Goal: Answer question/provide support

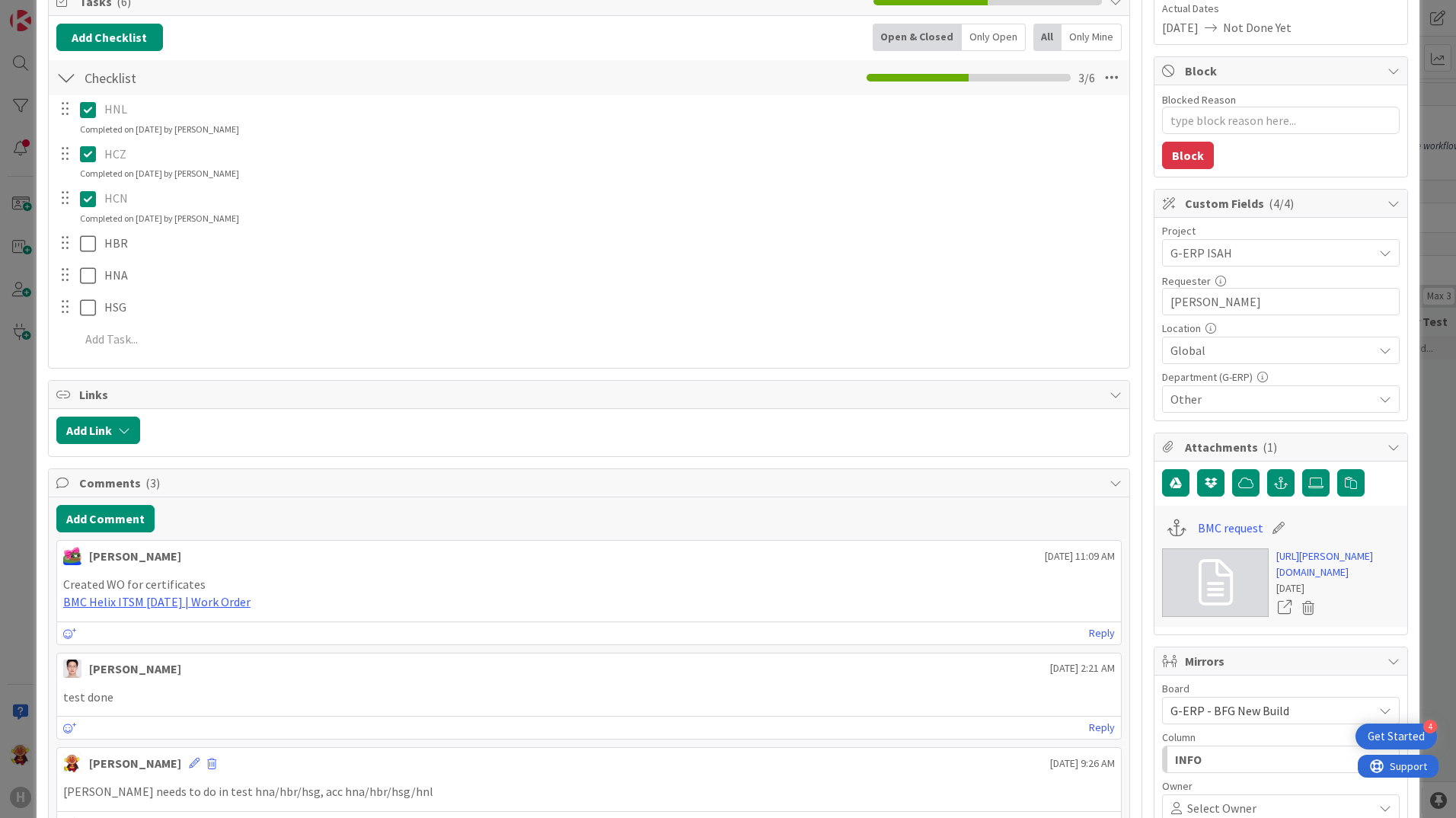
scroll to position [76, 0]
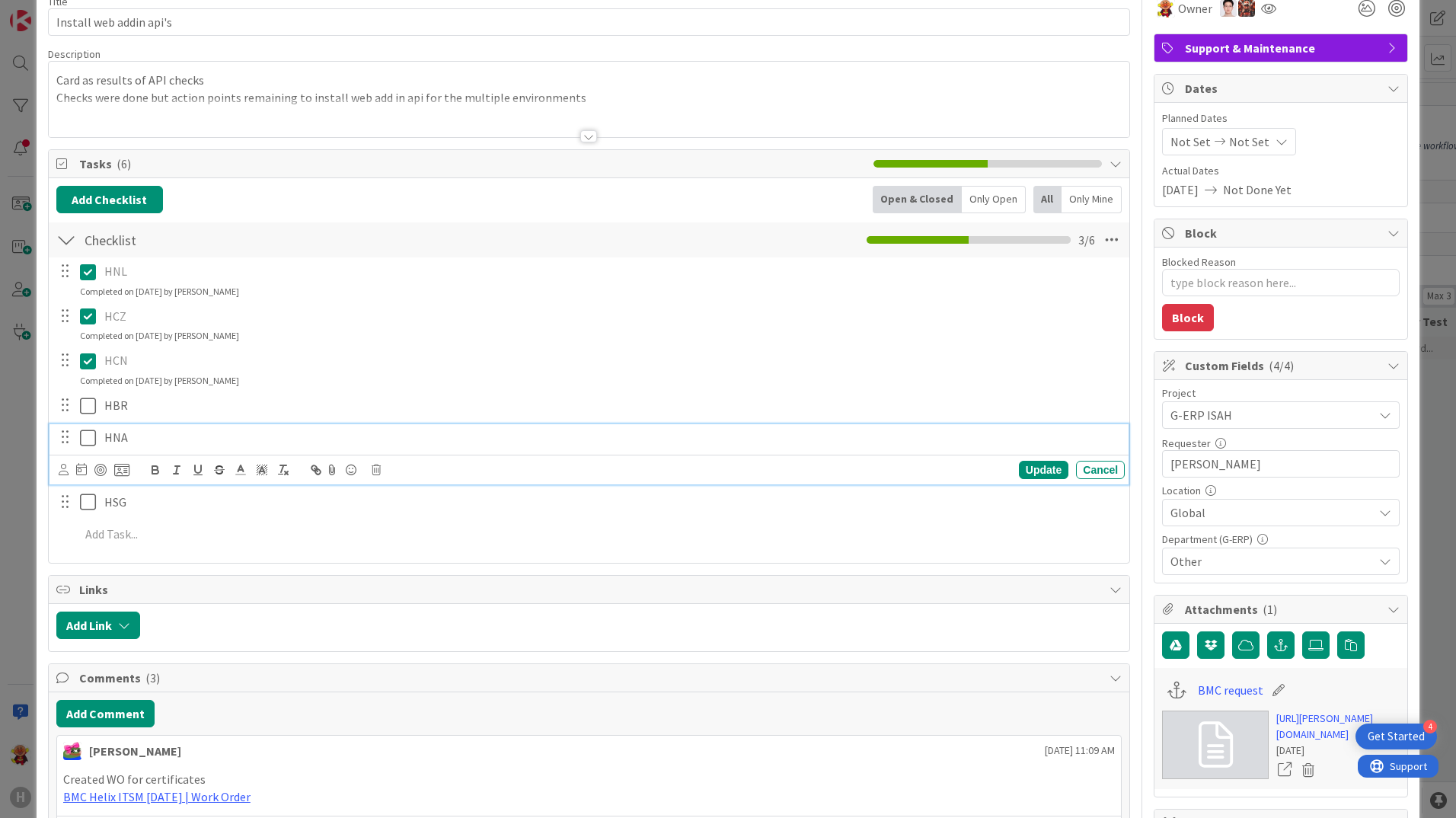
click at [705, 439] on p "HNA" at bounding box center [611, 438] width 1014 height 17
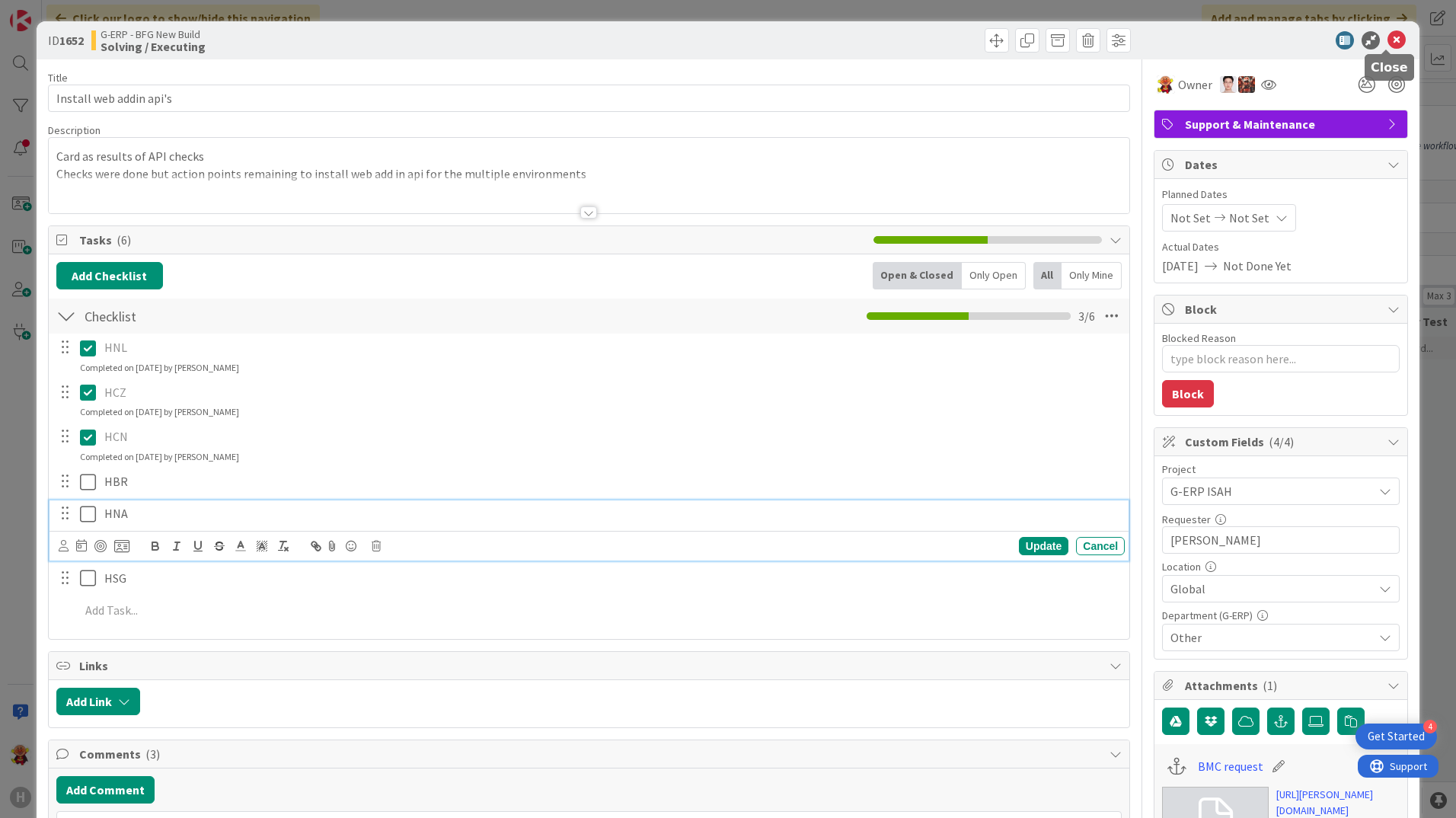
click at [1394, 39] on icon at bounding box center [1396, 40] width 18 height 18
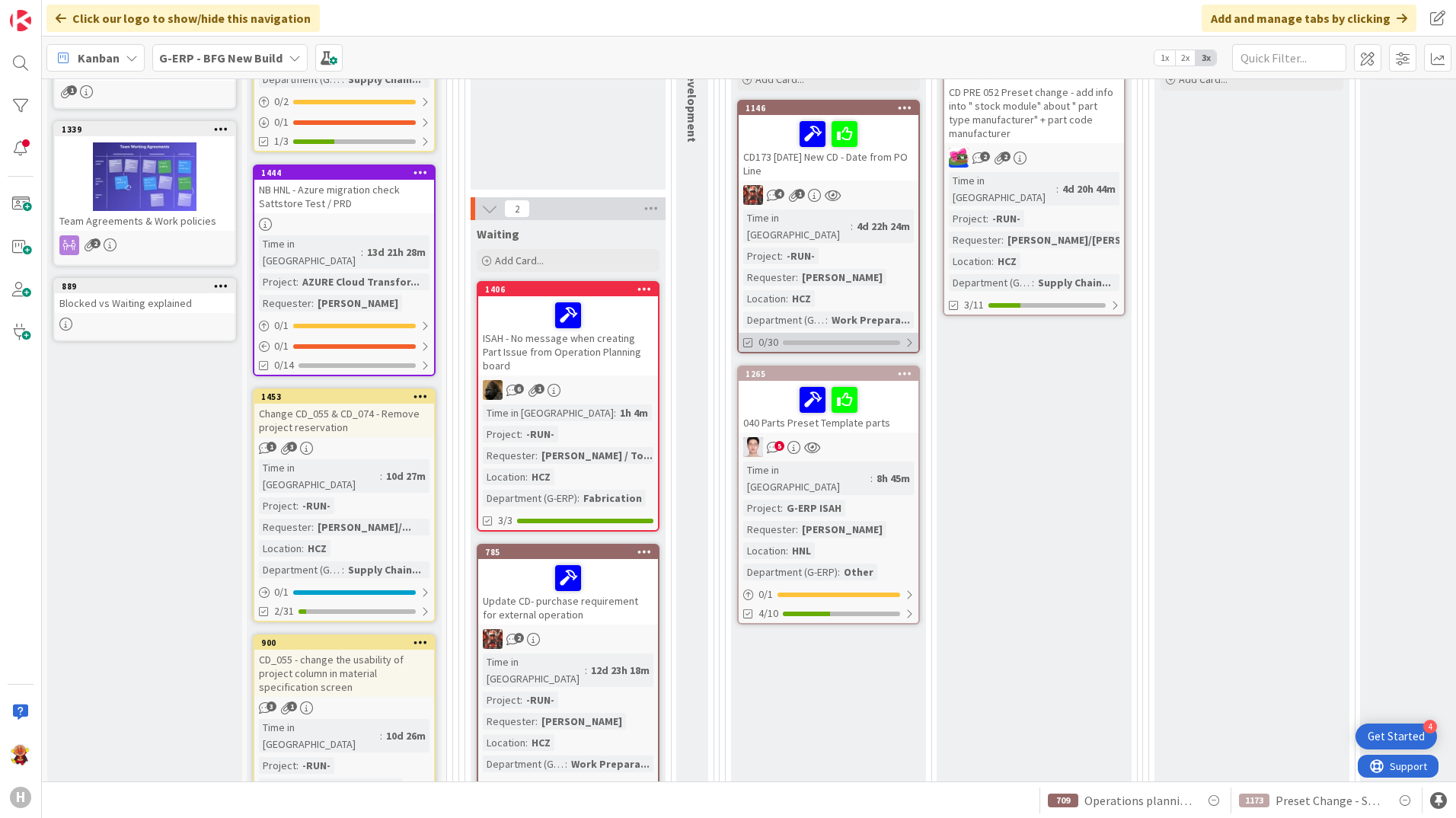
scroll to position [380, 0]
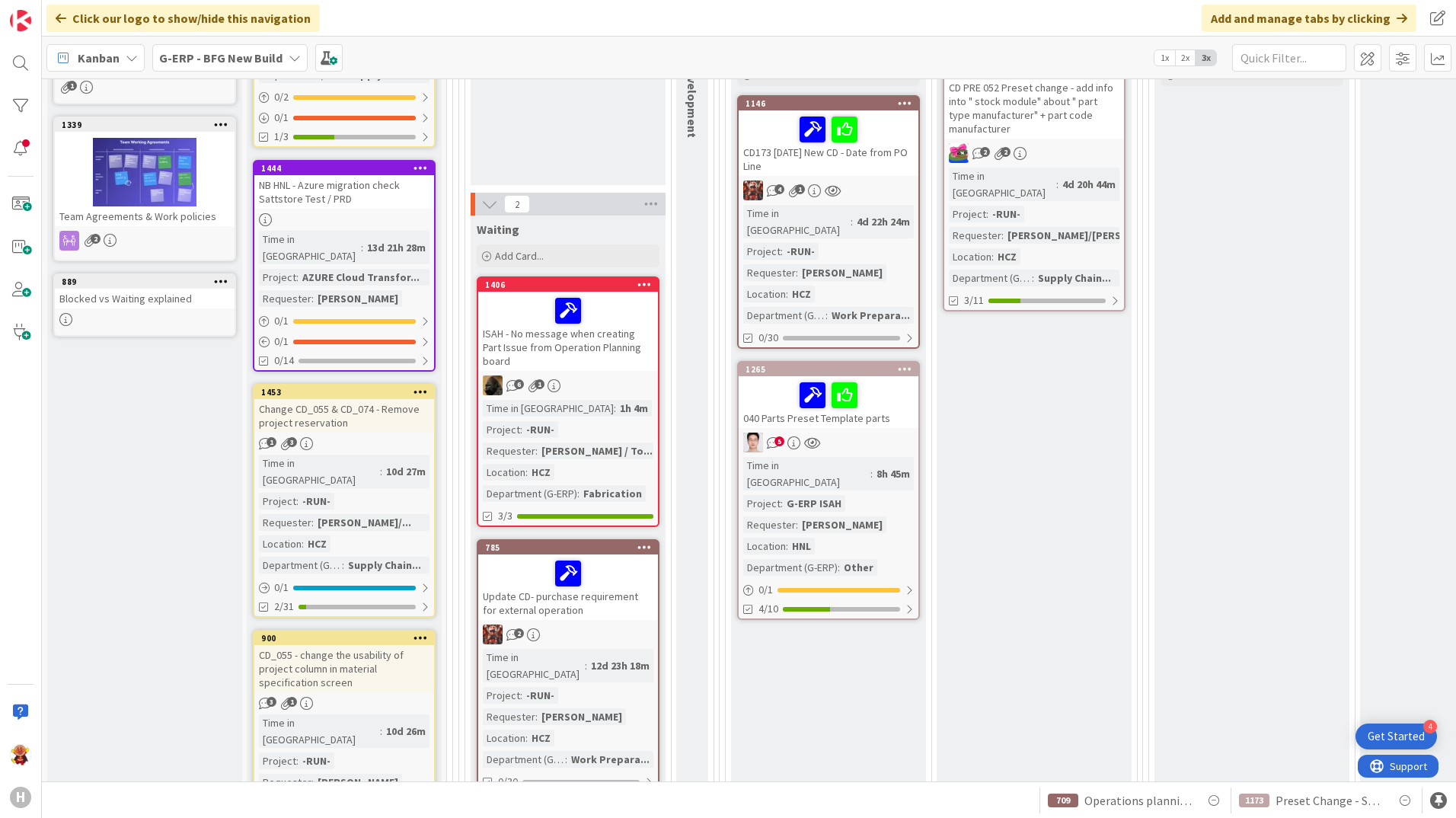
click at [887, 457] on div "Time in Column : 8h 45m Project : G-ERP ISAH Requester : [PERSON_NAME] Location…" at bounding box center [829, 516] width 171 height 119
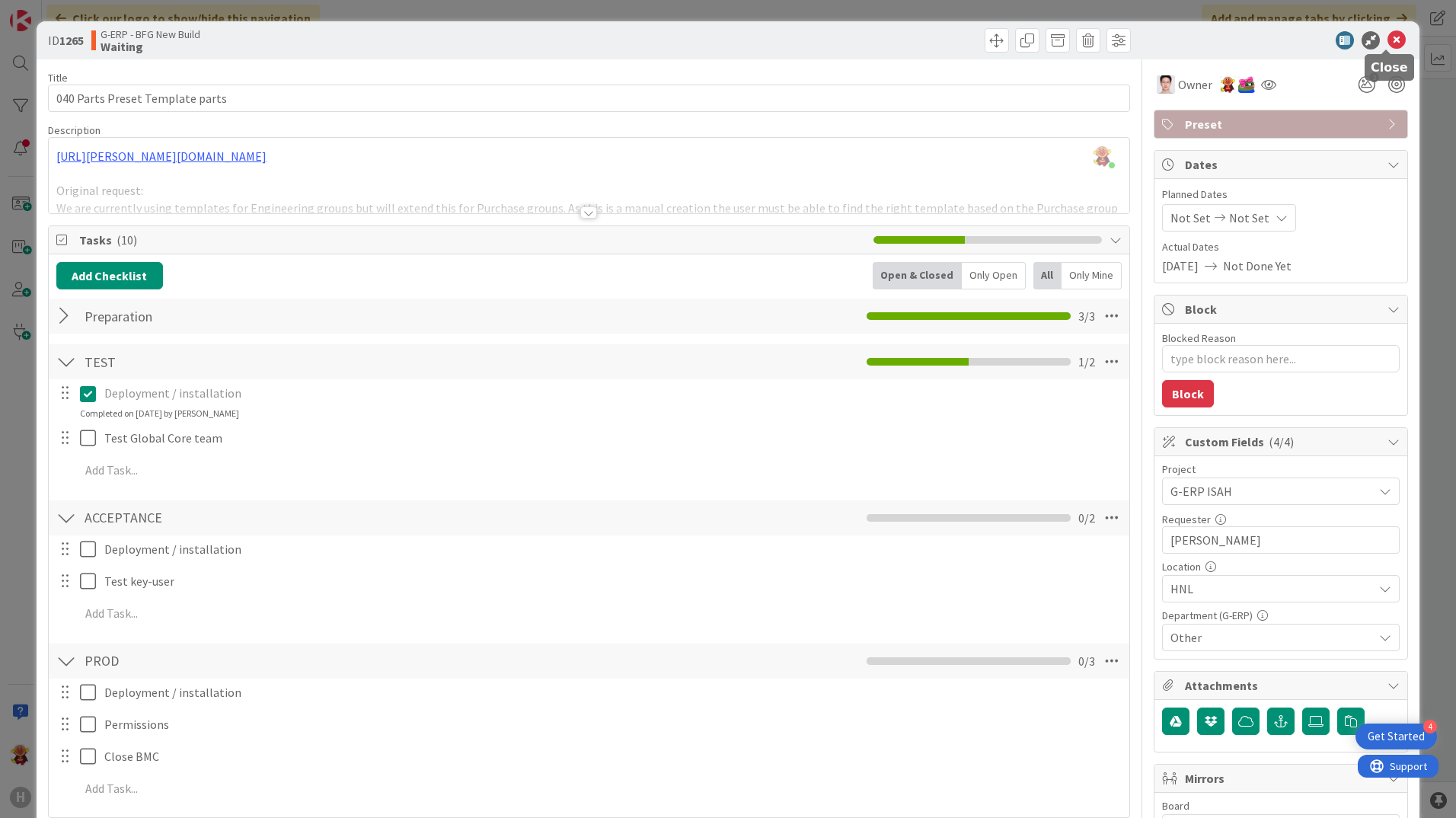
click at [1388, 41] on icon at bounding box center [1396, 40] width 18 height 18
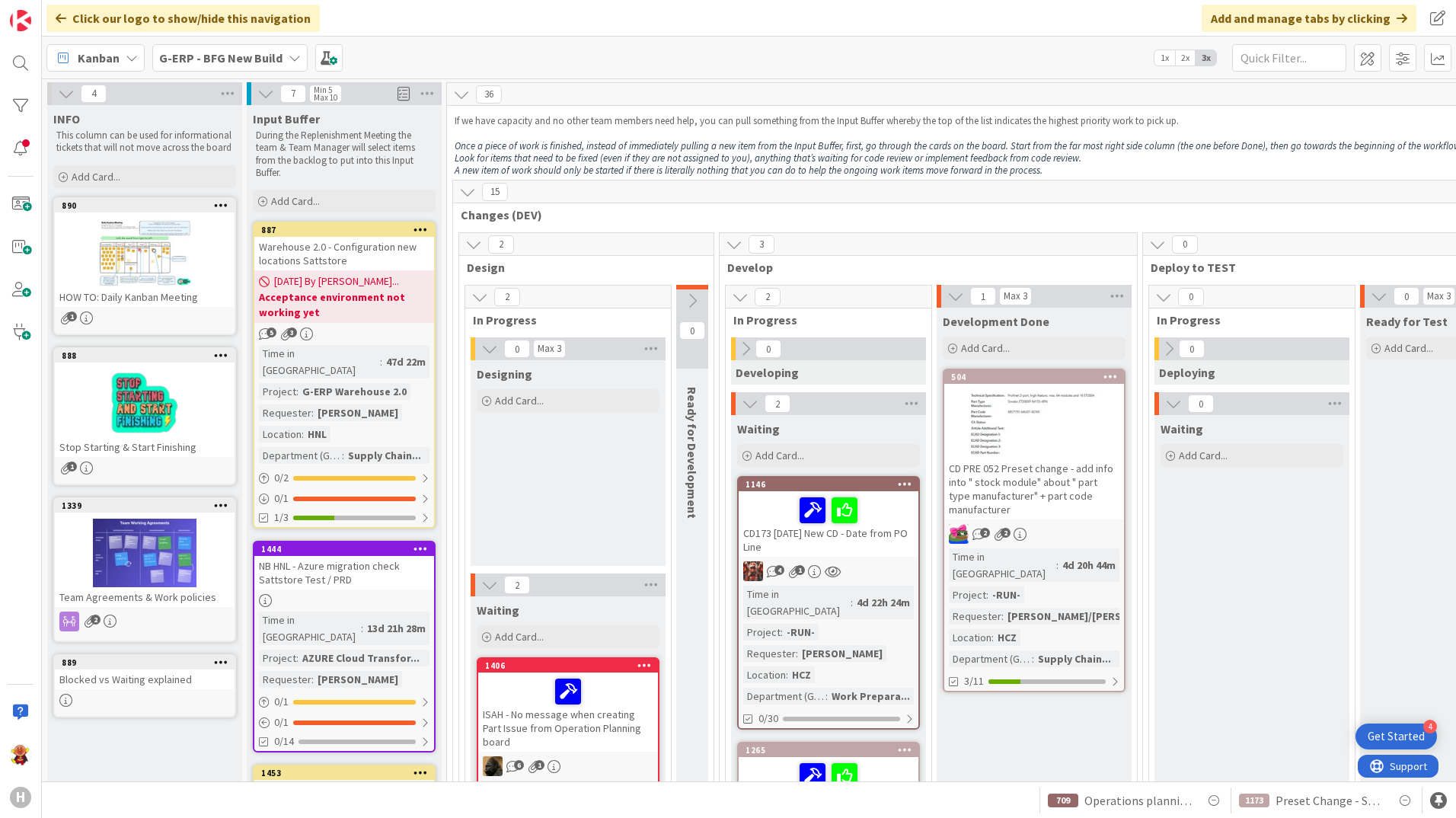
click at [198, 41] on div "Kanban G-ERP - BFG New Build 1x 2x 3x" at bounding box center [749, 57] width 1414 height 42
click at [197, 60] on b "G-ERP - BFG New Build" at bounding box center [221, 58] width 123 height 16
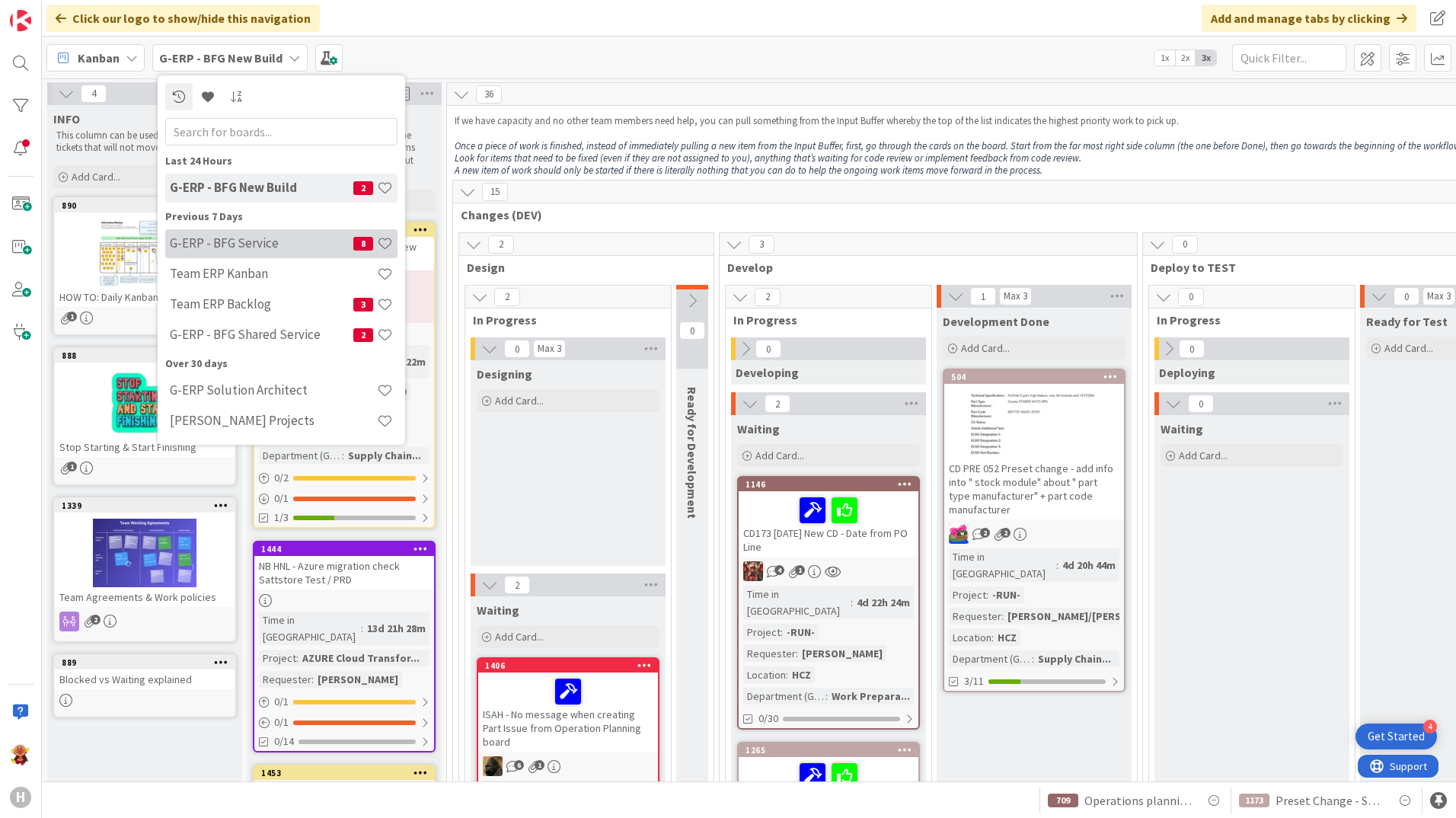
click at [230, 238] on h4 "G-ERP - BFG Service" at bounding box center [262, 243] width 184 height 16
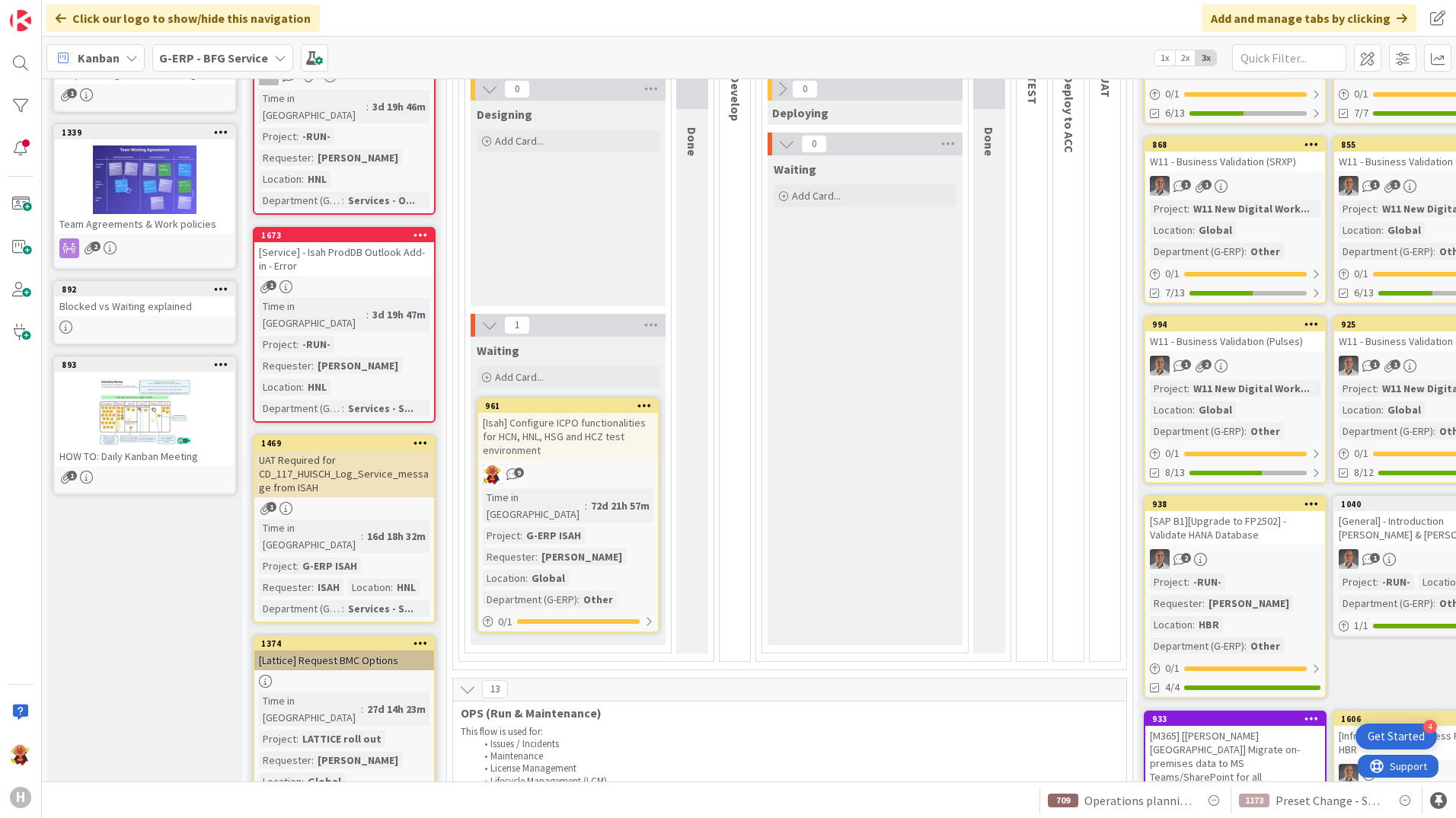
scroll to position [533, 0]
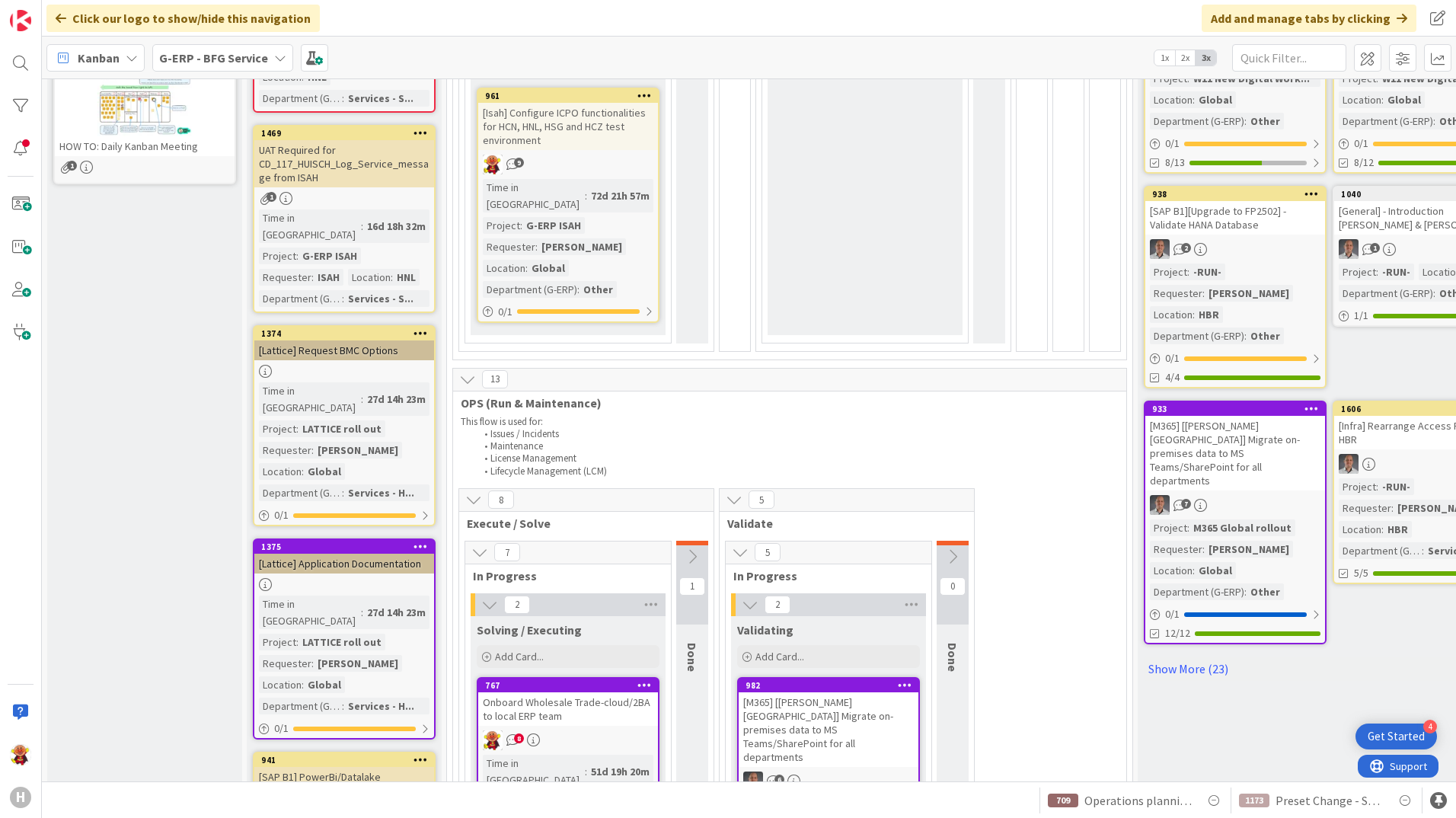
click at [588, 101] on div "961" at bounding box center [568, 96] width 179 height 14
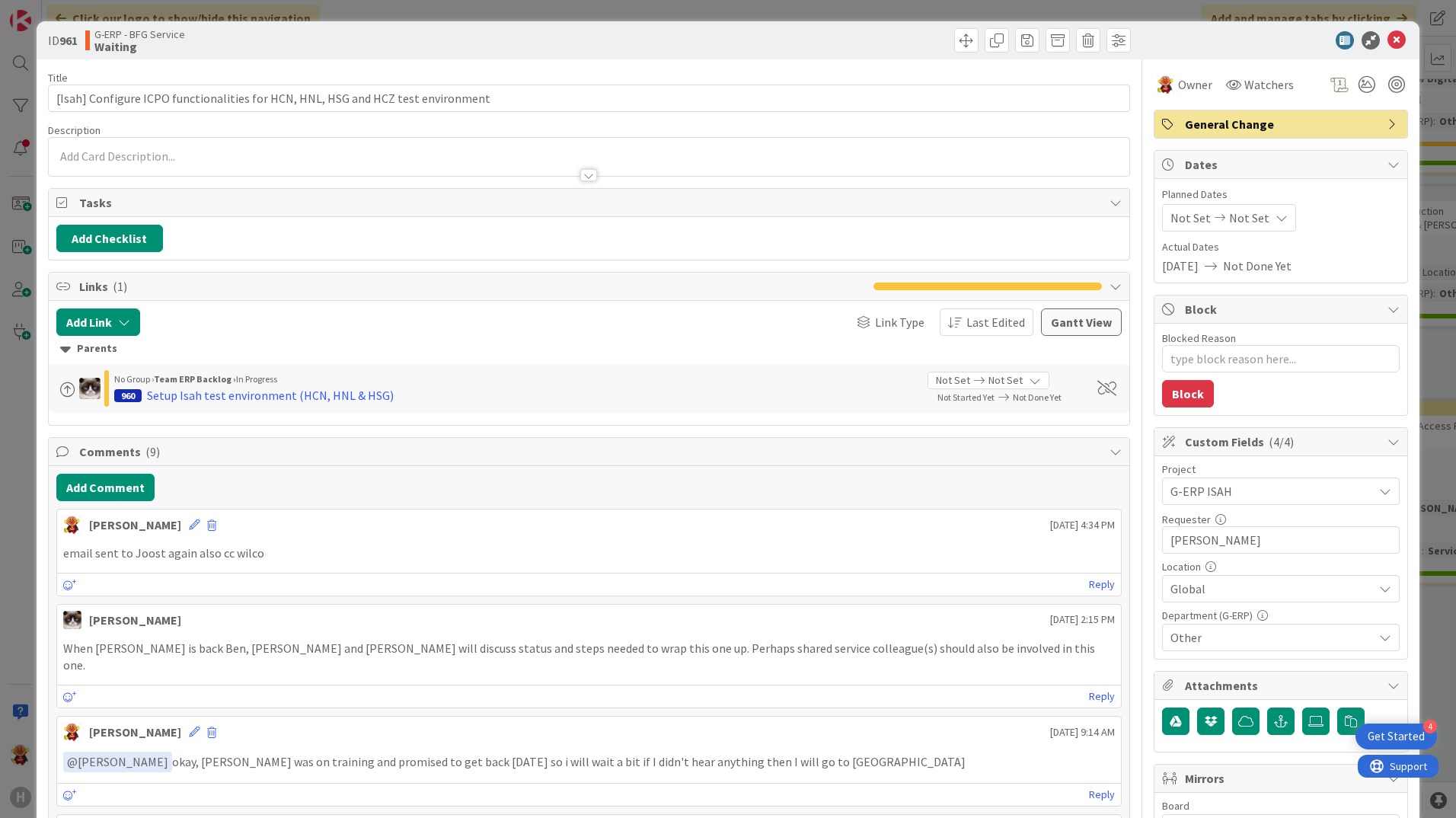
type textarea "x"
click at [110, 488] on button "Add Comment" at bounding box center [105, 487] width 98 height 28
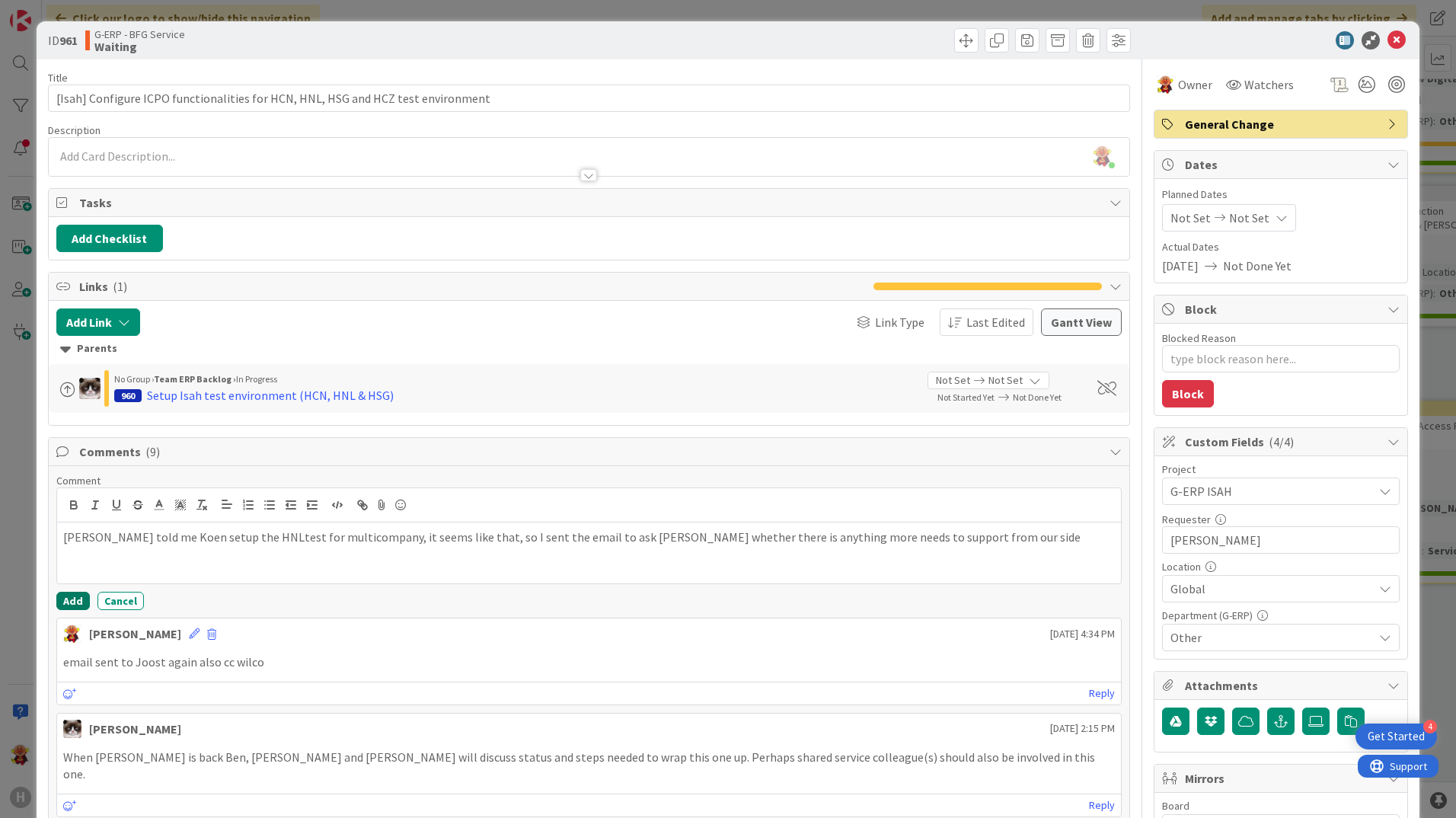
click at [85, 601] on button "Add" at bounding box center [73, 601] width 34 height 18
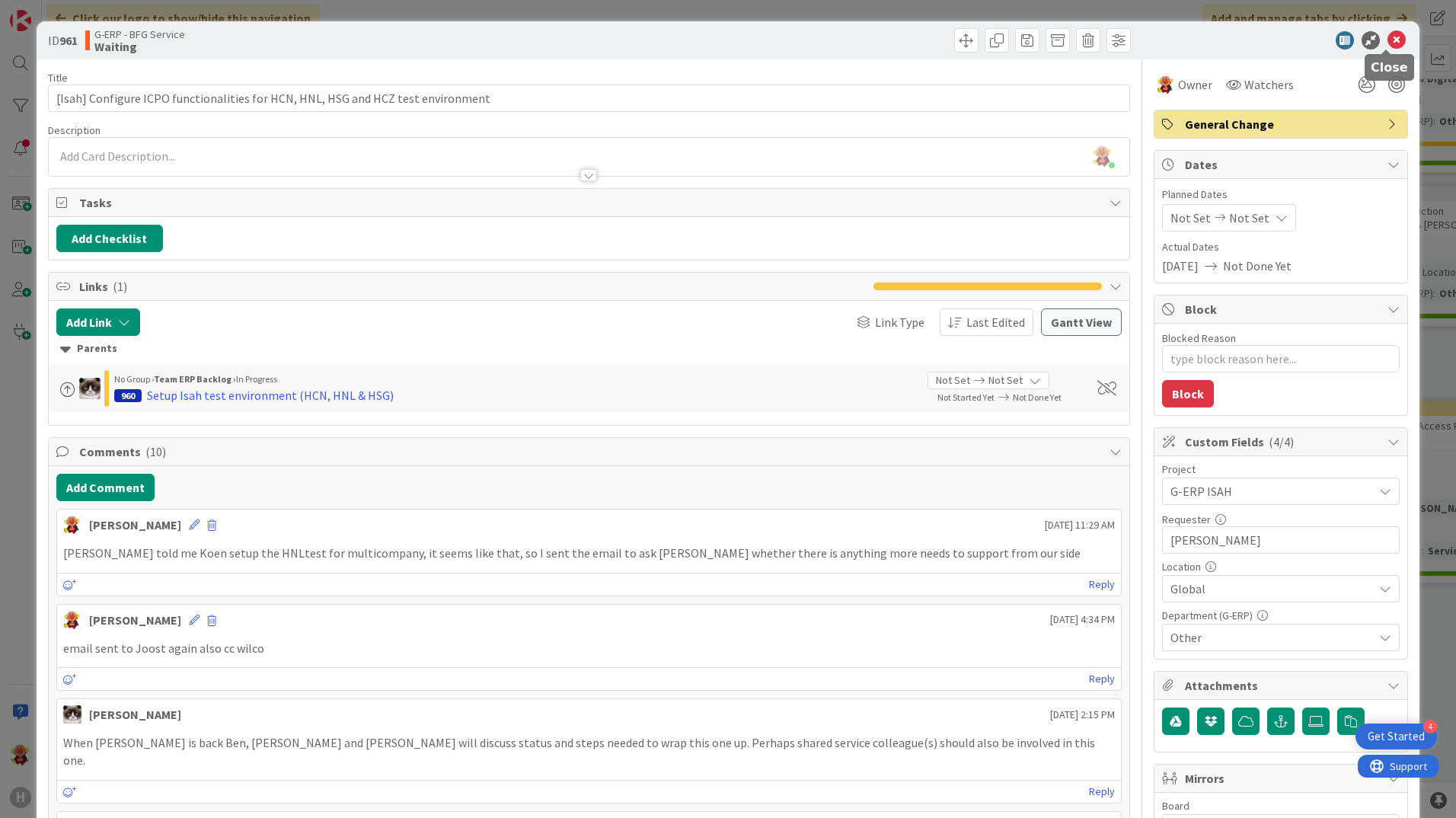
drag, startPoint x: 1383, startPoint y: 37, endPoint x: 988, endPoint y: 422, distance: 551.6
click at [1388, 36] on icon at bounding box center [1396, 40] width 18 height 18
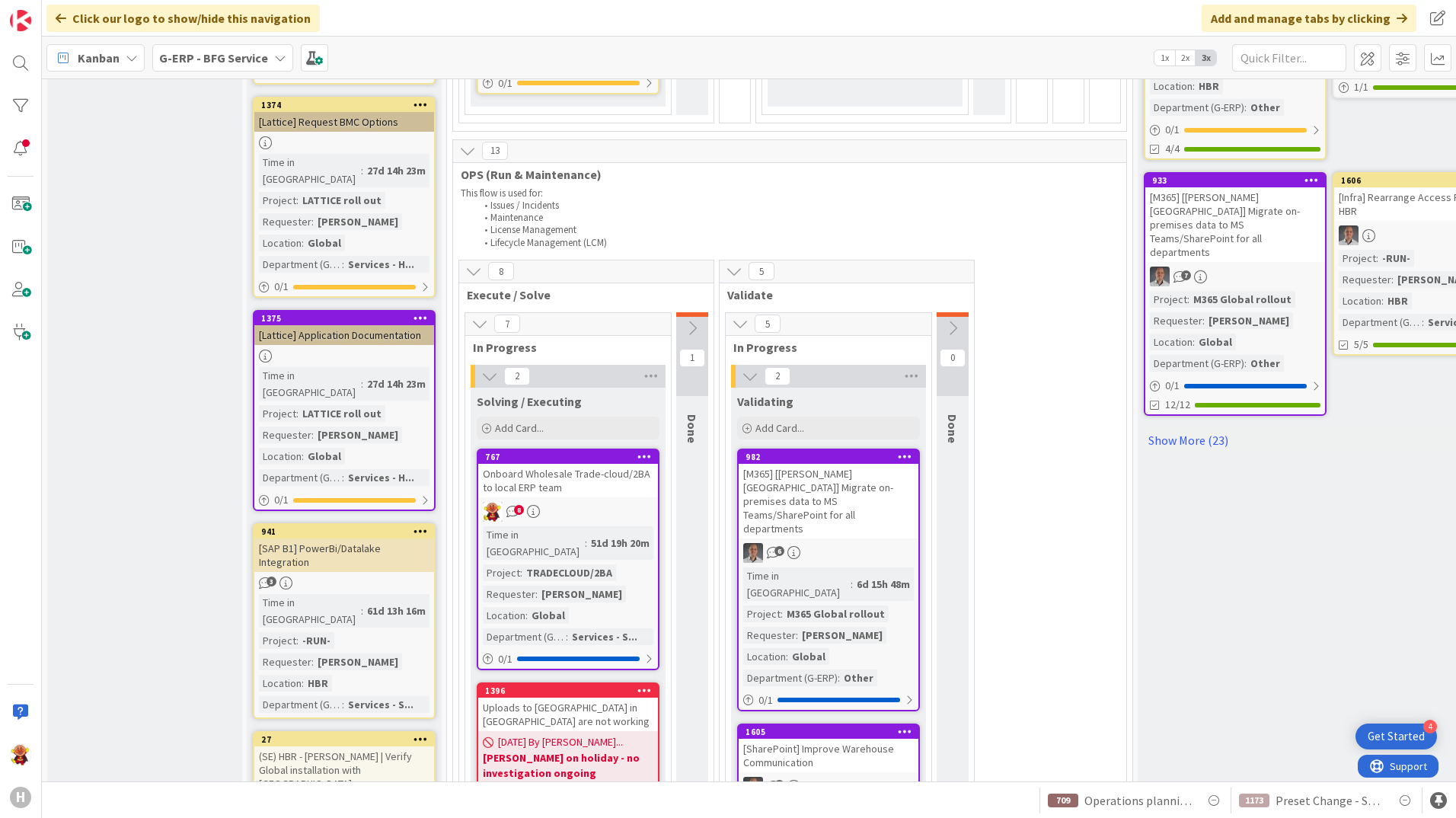
click at [581, 502] on div "8" at bounding box center [568, 511] width 179 height 20
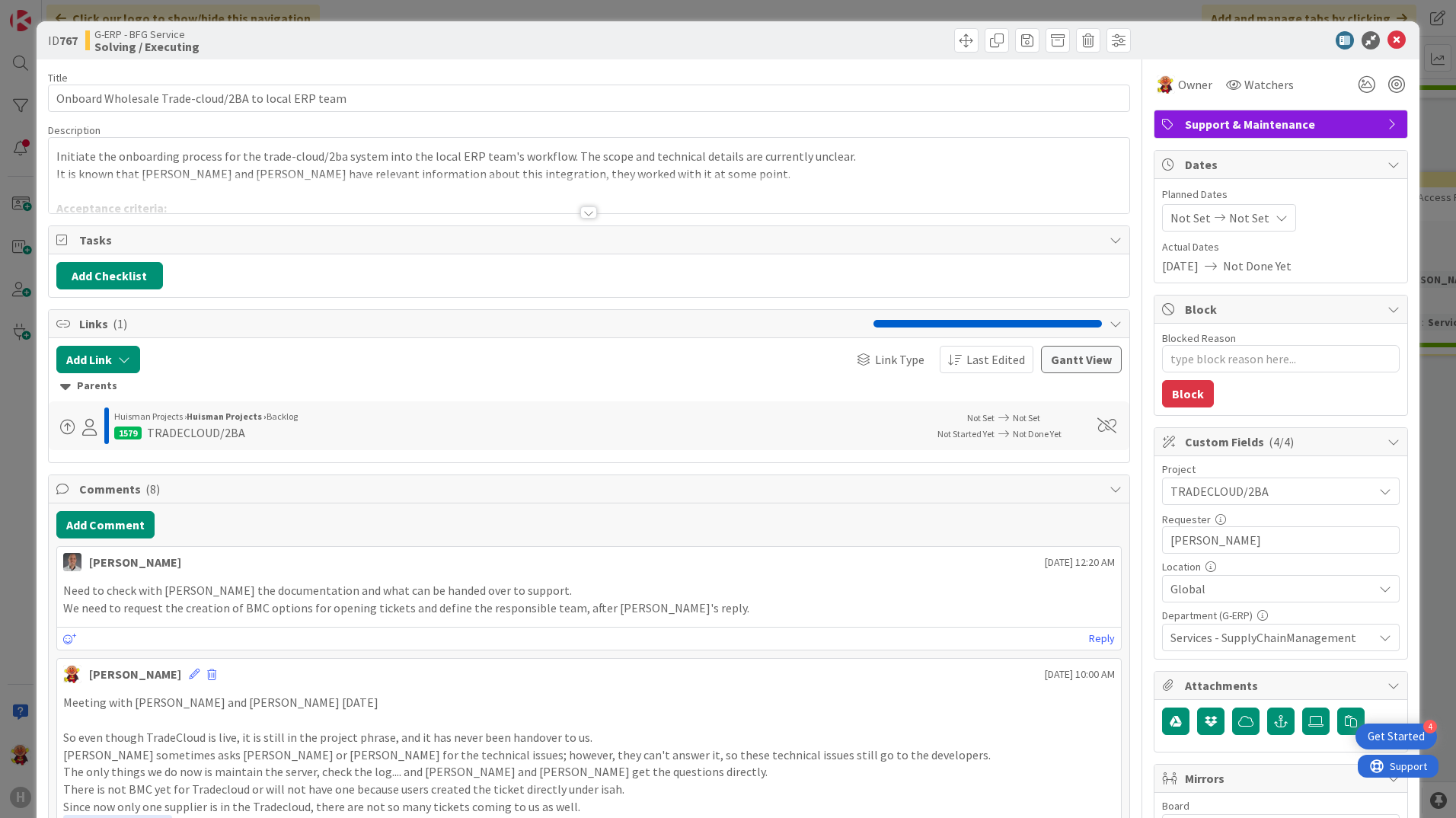
type textarea "x"
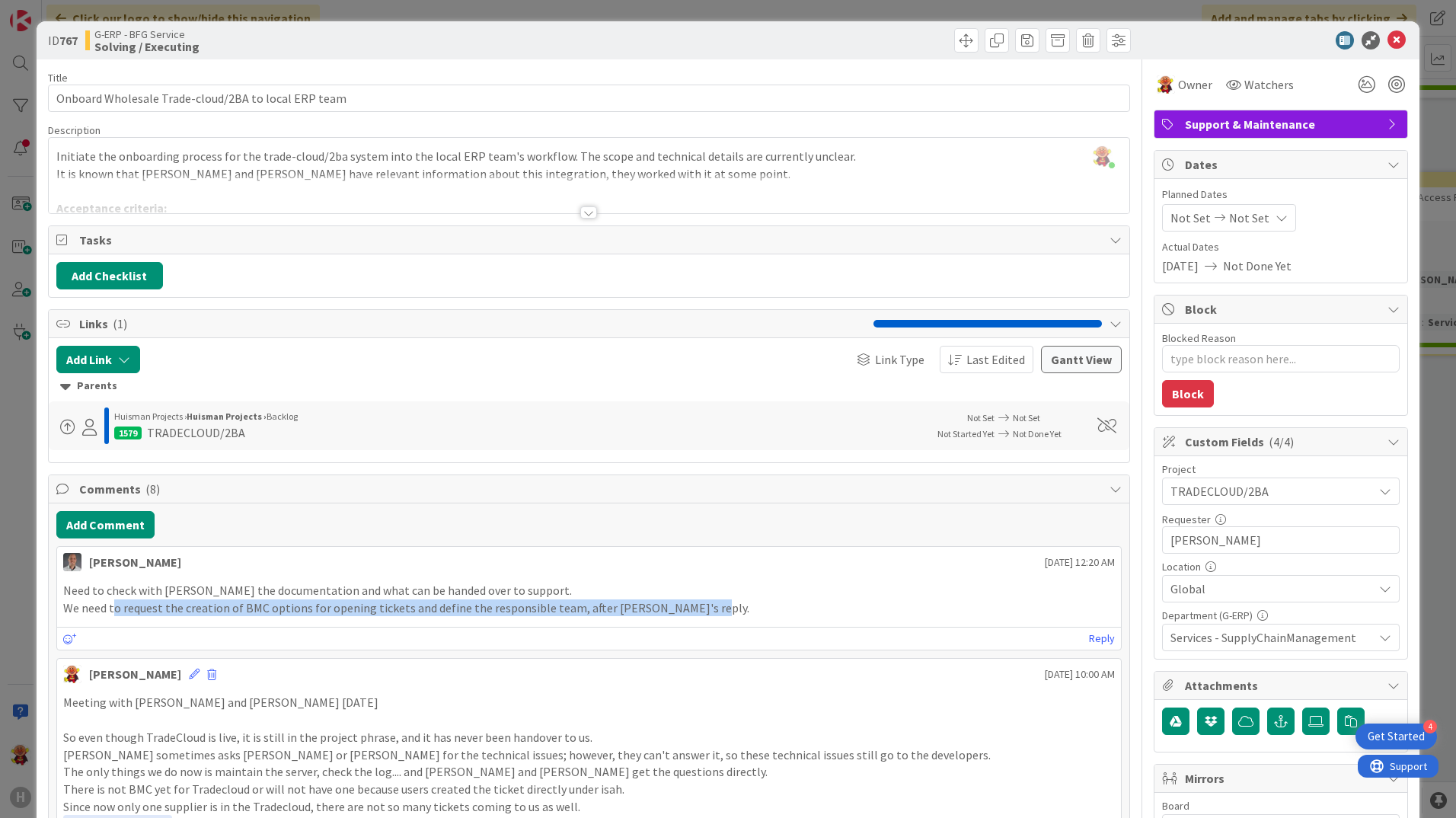
drag, startPoint x: 114, startPoint y: 607, endPoint x: 732, endPoint y: 613, distance: 618.0
click at [732, 613] on p "We need to request the creation of BMC options for opening tickets and define t…" at bounding box center [588, 607] width 1051 height 17
click at [732, 614] on p "We need to request the creation of BMC options for opening tickets and define t…" at bounding box center [588, 607] width 1051 height 17
click at [688, 618] on div "Need to check with [PERSON_NAME] the documentation and what can be handed over …" at bounding box center [588, 599] width 1063 height 47
drag, startPoint x: 687, startPoint y: 618, endPoint x: 208, endPoint y: 592, distance: 479.7
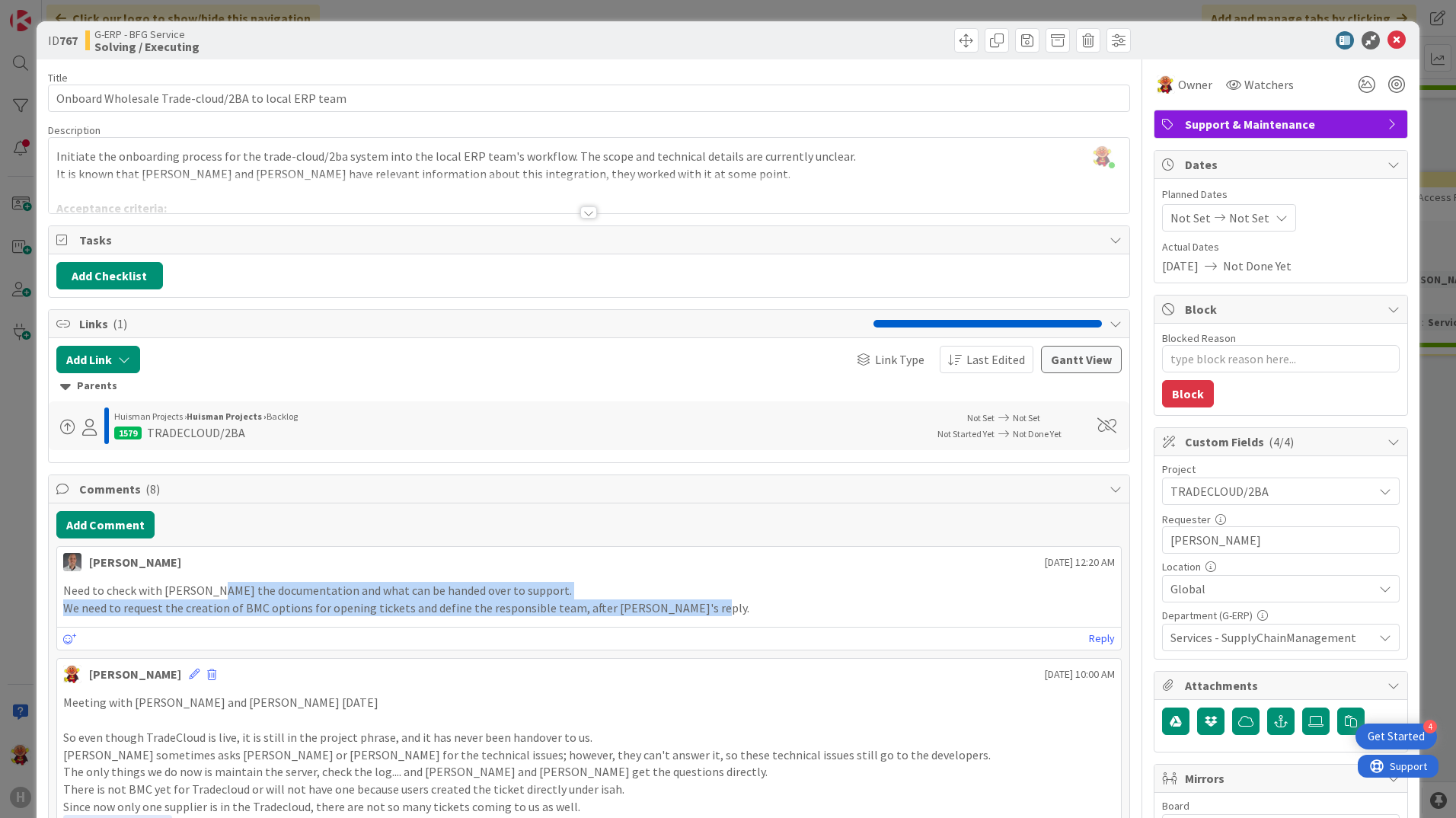
click at [208, 592] on div "Need to check with [PERSON_NAME] the documentation and what can be handed over …" at bounding box center [588, 599] width 1063 height 47
click at [206, 591] on p "Need to check with [PERSON_NAME] the documentation and what can be handed over …" at bounding box center [588, 590] width 1051 height 17
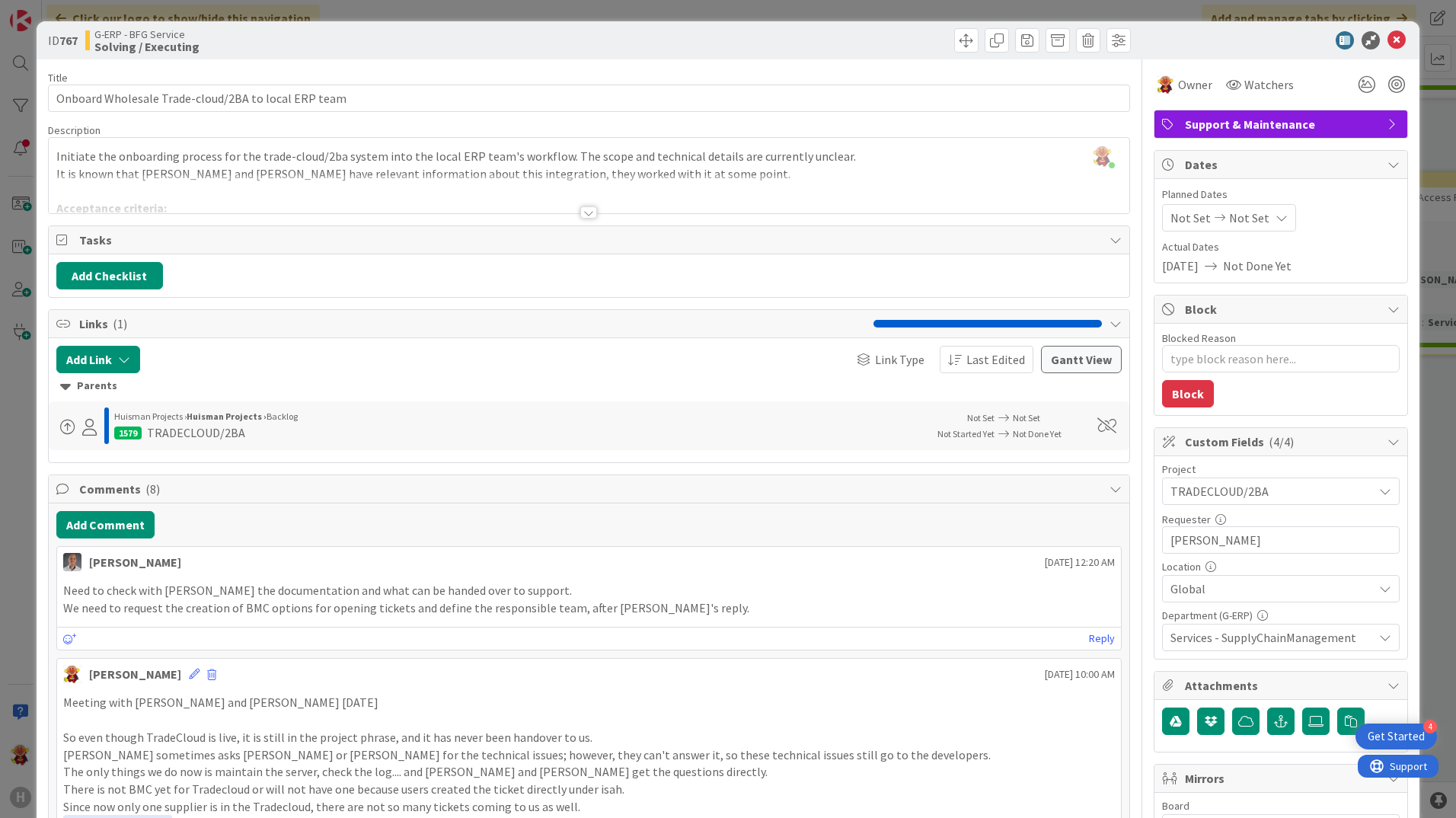
click at [586, 216] on div at bounding box center [588, 212] width 16 height 12
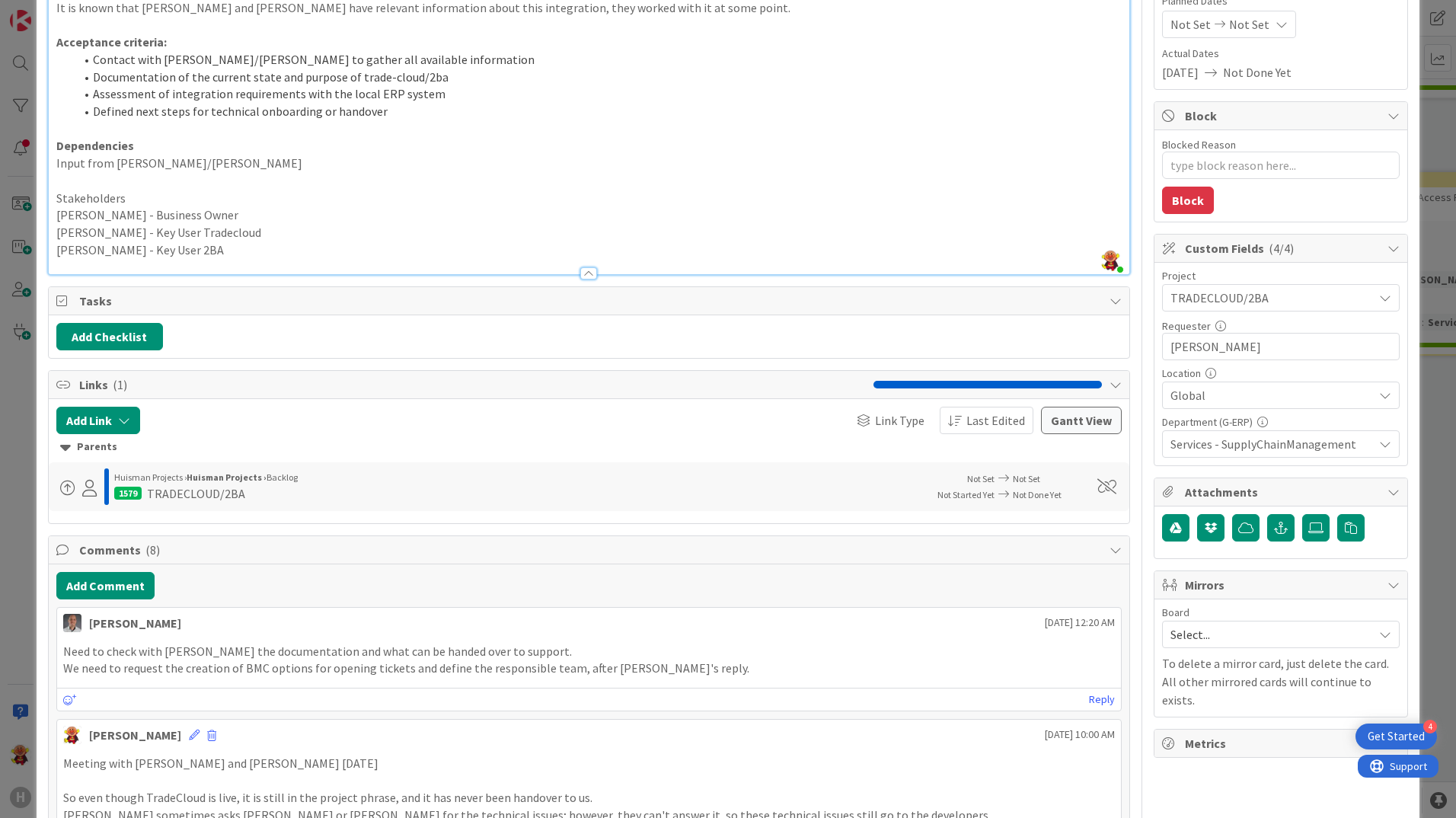
scroll to position [380, 0]
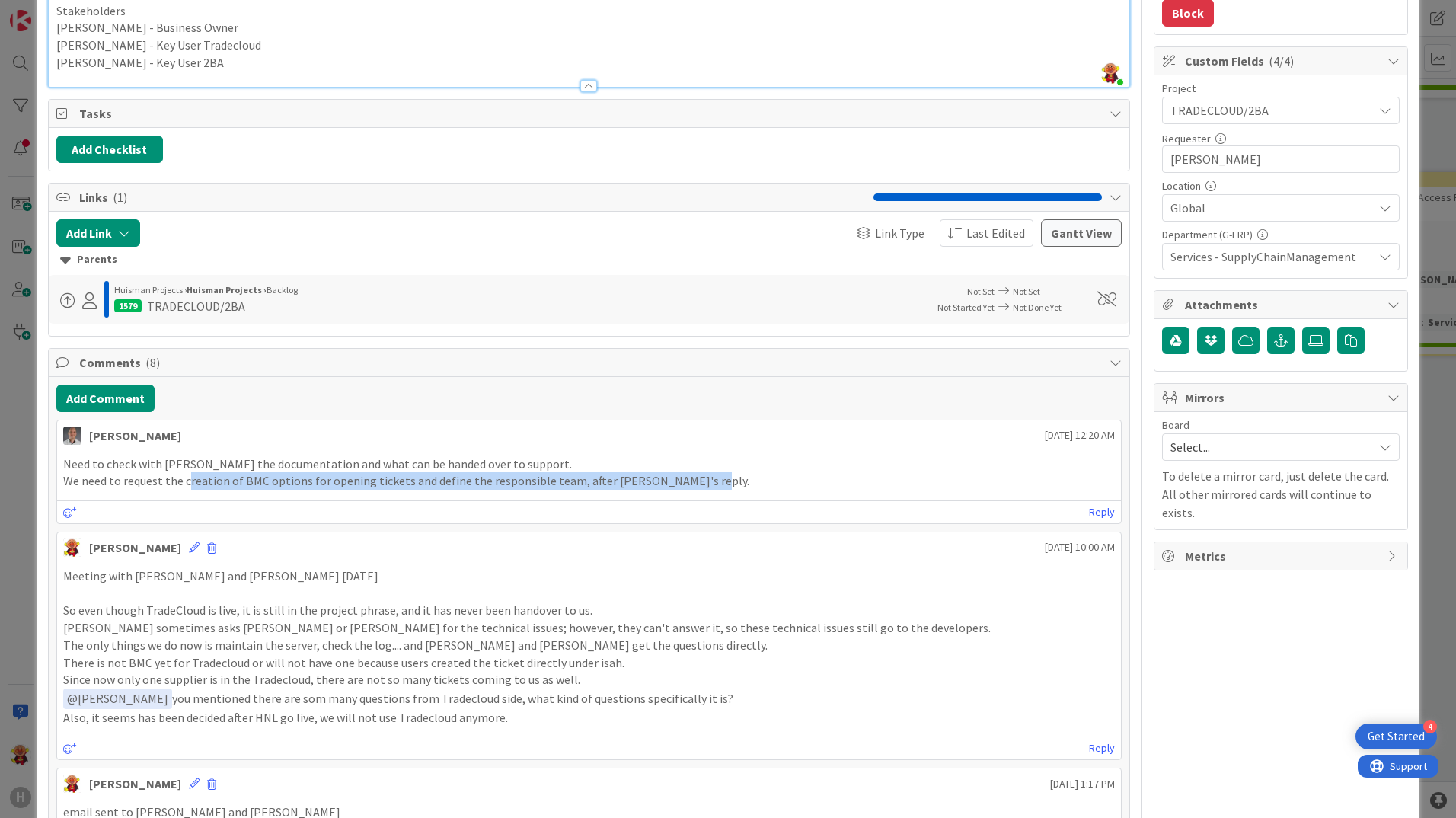
drag, startPoint x: 185, startPoint y: 480, endPoint x: 704, endPoint y: 479, distance: 519.0
click at [704, 479] on p "We need to request the creation of BMC options for opening tickets and define t…" at bounding box center [588, 481] width 1051 height 17
drag, startPoint x: 693, startPoint y: 480, endPoint x: 61, endPoint y: 496, distance: 632.2
click at [61, 496] on div "[PERSON_NAME] [DATE] 12:20 AM Need to check with [DEMOGRAPHIC_DATA][PERSON_NAME…" at bounding box center [588, 471] width 1065 height 104
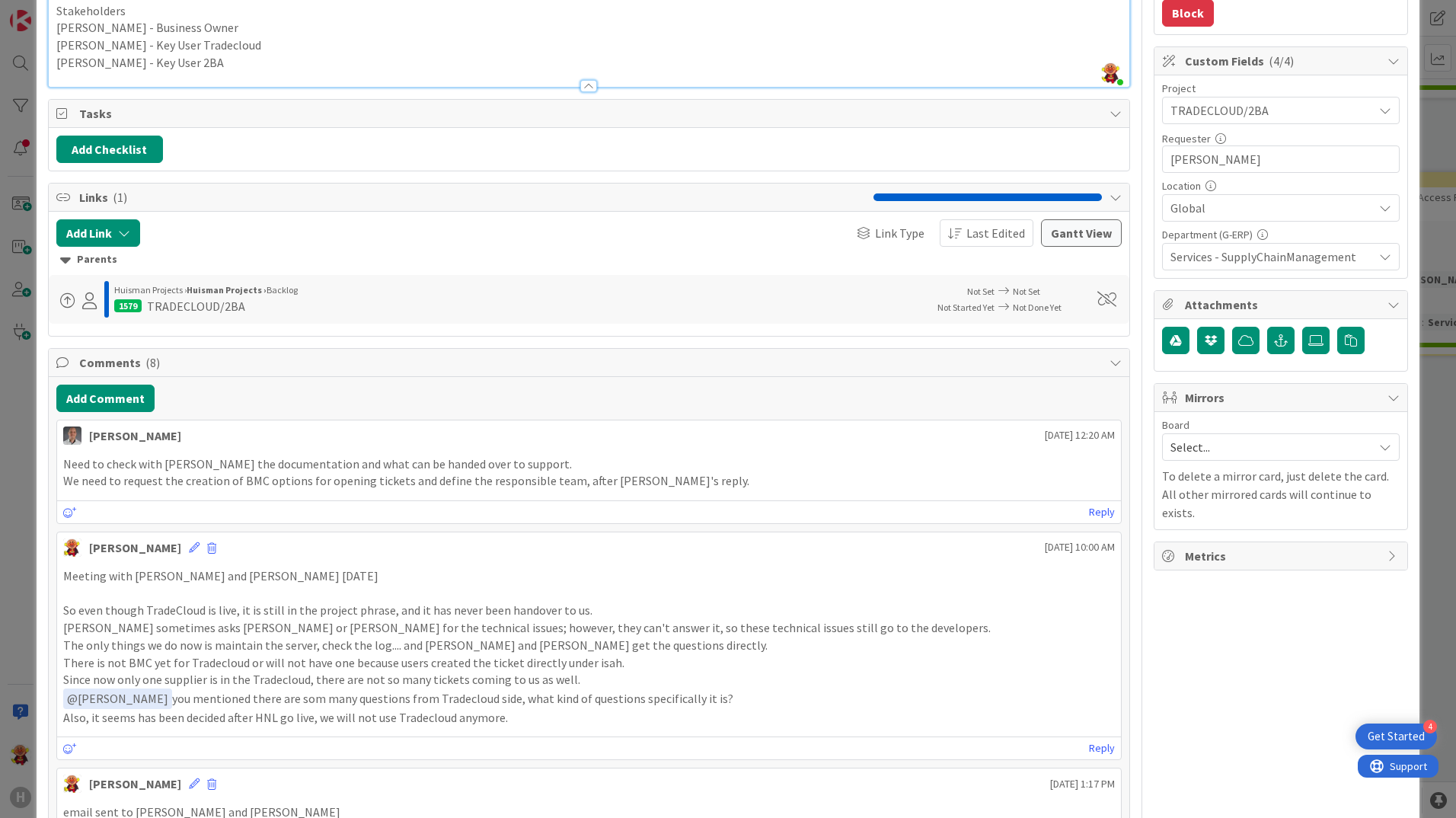
drag, startPoint x: 61, startPoint y: 496, endPoint x: 227, endPoint y: 498, distance: 166.0
click at [227, 498] on div "[PERSON_NAME] [DATE] 12:20 AM Need to check with [DEMOGRAPHIC_DATA][PERSON_NAME…" at bounding box center [588, 471] width 1065 height 104
drag, startPoint x: 273, startPoint y: 469, endPoint x: 570, endPoint y: 470, distance: 297.0
click at [570, 470] on p "Need to check with [PERSON_NAME] the documentation and what can be handed over …" at bounding box center [588, 464] width 1051 height 17
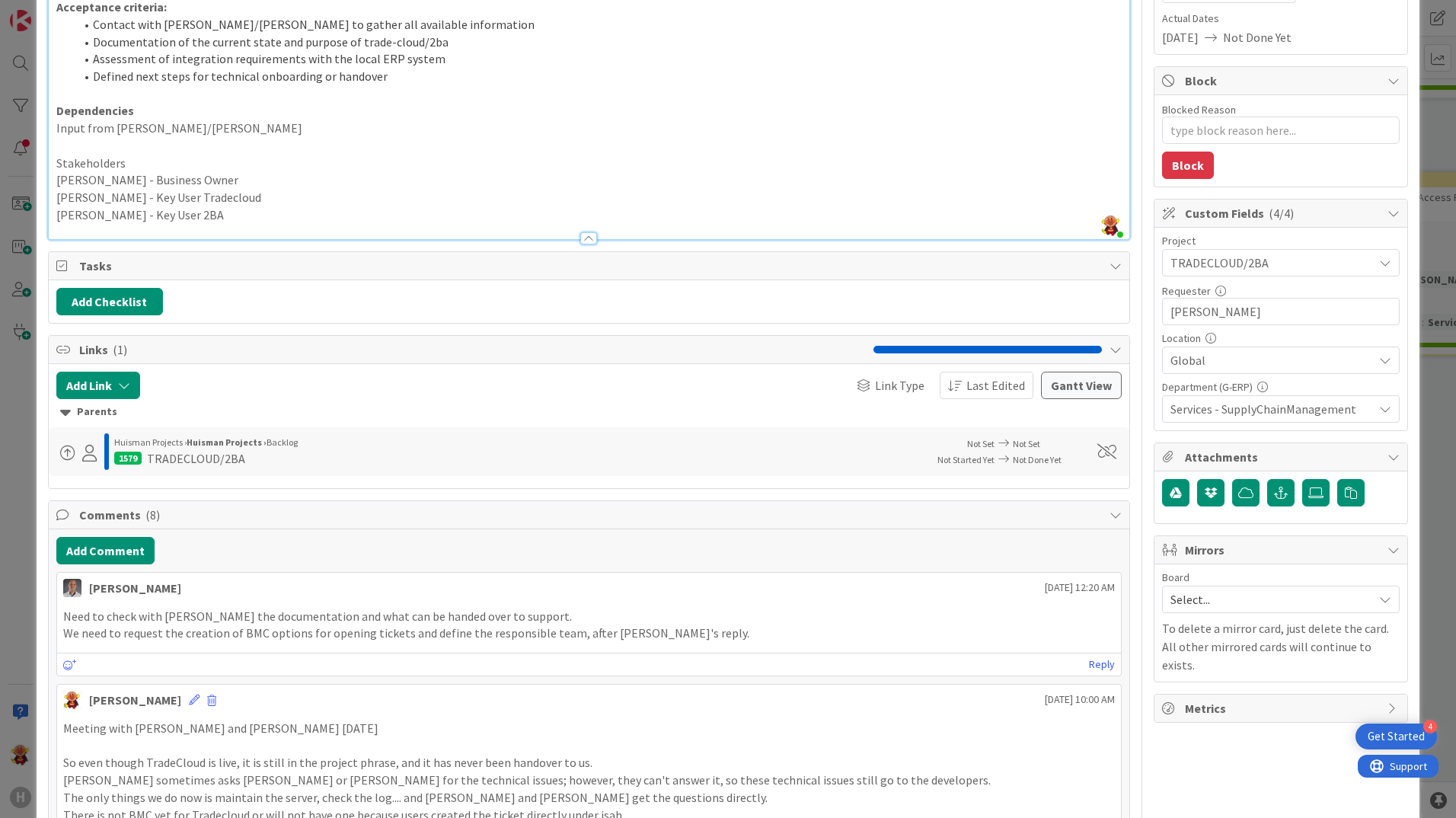
scroll to position [304, 0]
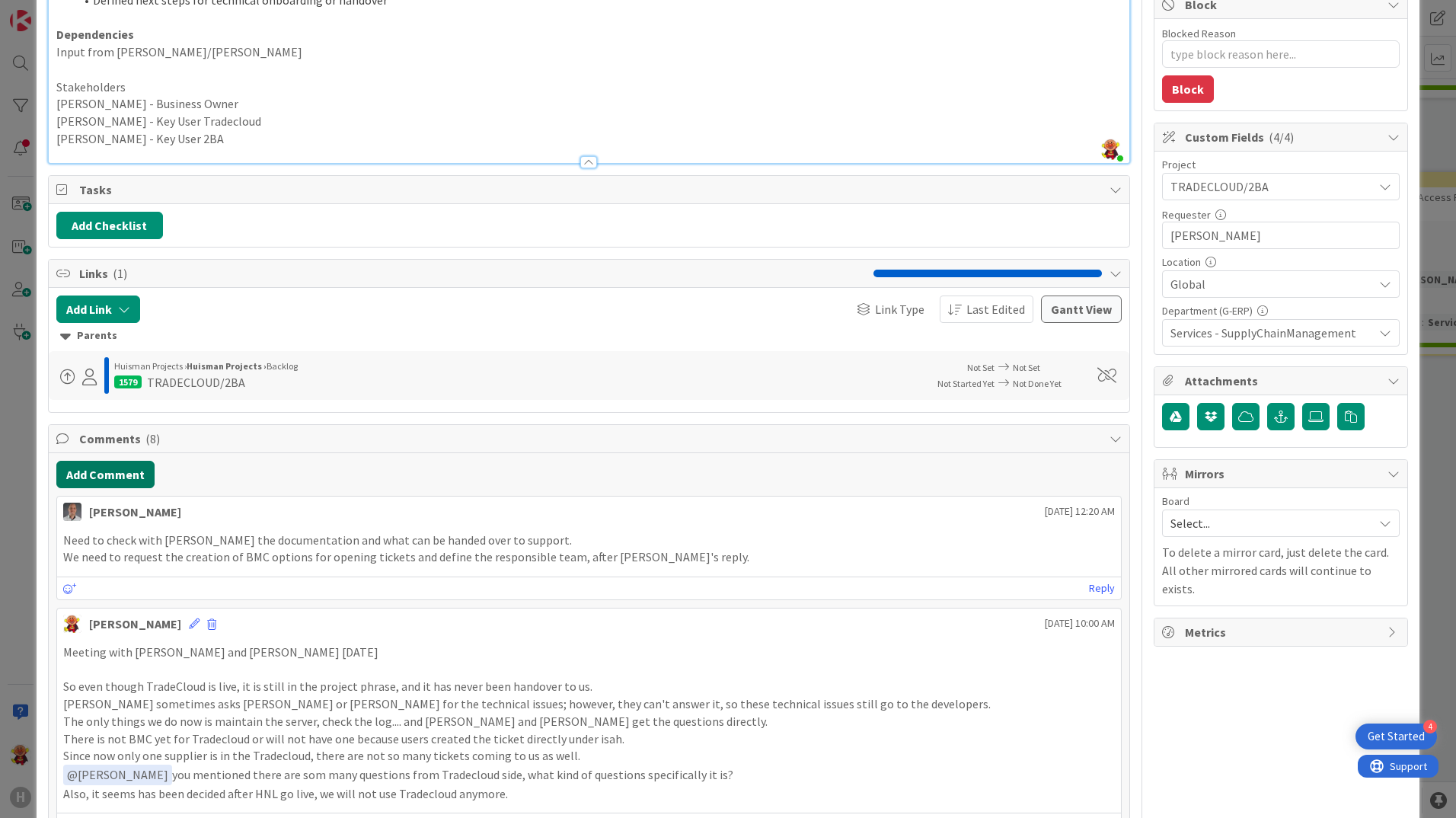
drag, startPoint x: 80, startPoint y: 477, endPoint x: 0, endPoint y: 567, distance: 120.4
click at [80, 477] on button "Add Comment" at bounding box center [105, 475] width 98 height 28
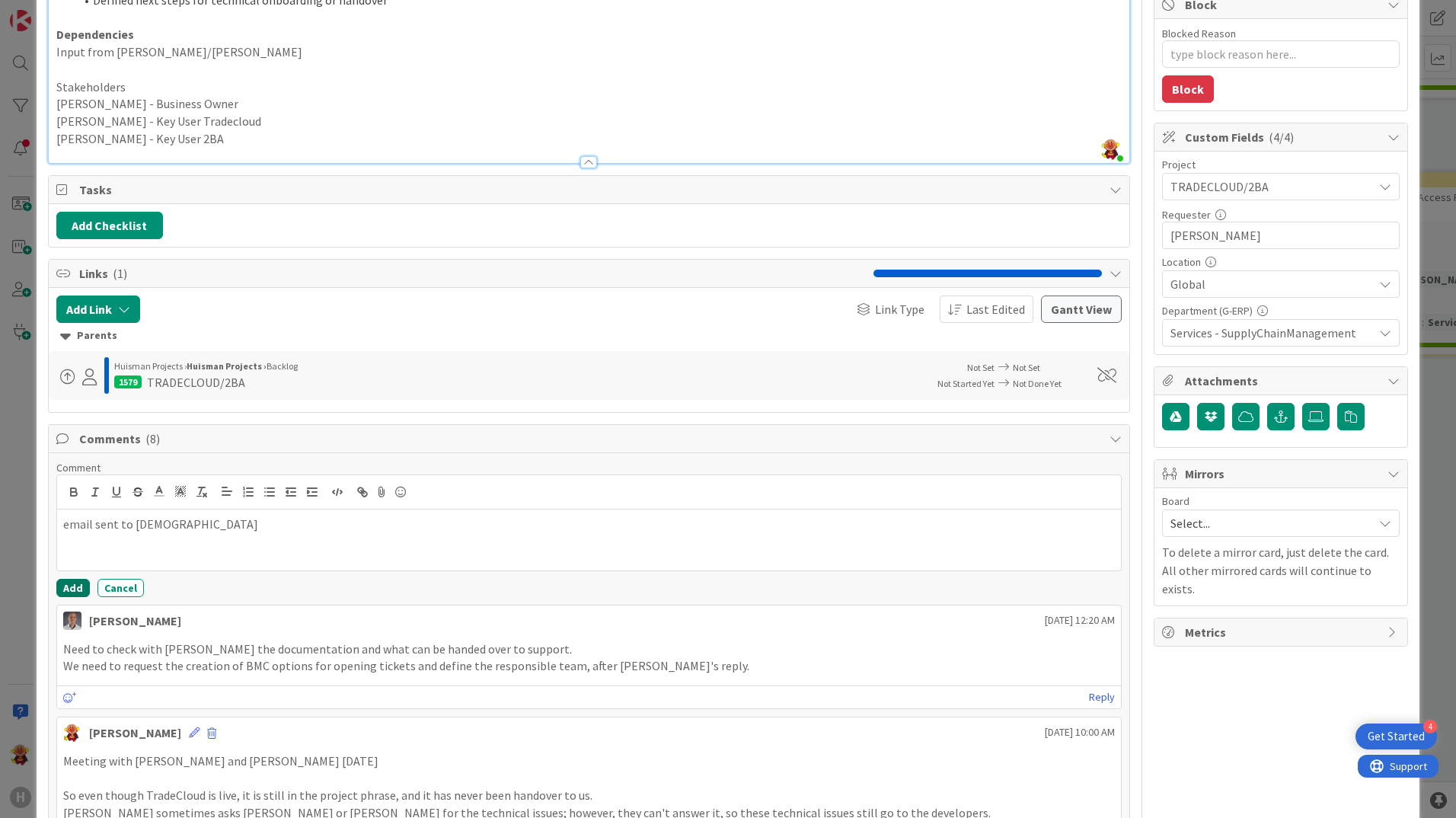
click at [66, 596] on button "Add" at bounding box center [73, 588] width 34 height 18
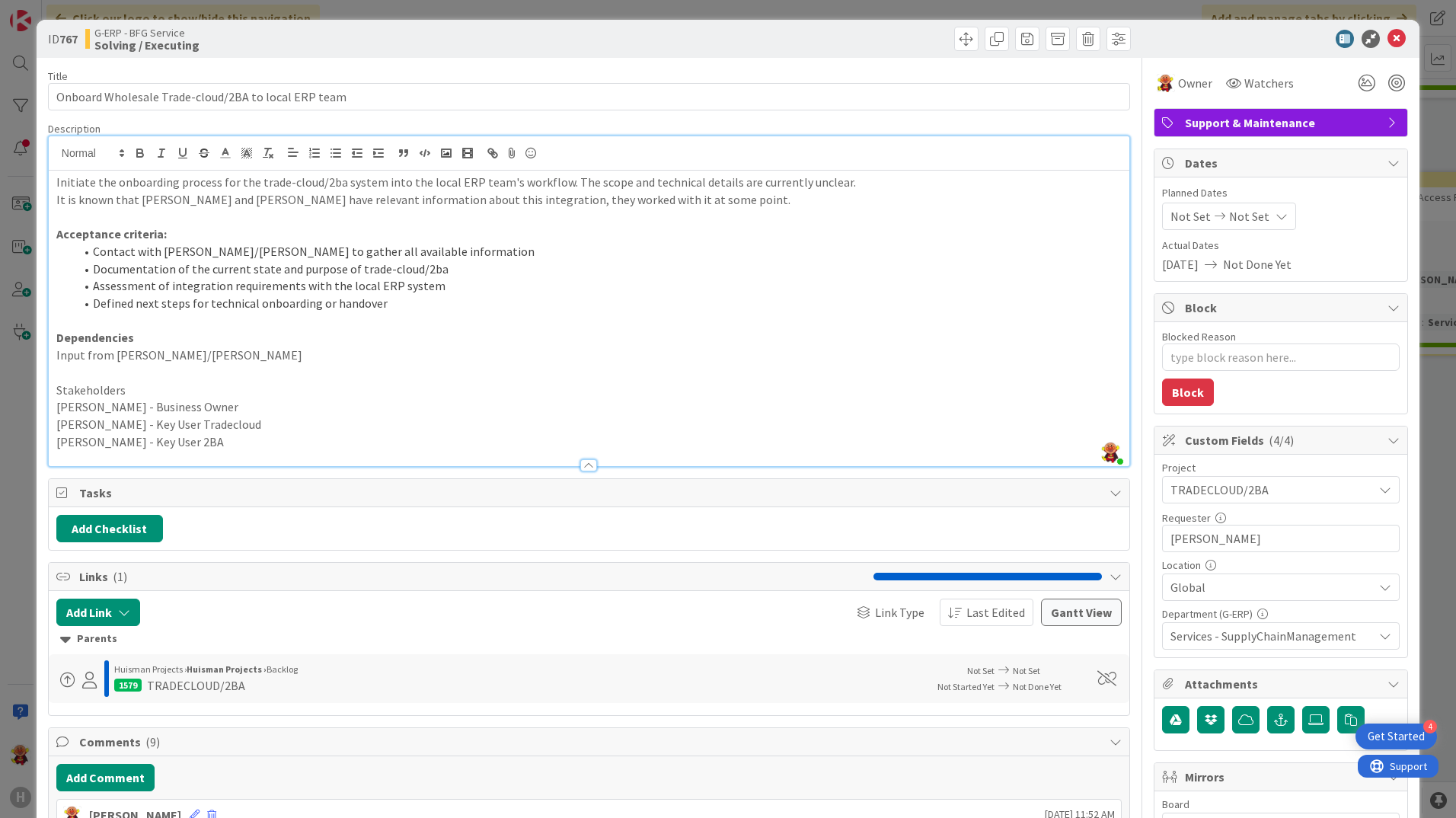
scroll to position [0, 0]
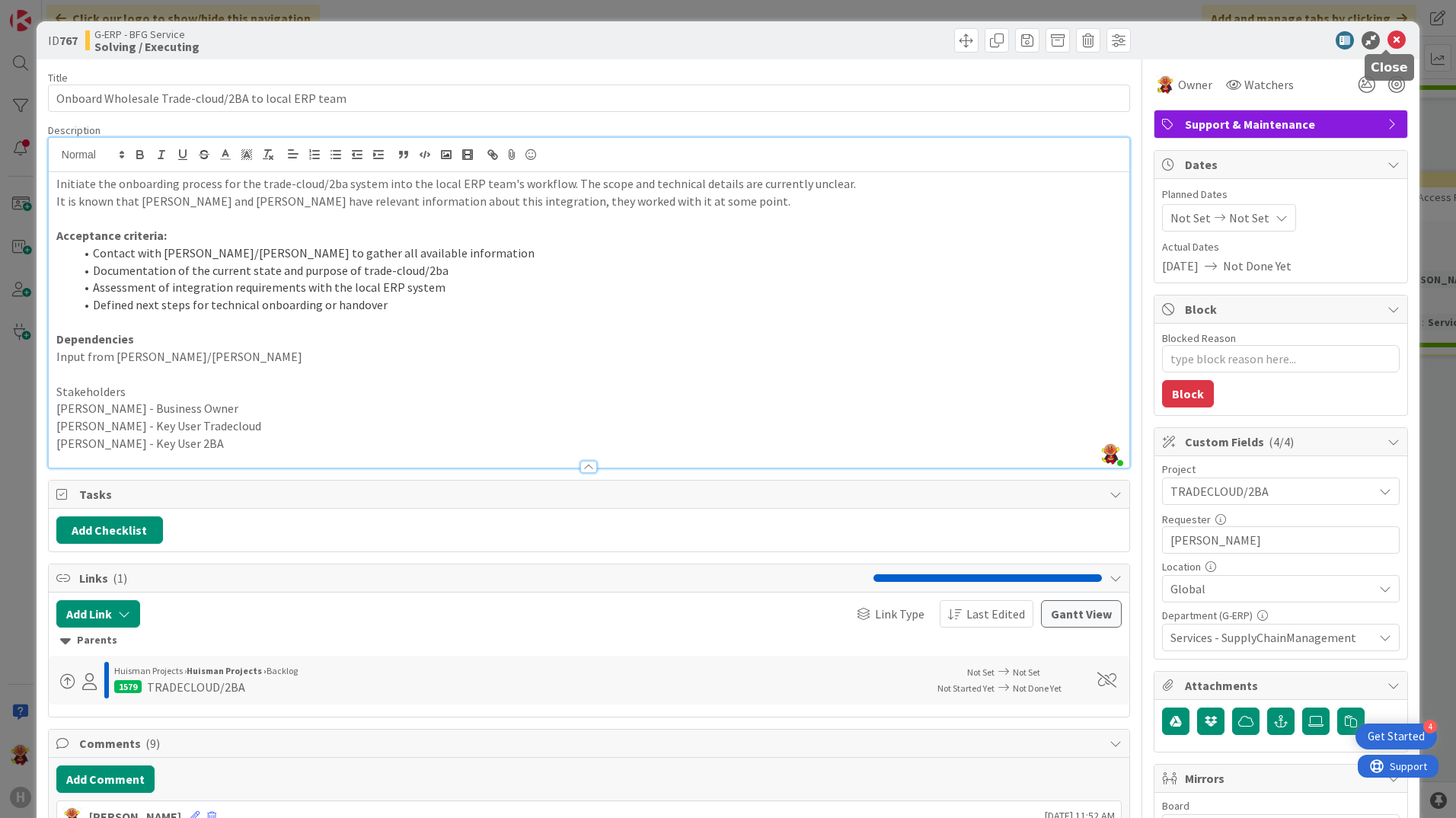
click at [1388, 43] on icon at bounding box center [1396, 40] width 18 height 18
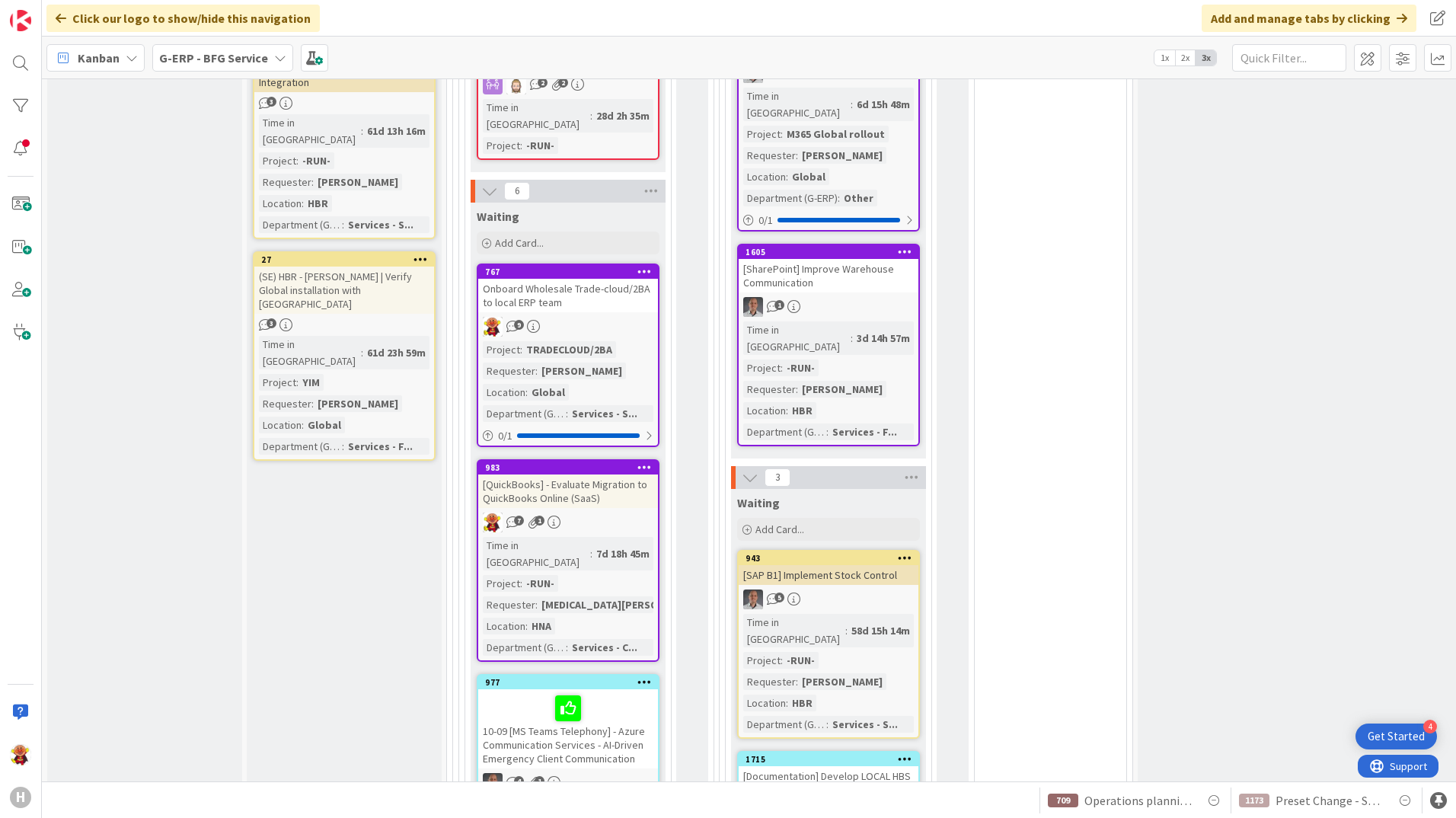
scroll to position [1255, 0]
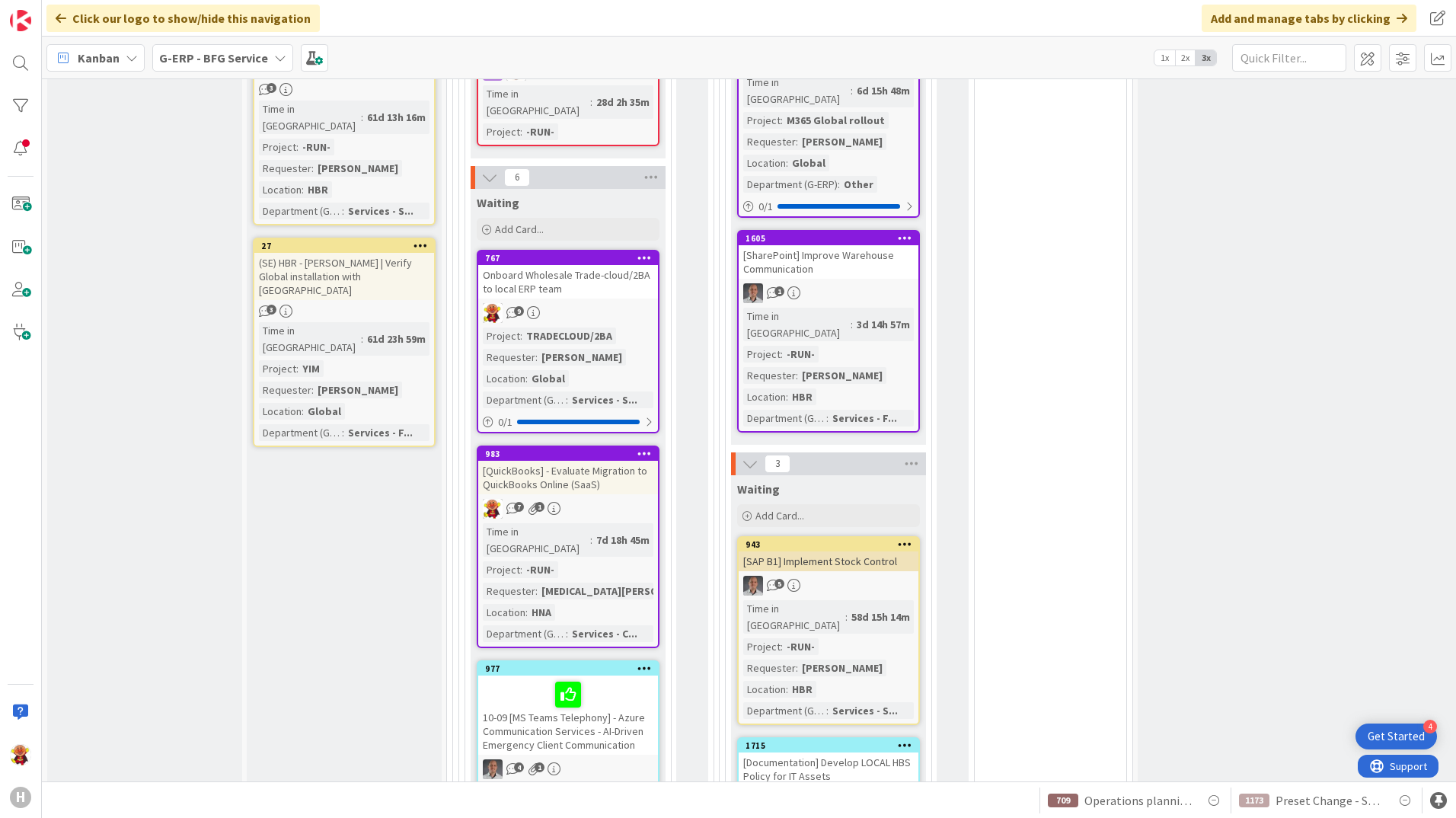
click at [613, 461] on div "[QuickBooks] - Evaluate Migration to QuickBooks Online (SaaS)" at bounding box center [568, 477] width 179 height 34
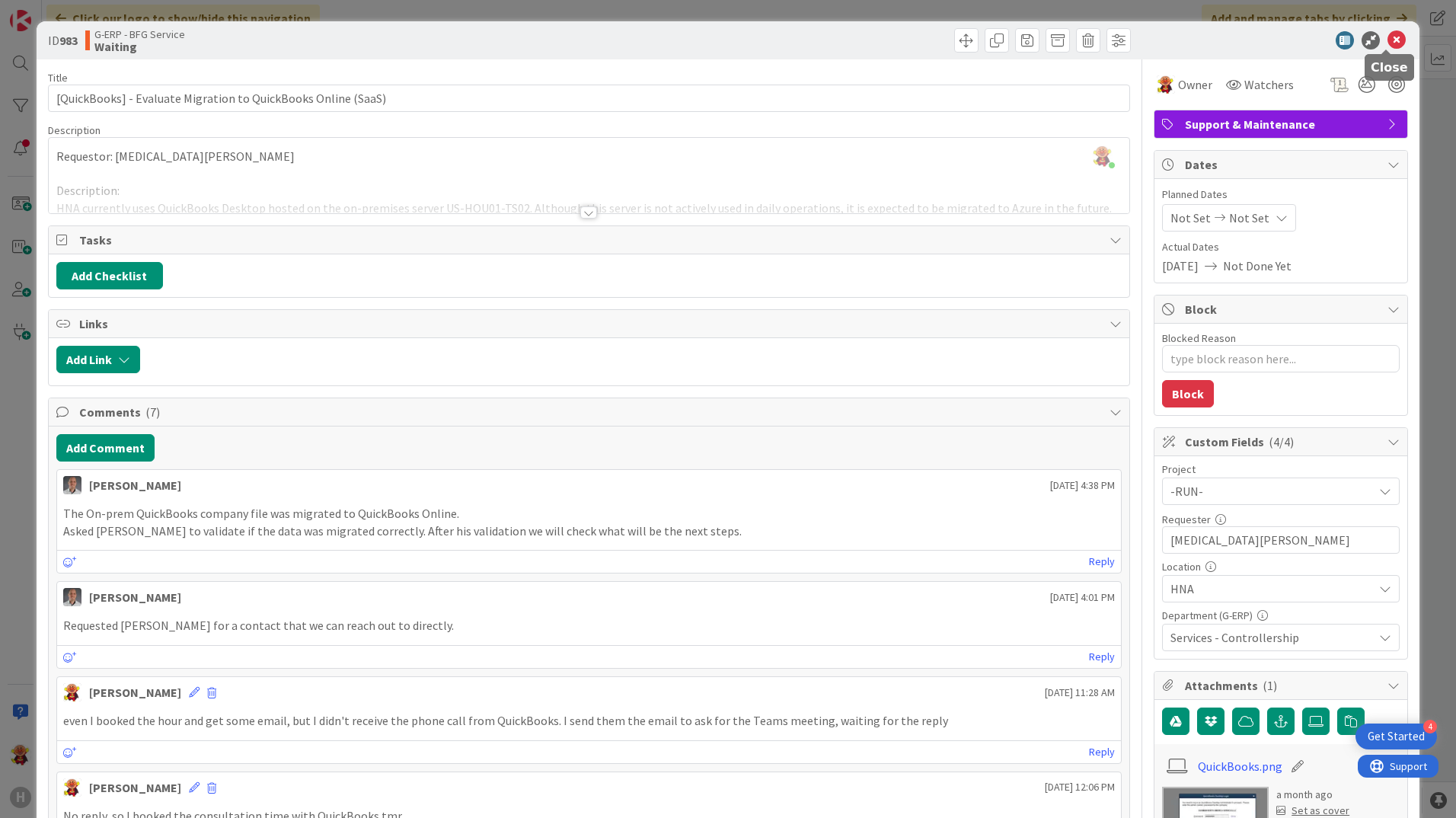
drag, startPoint x: 1384, startPoint y: 36, endPoint x: 918, endPoint y: 432, distance: 611.5
click at [1388, 38] on icon at bounding box center [1396, 40] width 18 height 18
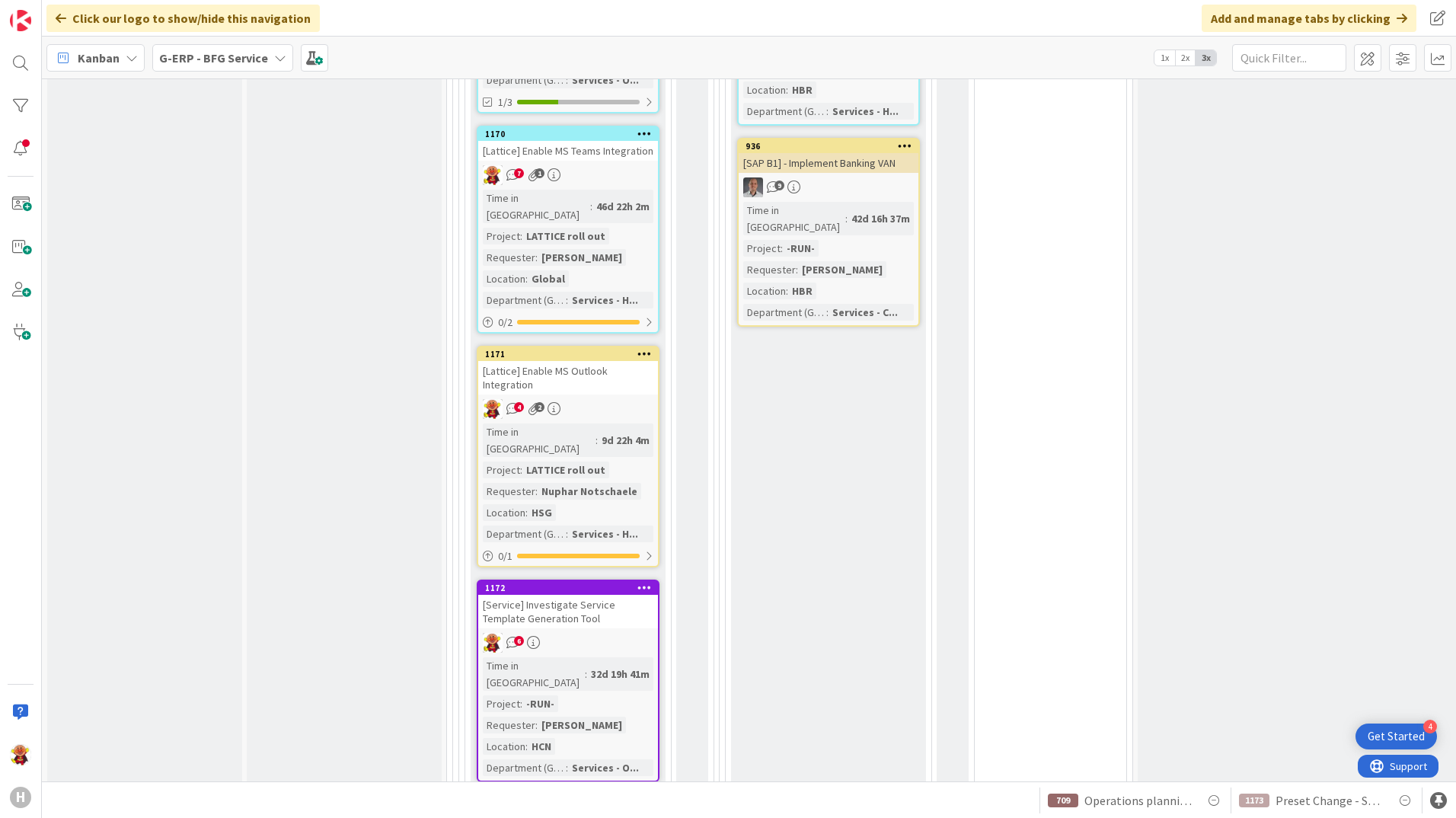
scroll to position [2070, 0]
click at [582, 631] on div "6" at bounding box center [568, 640] width 179 height 20
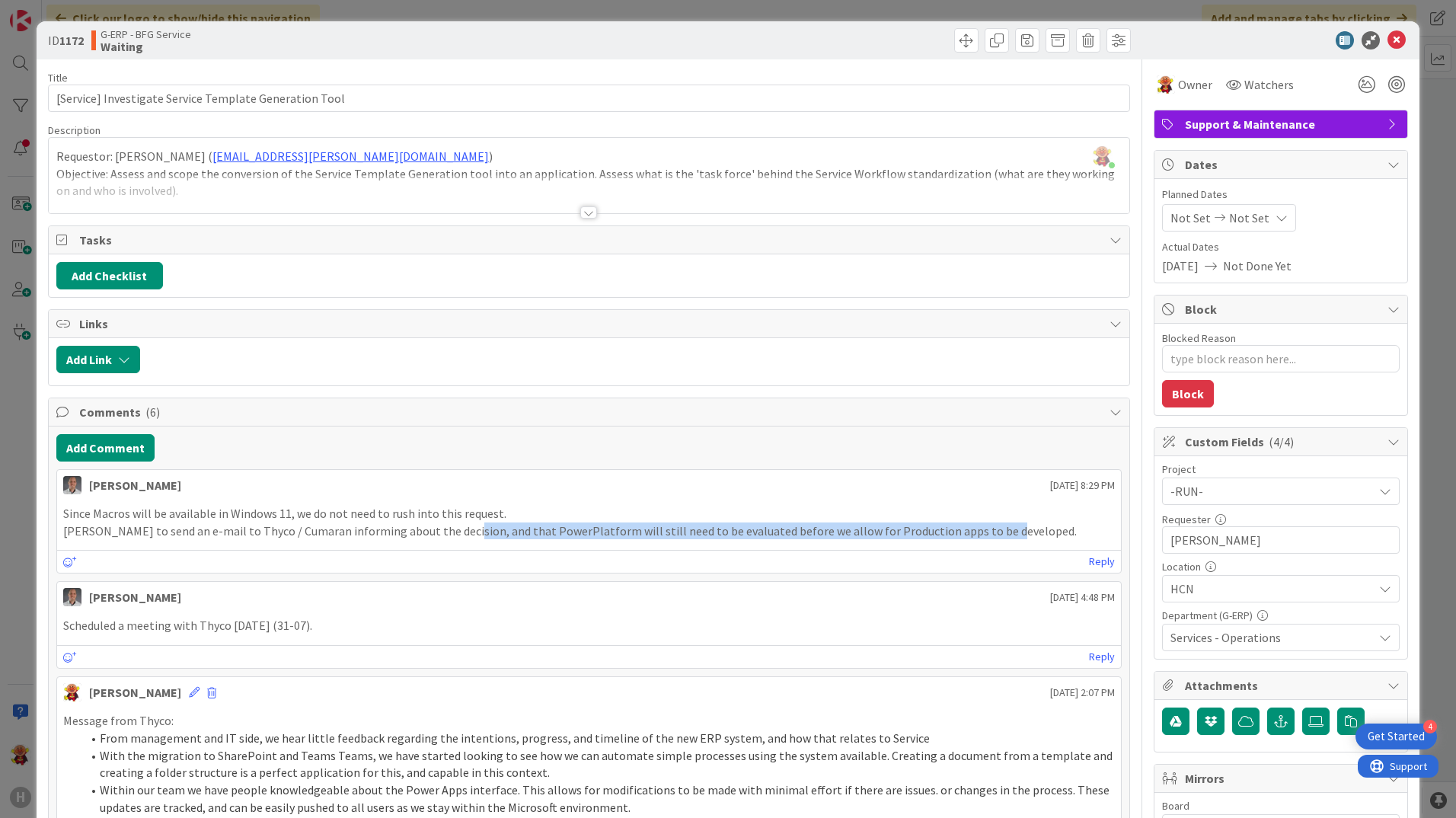
drag, startPoint x: 454, startPoint y: 526, endPoint x: 979, endPoint y: 539, distance: 525.2
click at [979, 539] on p "[PERSON_NAME] to send an e-mail to Thyco / Cumaran informing about the decision…" at bounding box center [588, 531] width 1051 height 17
click at [983, 536] on p "[PERSON_NAME] to send an e-mail to Thyco / Cumaran informing about the decision…" at bounding box center [588, 531] width 1051 height 17
click at [70, 559] on icon at bounding box center [70, 562] width 14 height 10
click at [66, 560] on icon at bounding box center [70, 562] width 14 height 10
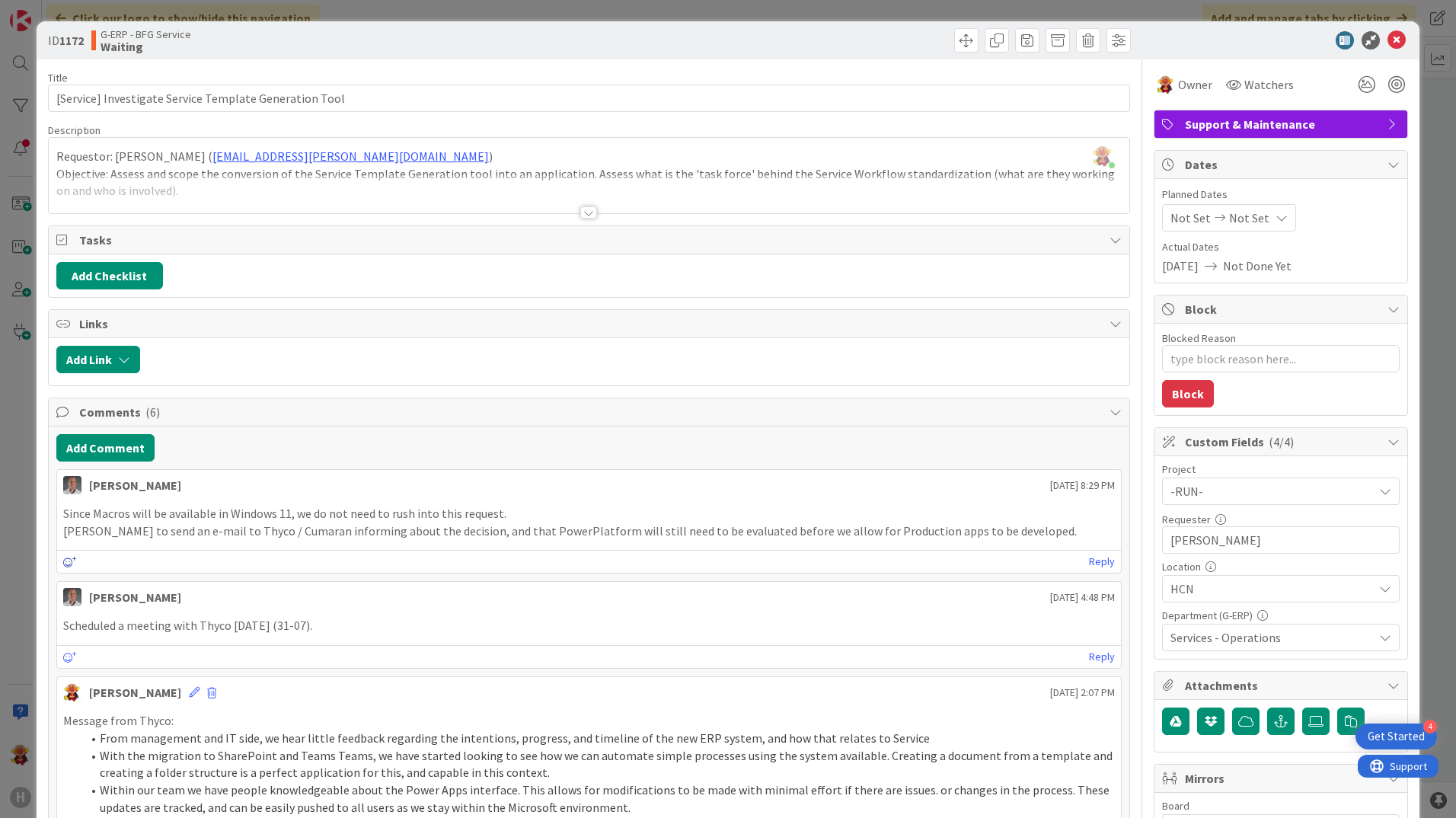
click at [68, 559] on icon at bounding box center [70, 562] width 14 height 10
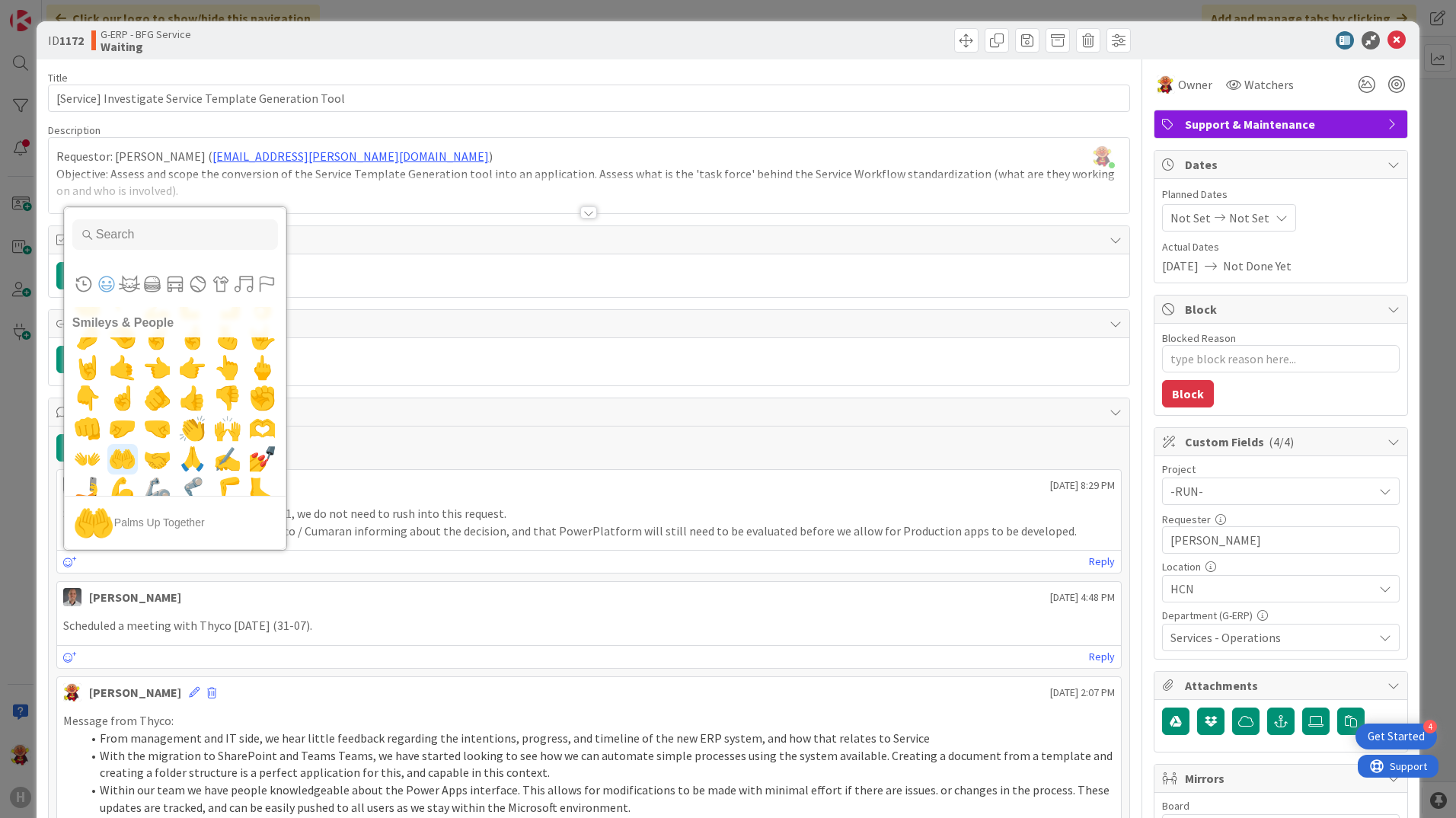
scroll to position [913, 0]
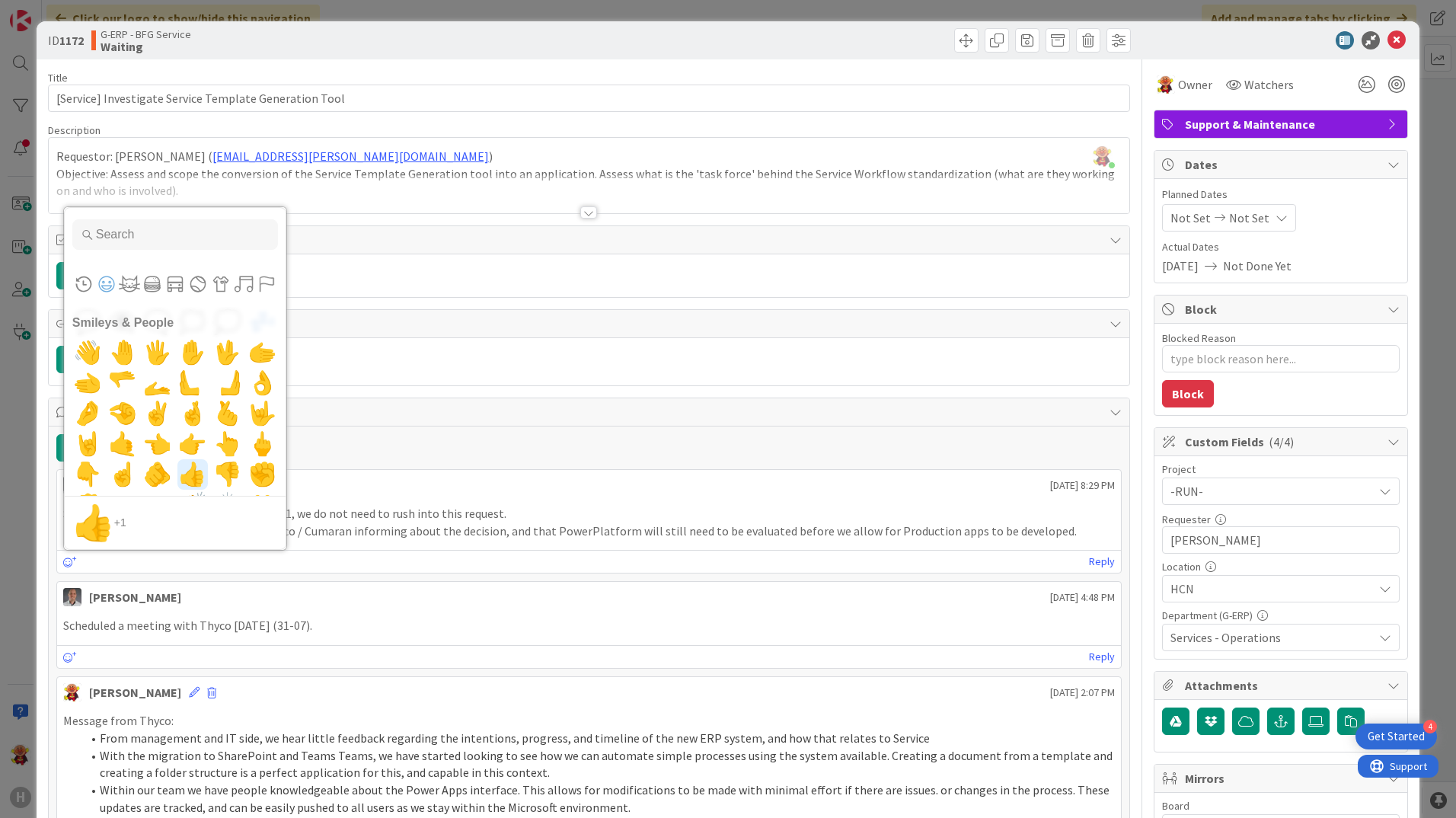
click at [179, 481] on span "👍" at bounding box center [192, 474] width 36 height 30
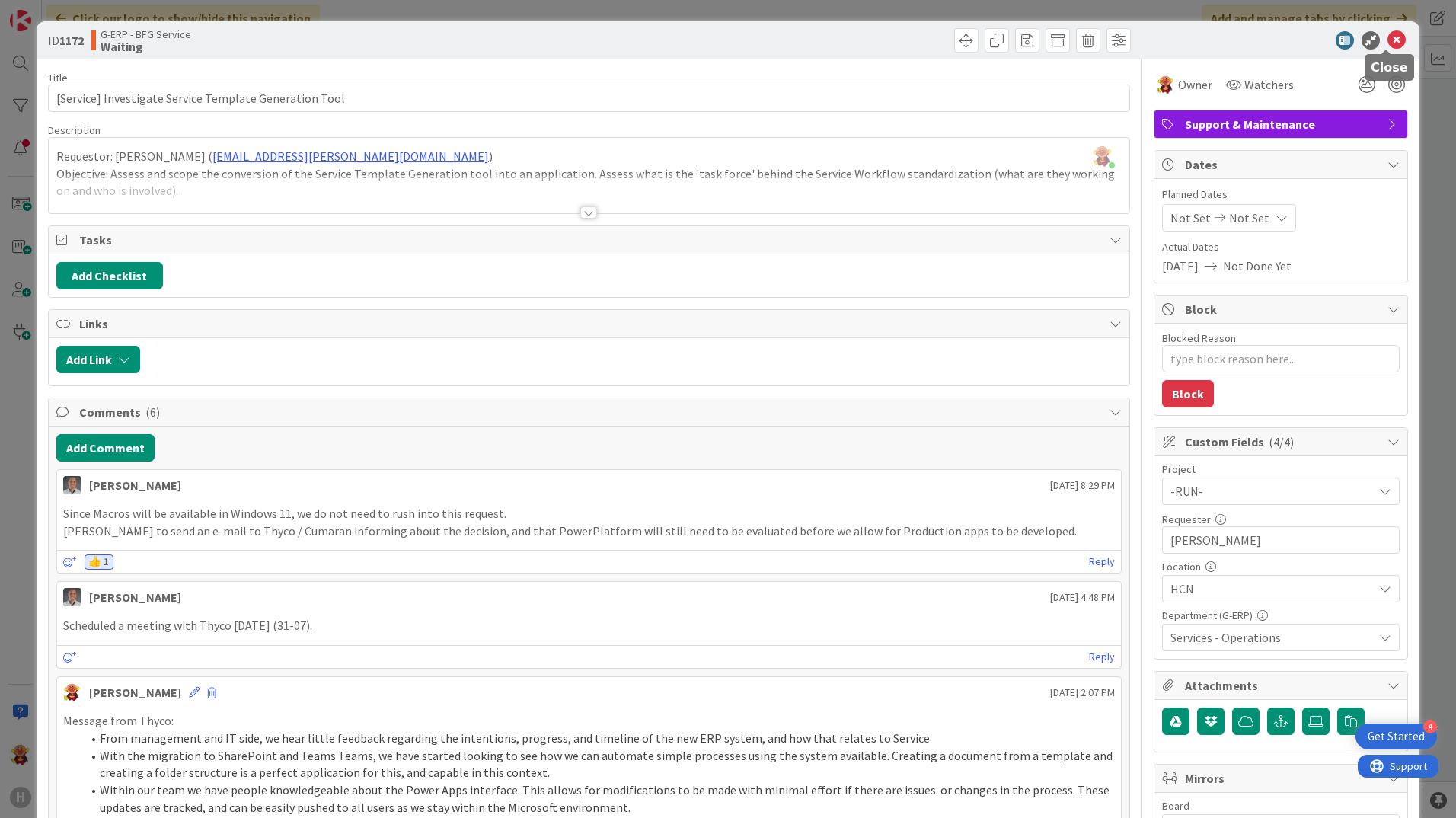
click at [1388, 41] on icon at bounding box center [1396, 40] width 18 height 18
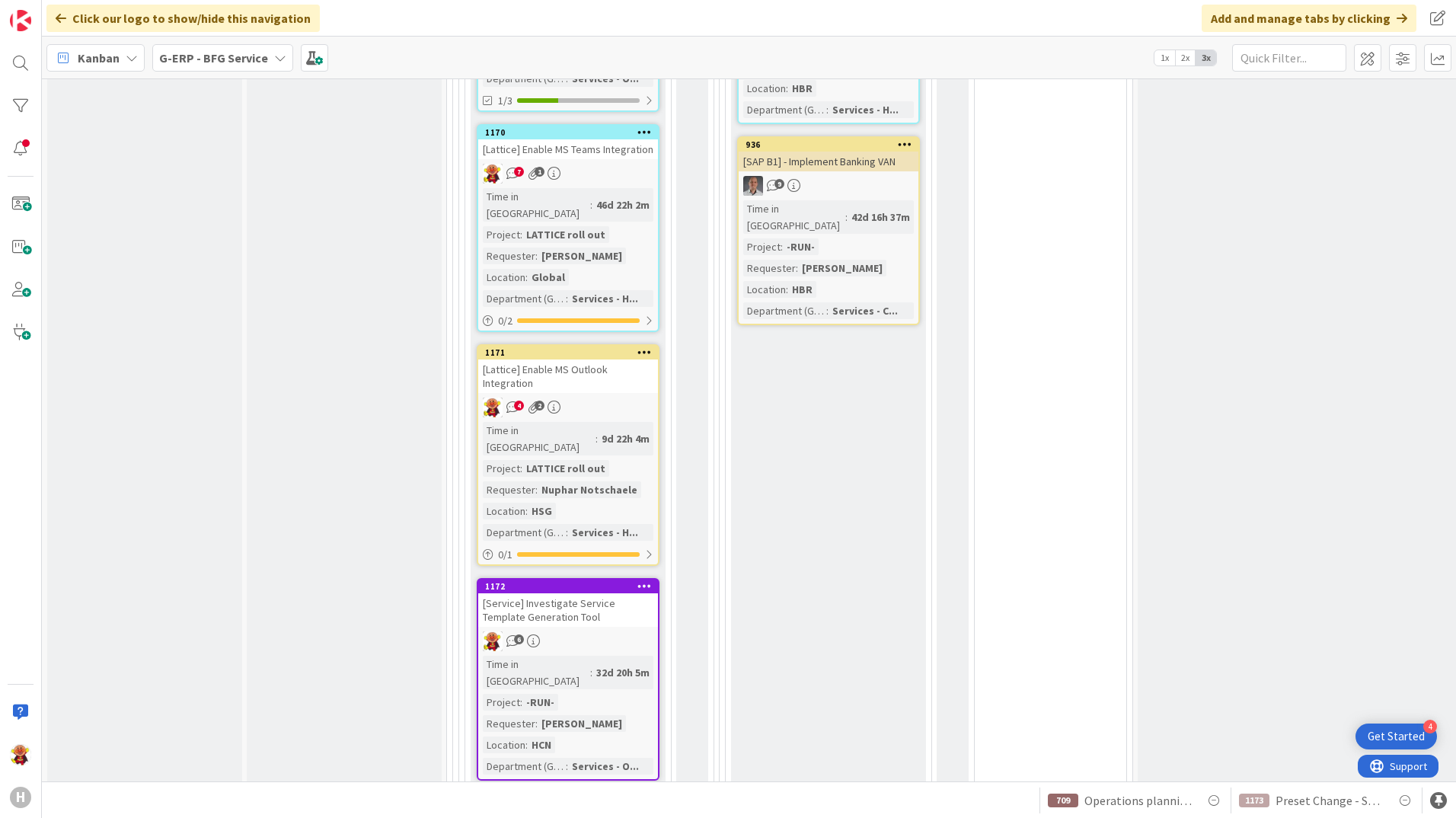
click at [637, 398] on div "4 2" at bounding box center [568, 407] width 179 height 20
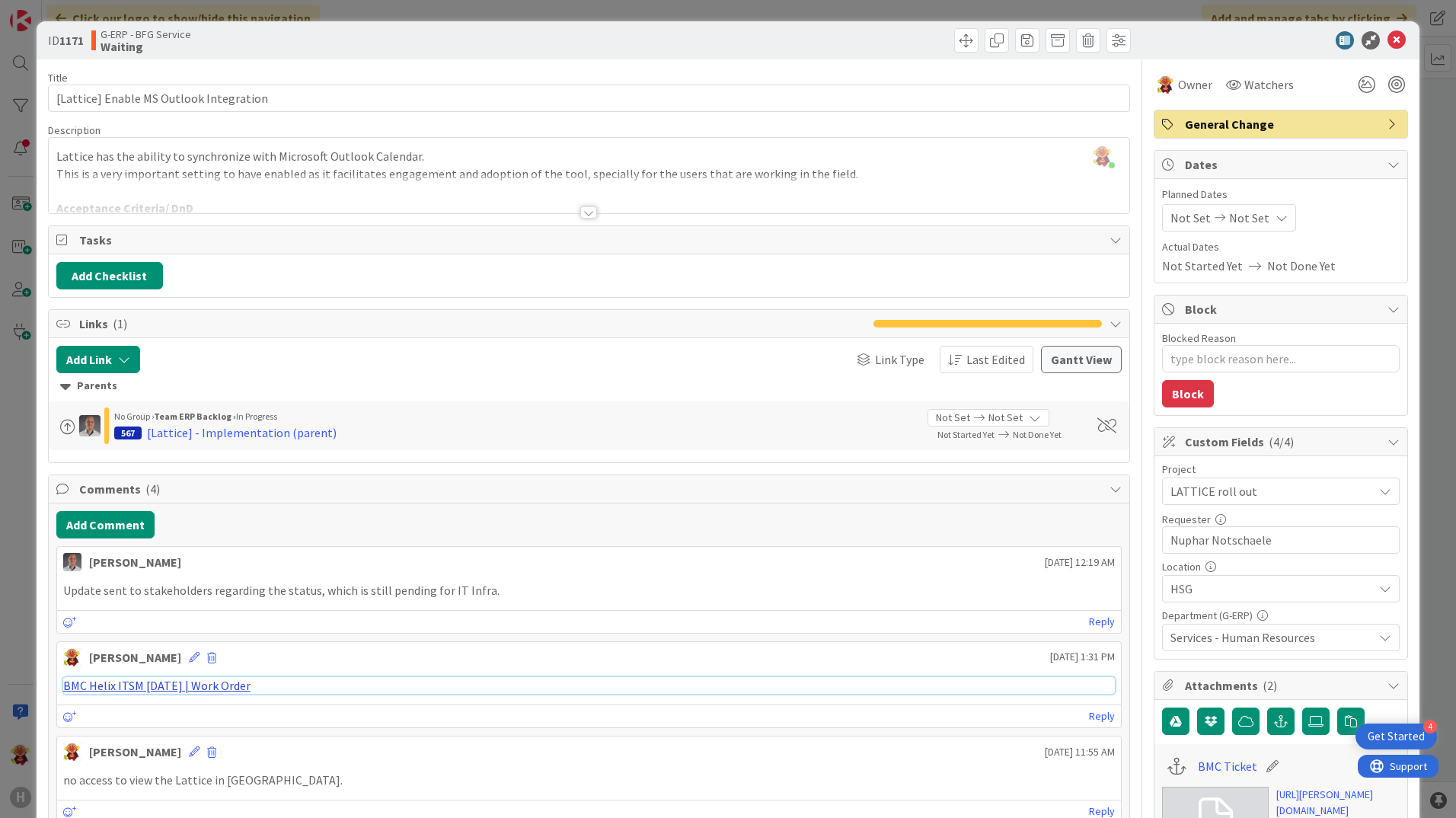
click at [215, 689] on link "BMC Helix ITSM [DATE] | Work Order" at bounding box center [157, 685] width 187 height 16
click at [1388, 42] on icon at bounding box center [1396, 40] width 18 height 18
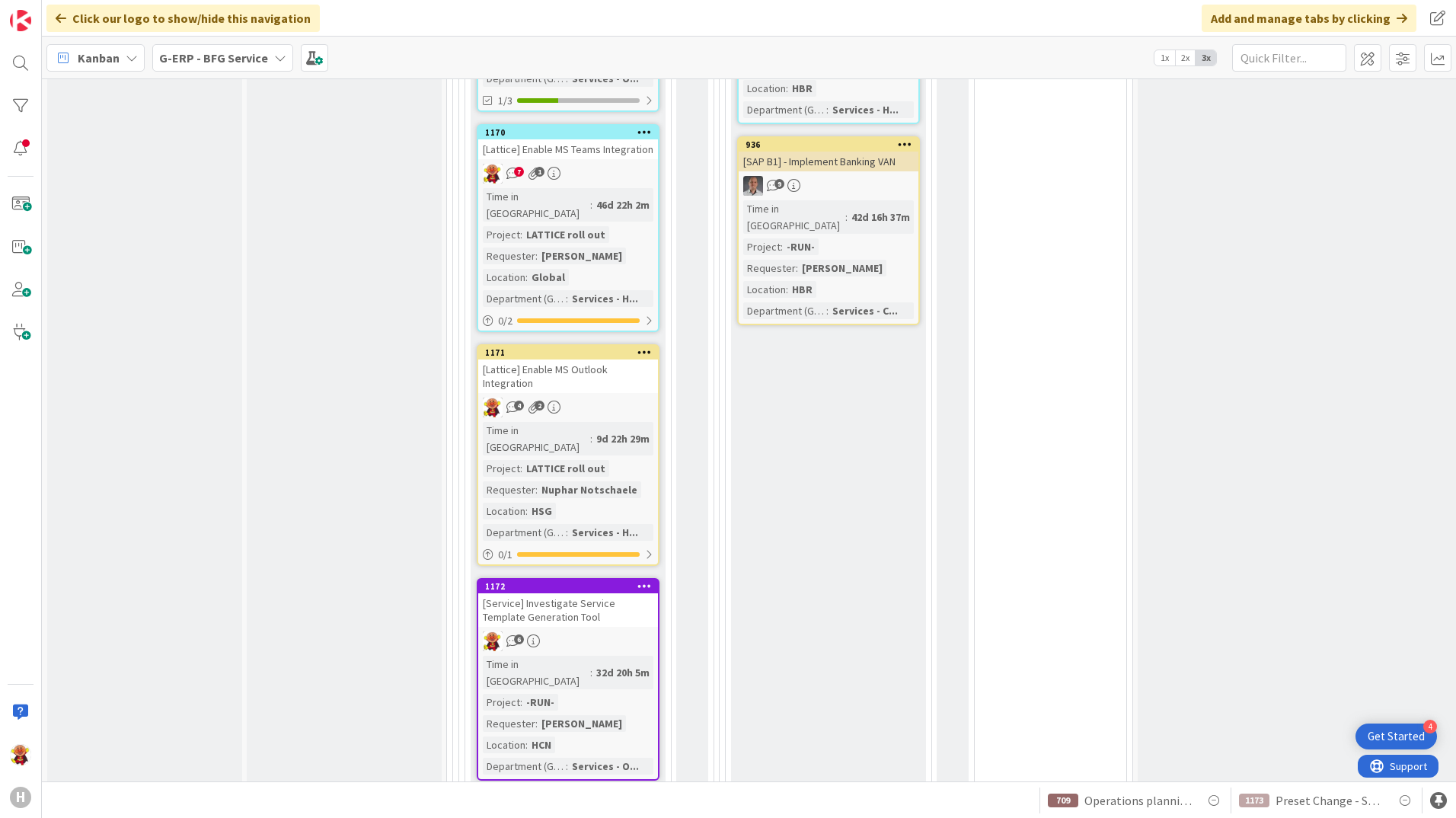
click at [626, 124] on link "1170 [Lattice] Enable MS Teams Integration 7 1 Time in Column : 46d 22h 2m Proj…" at bounding box center [568, 228] width 183 height 208
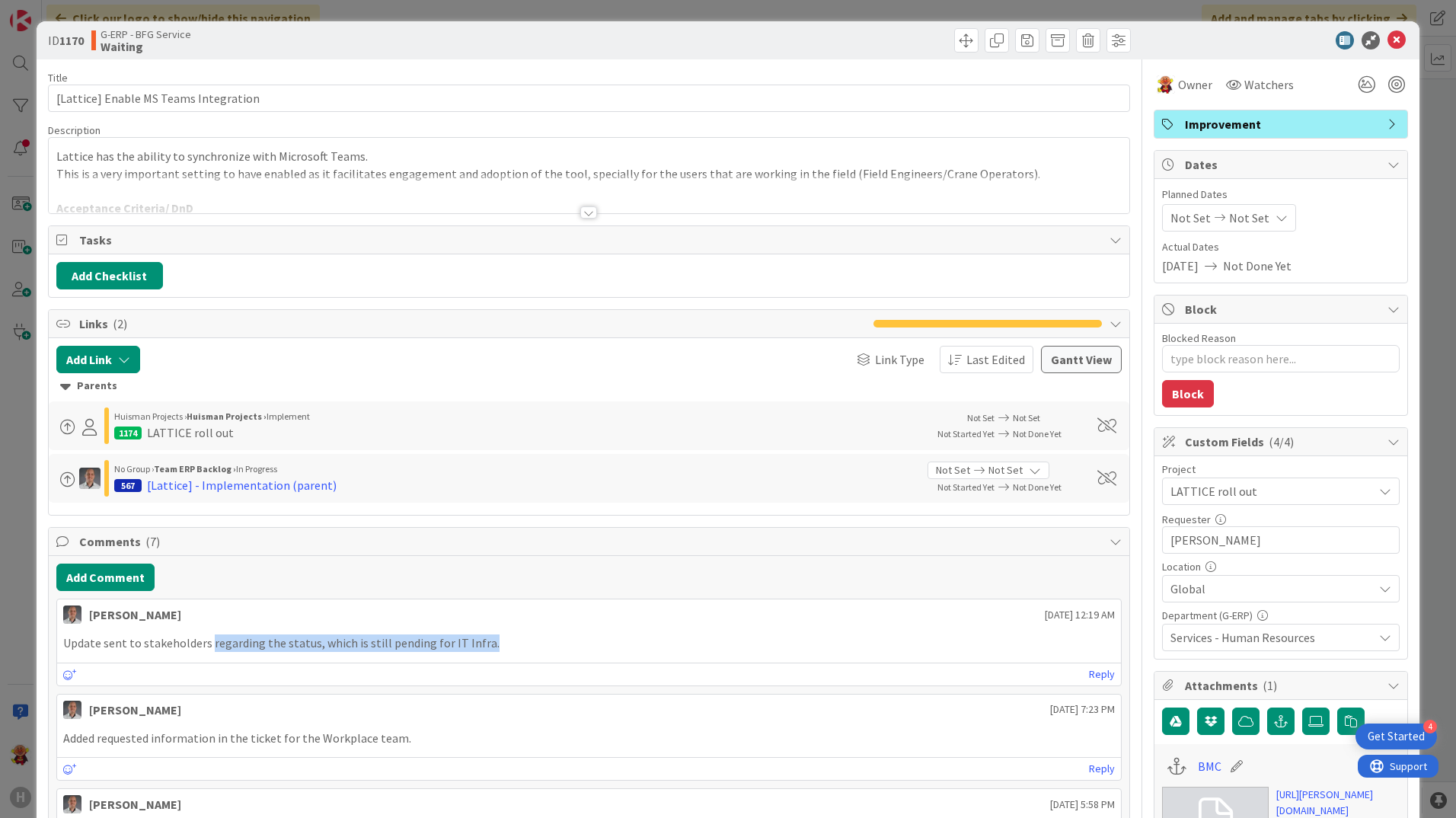
drag, startPoint x: 206, startPoint y: 643, endPoint x: 528, endPoint y: 643, distance: 322.0
click at [528, 643] on p "Update sent to stakeholders regarding the status, which is still pending for IT…" at bounding box center [588, 643] width 1051 height 17
click at [1395, 24] on div "ID 1170 G-ERP - BFG Service Waiting" at bounding box center [728, 41] width 1383 height 38
click at [1389, 31] on icon at bounding box center [1396, 40] width 18 height 18
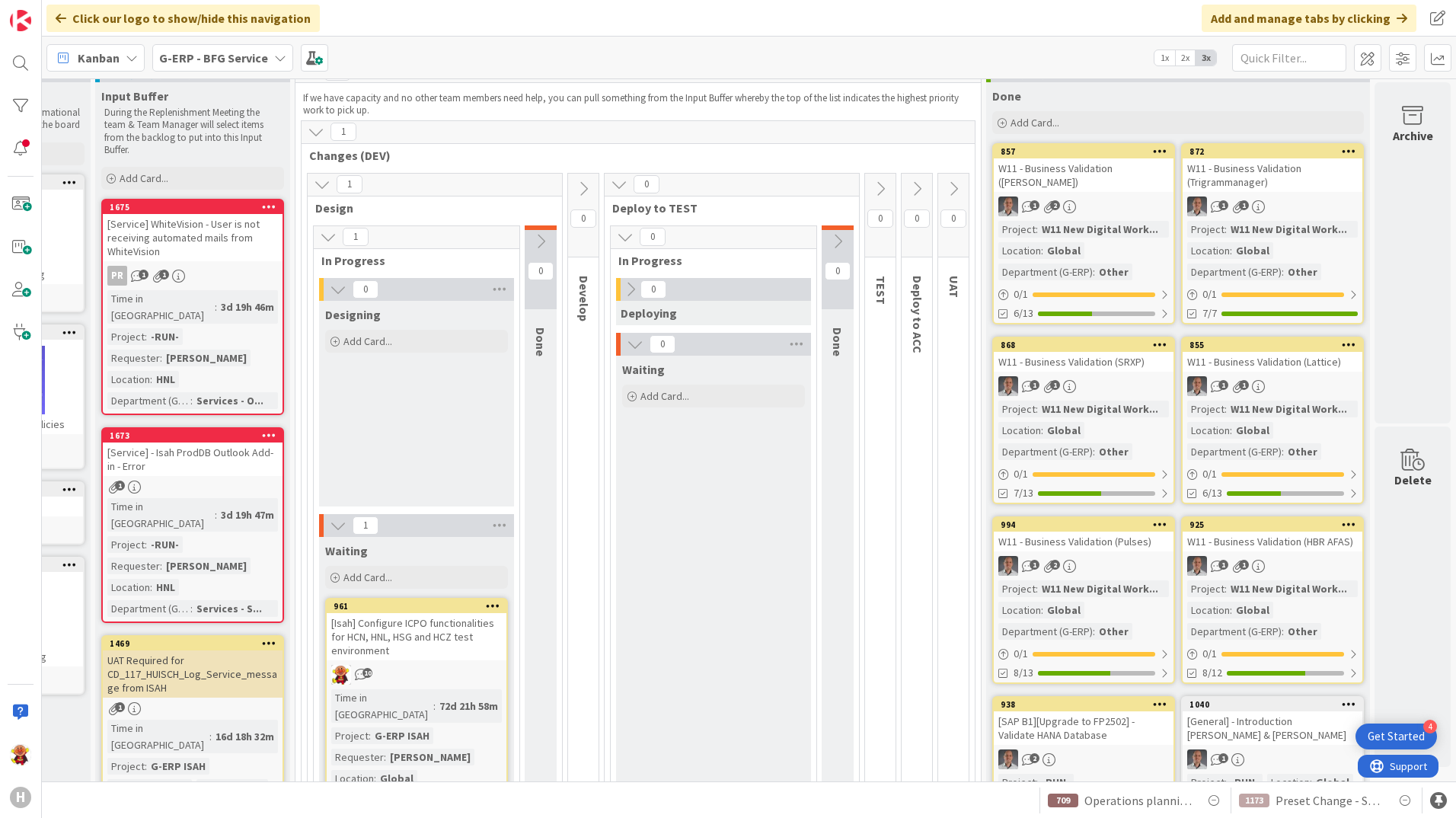
scroll to position [0, 163]
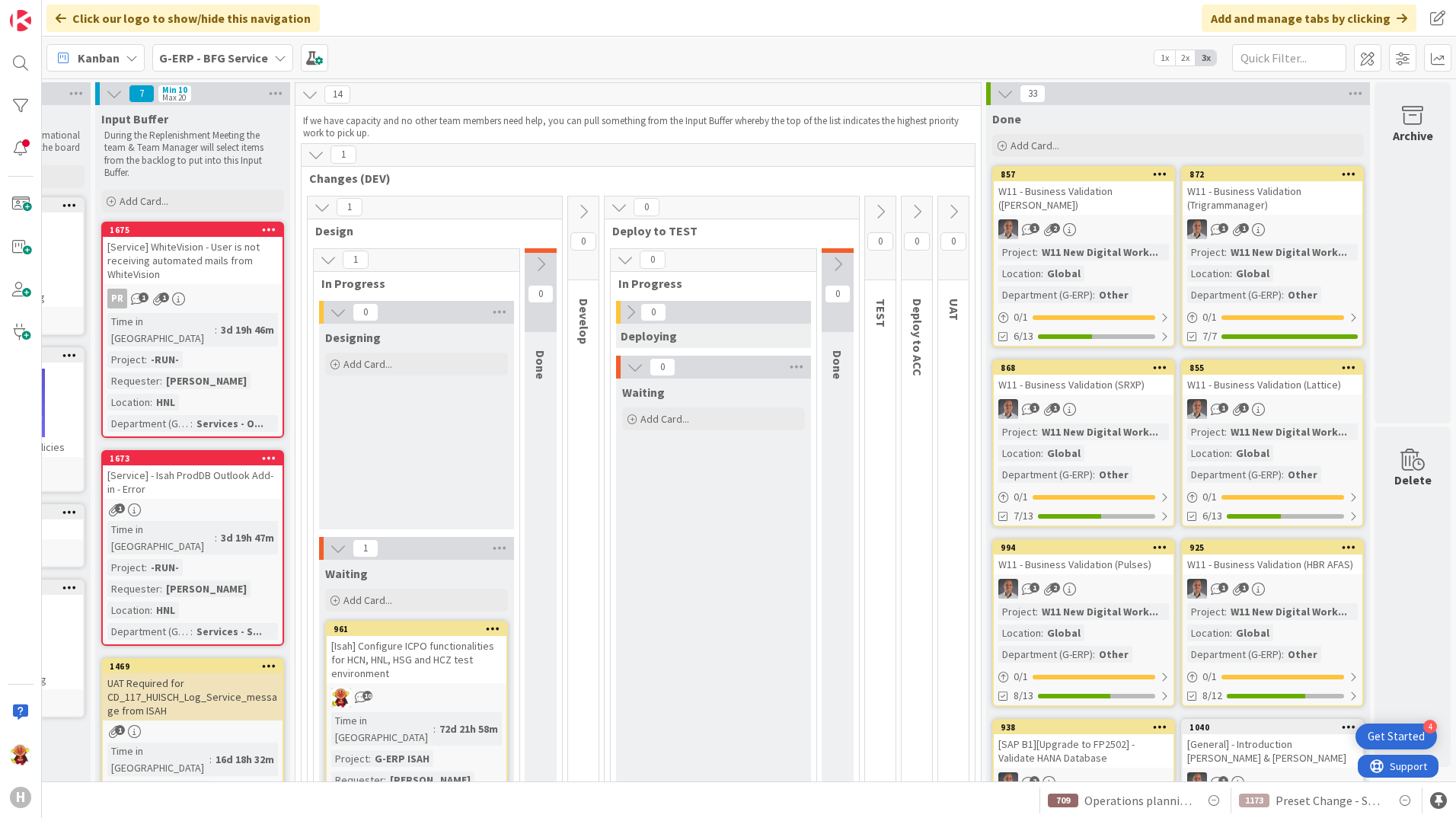
click at [241, 486] on link "1673 [Service] - Isah ProdDB Outlook Add-in - Error 1 Time in Column : 3d 19h 4…" at bounding box center [192, 548] width 183 height 196
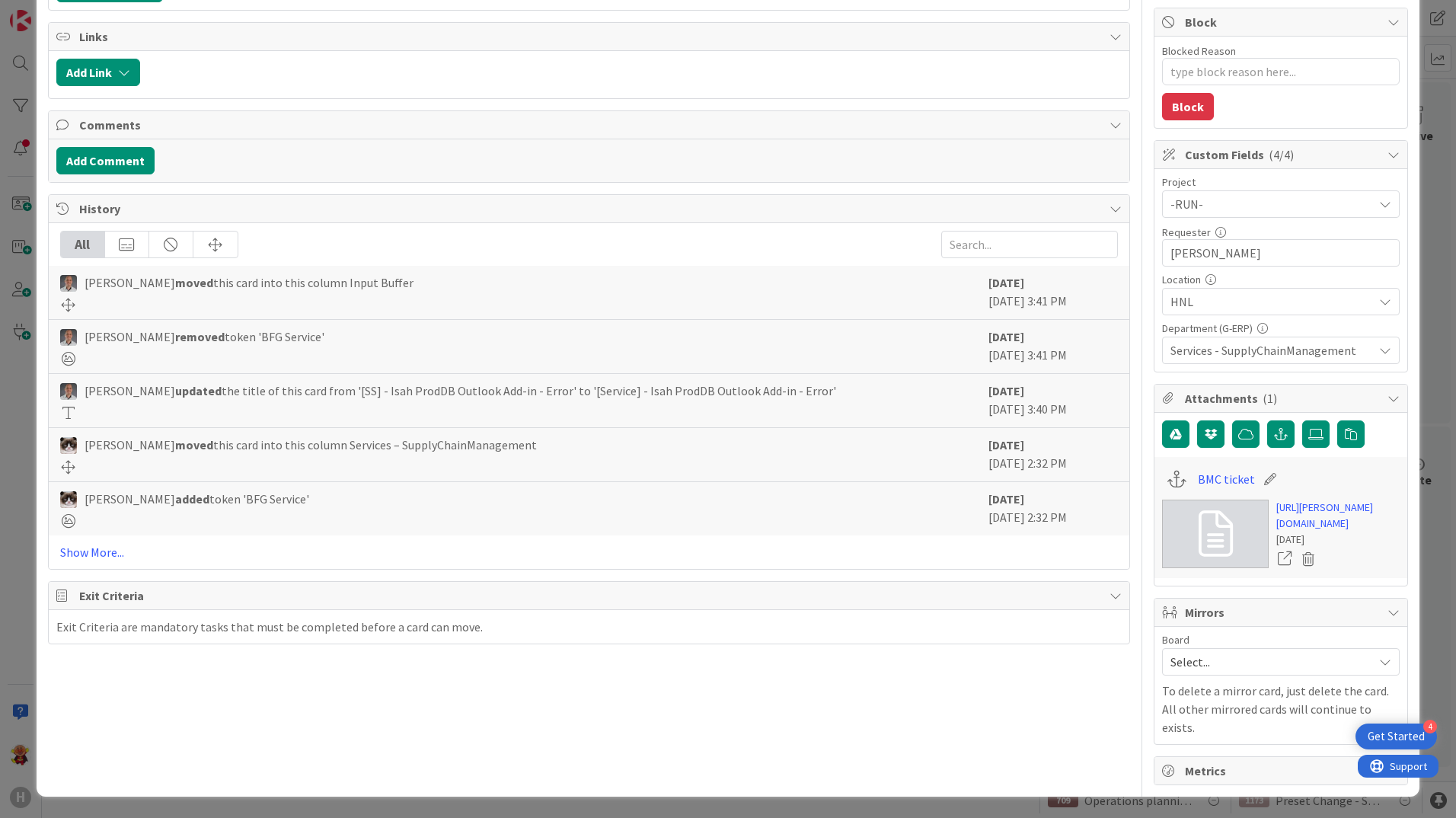
scroll to position [304, 0]
click at [1313, 503] on link "[URL][PERSON_NAME][DOMAIN_NAME]" at bounding box center [1338, 515] width 123 height 32
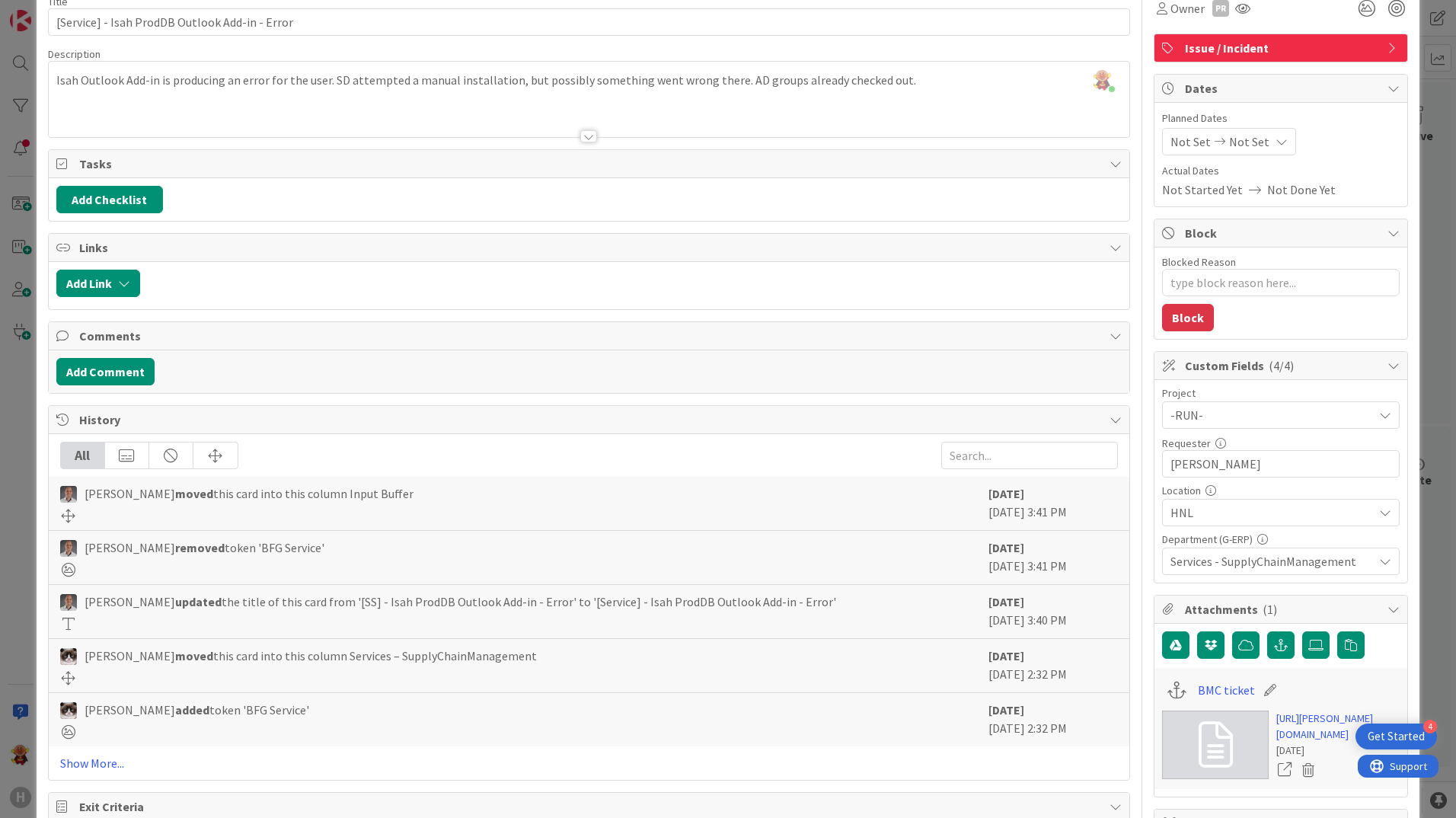
scroll to position [0, 0]
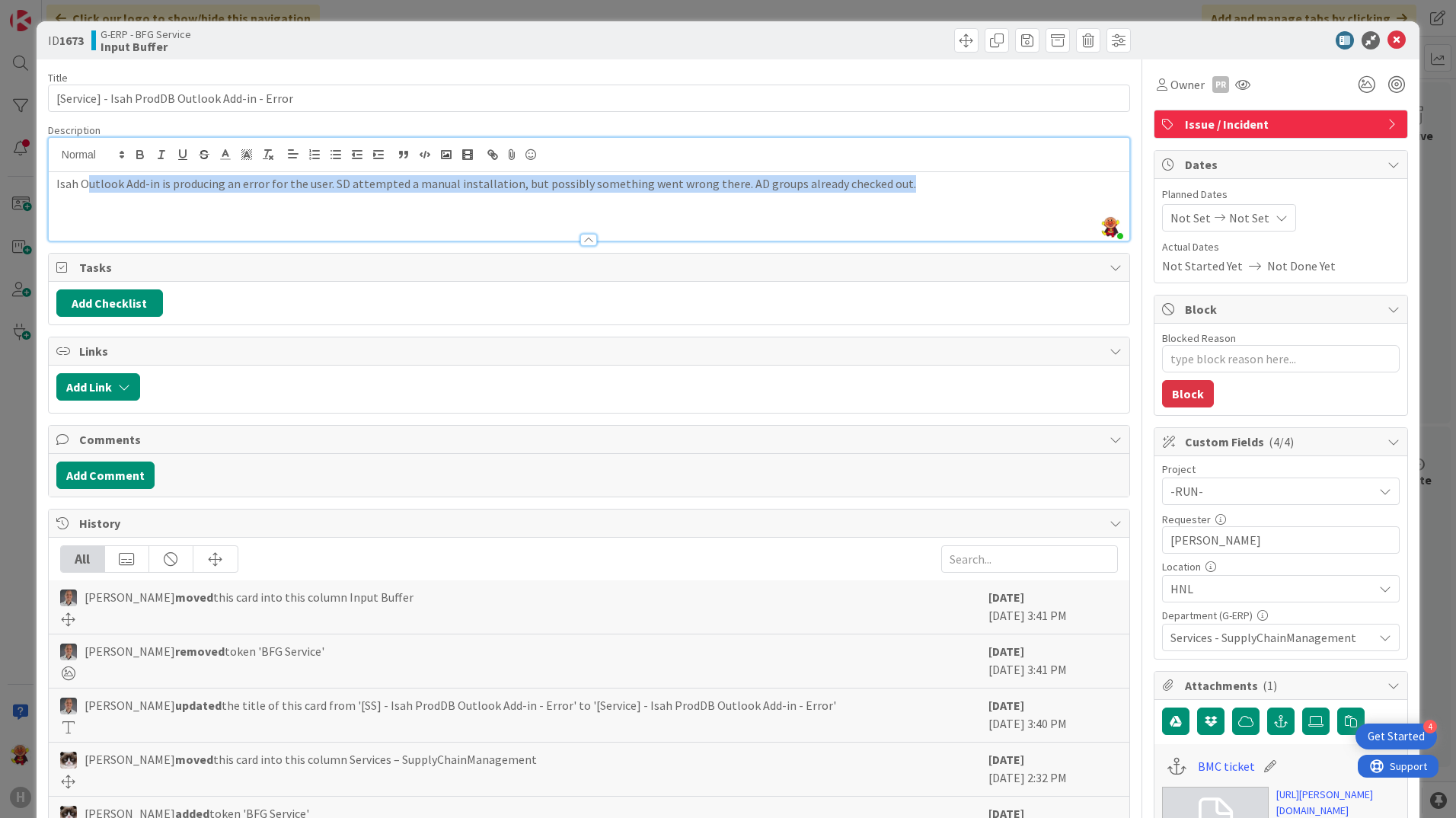
drag, startPoint x: 87, startPoint y: 167, endPoint x: 940, endPoint y: 197, distance: 853.5
click at [940, 197] on div "Isah Outlook Add-in is producing an error for the user. SD attempted a manual i…" at bounding box center [588, 206] width 1081 height 68
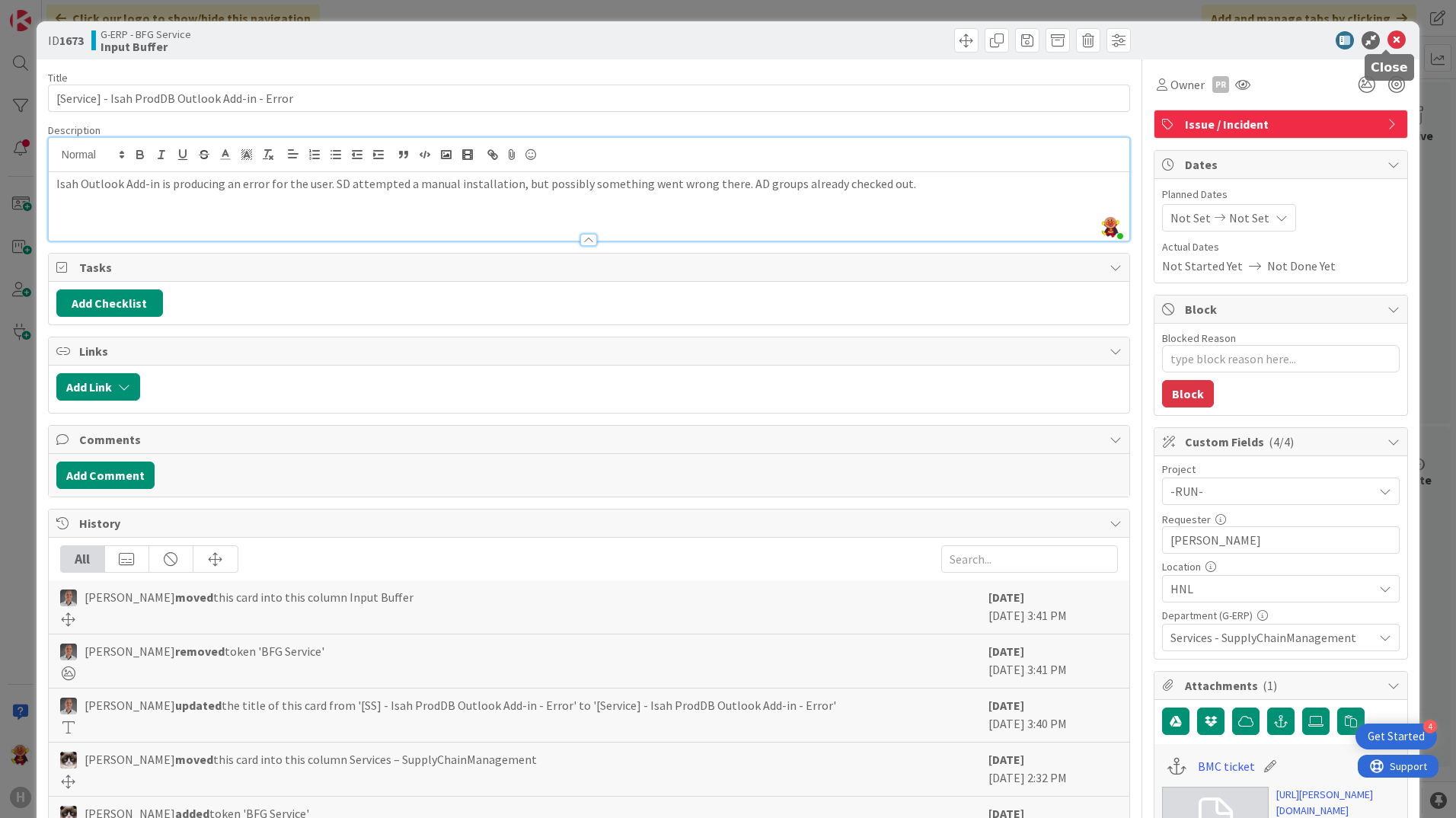
click at [1394, 35] on icon at bounding box center [1396, 40] width 18 height 18
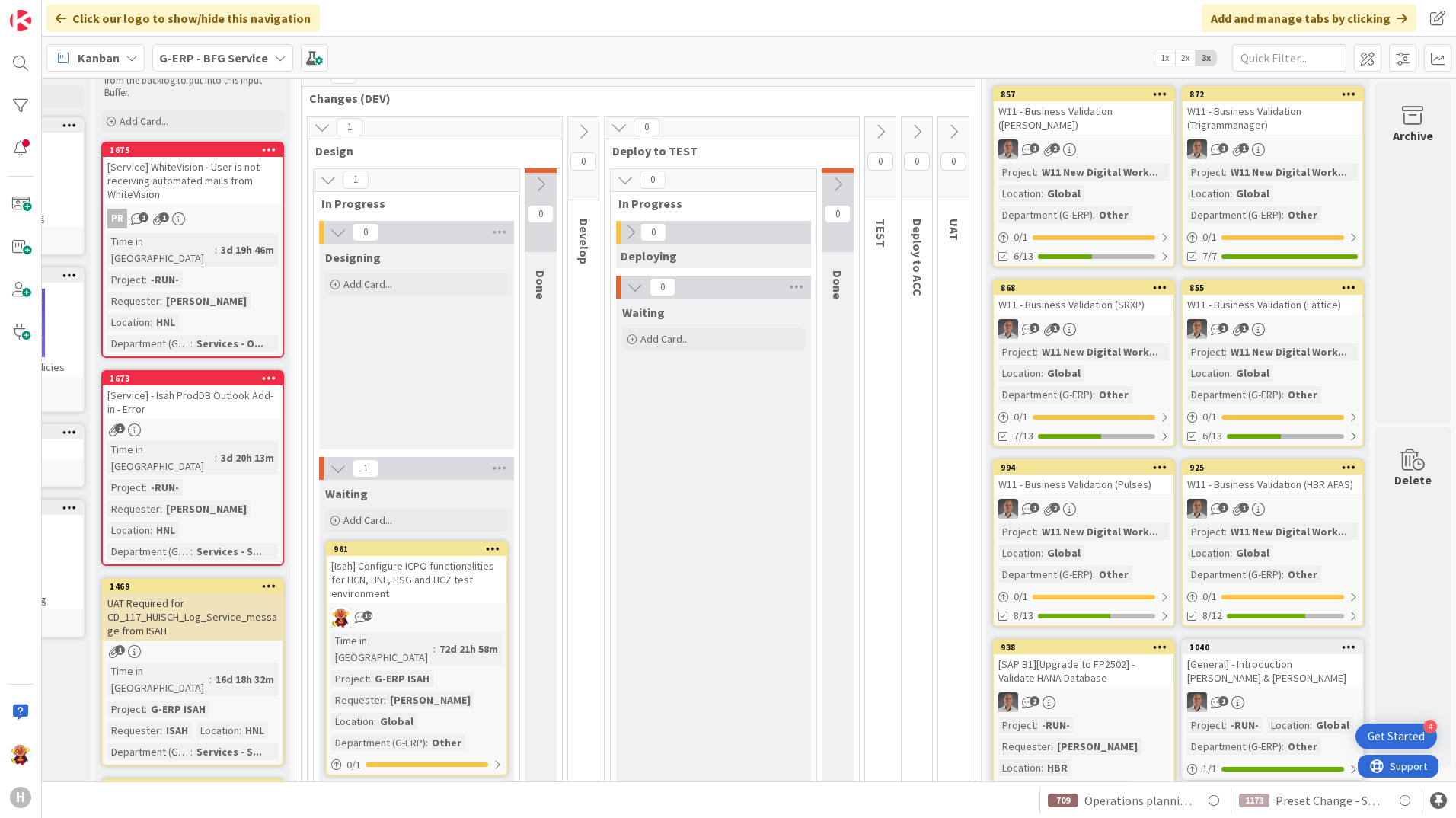
scroll to position [0, 163]
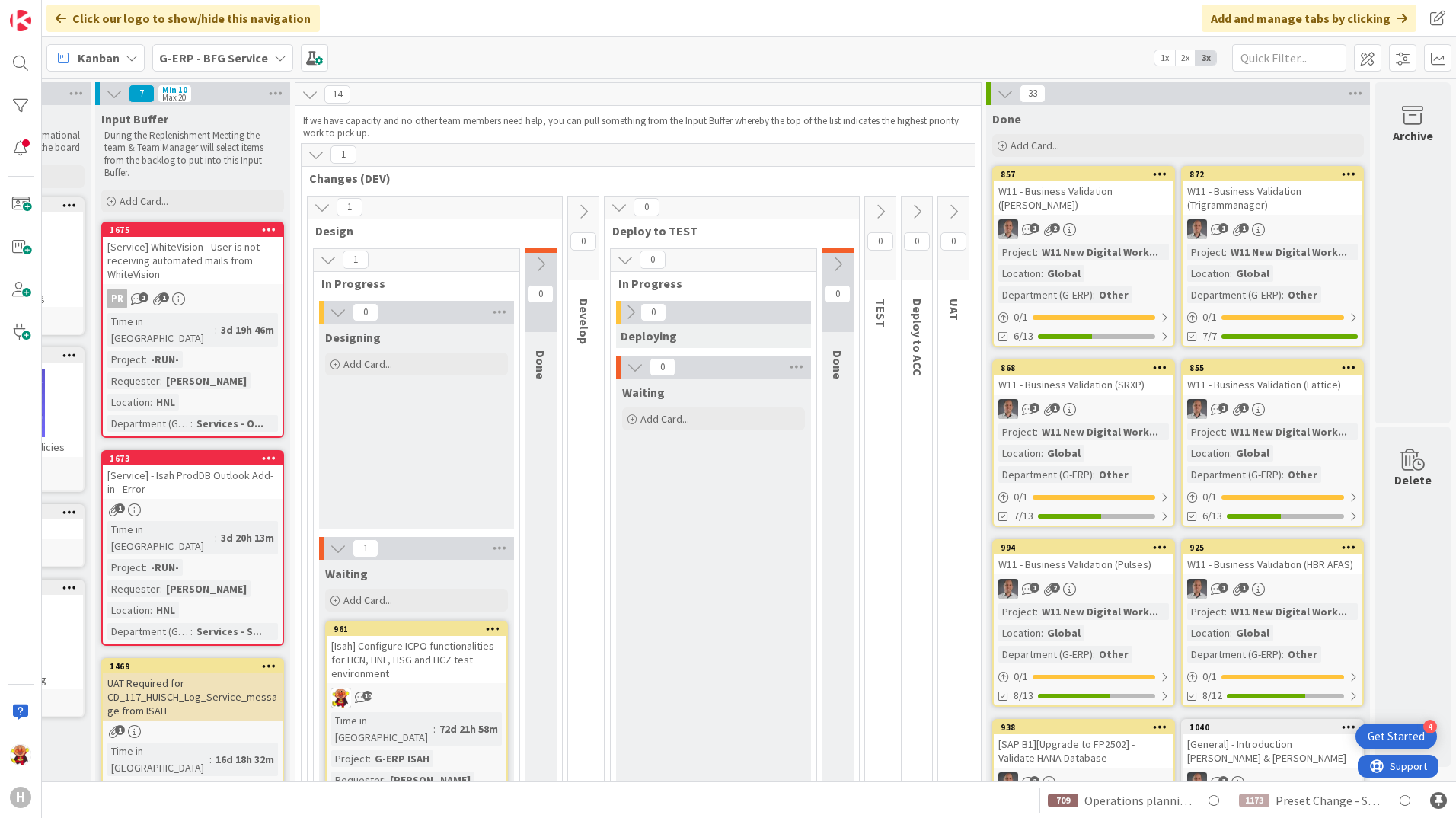
click at [224, 276] on div "[Service] WhiteVision - User is not receiving automated mails from WhiteVision" at bounding box center [192, 260] width 179 height 47
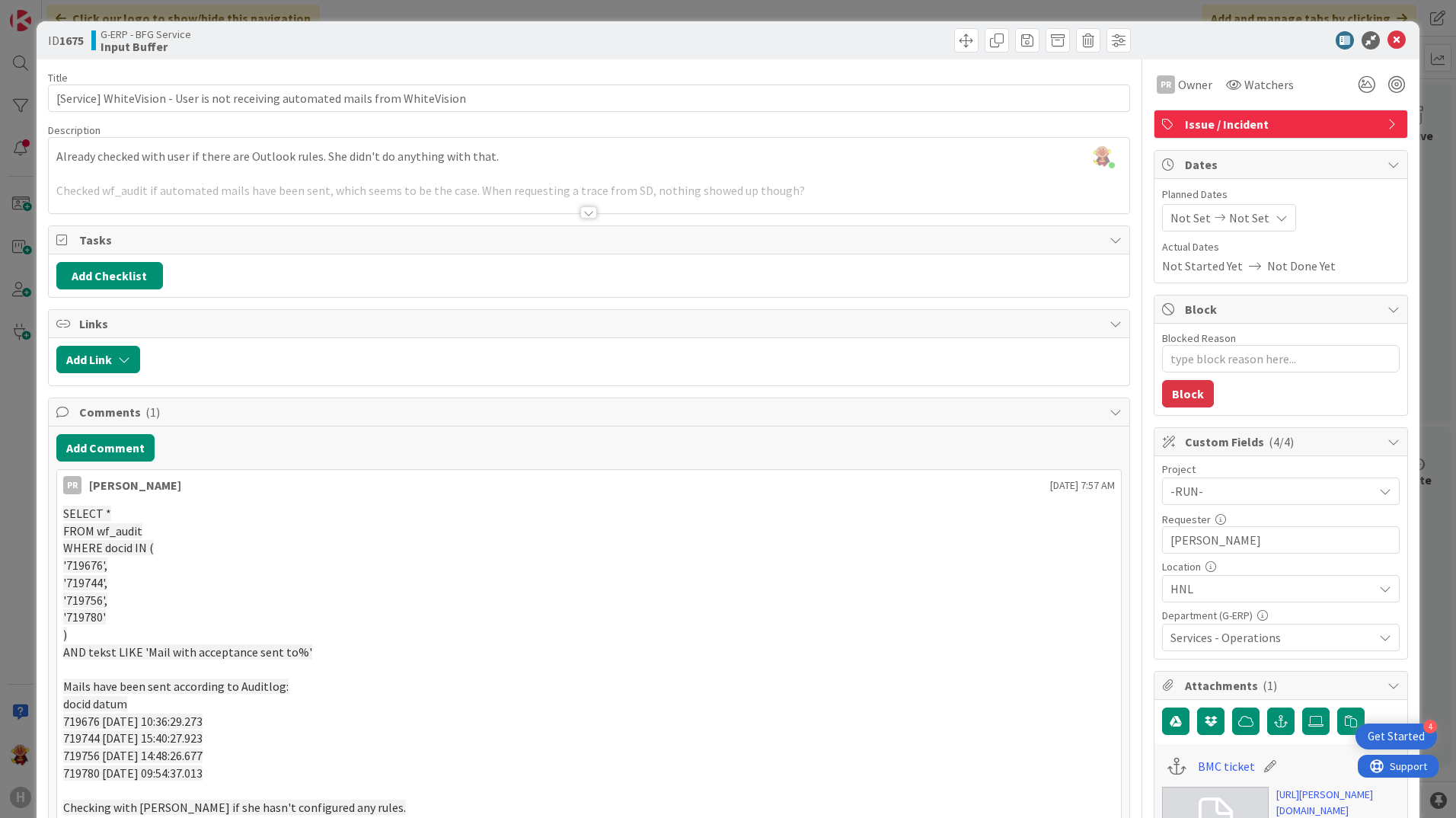
click at [592, 204] on div at bounding box center [588, 193] width 1081 height 39
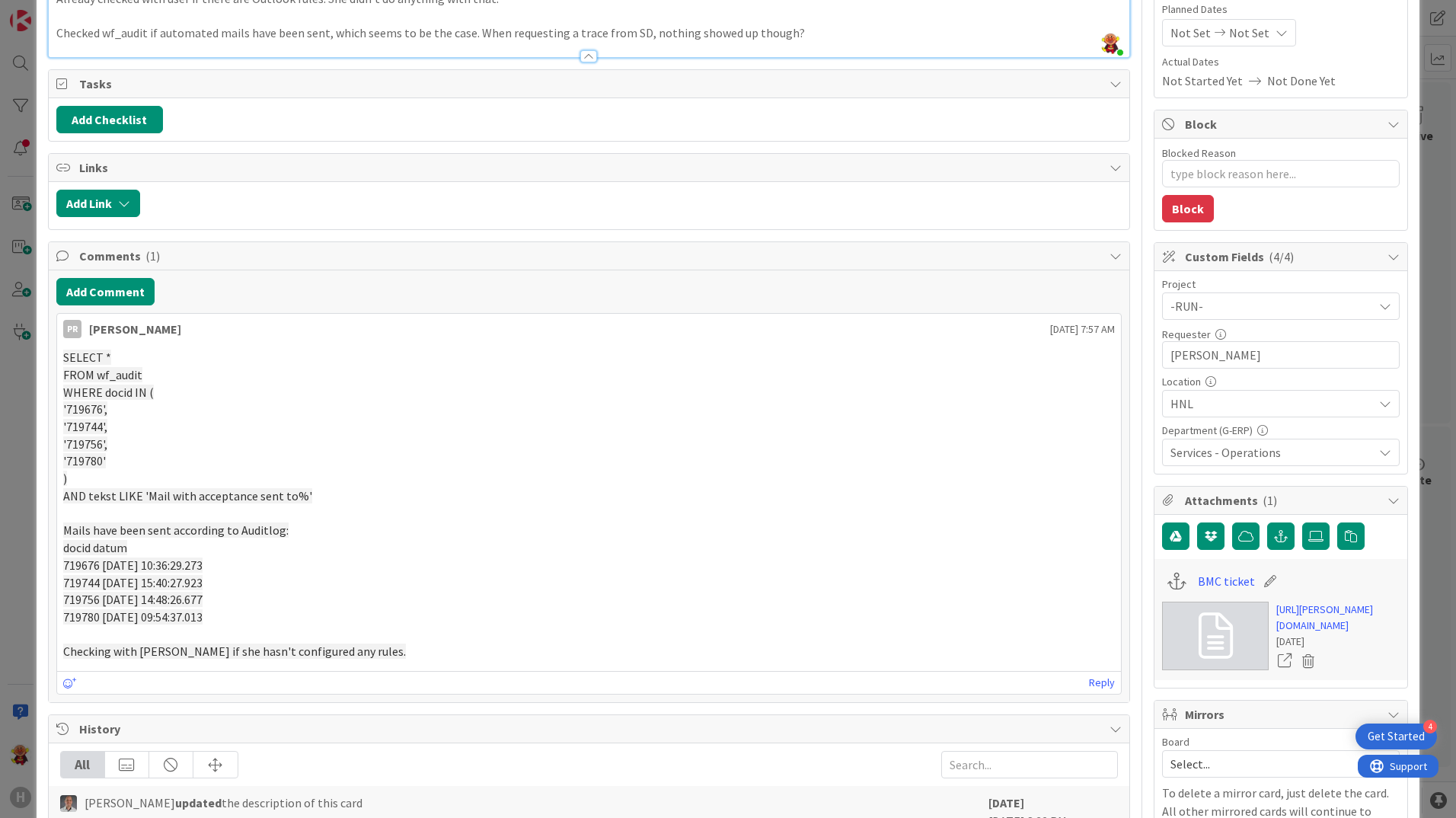
scroll to position [304, 0]
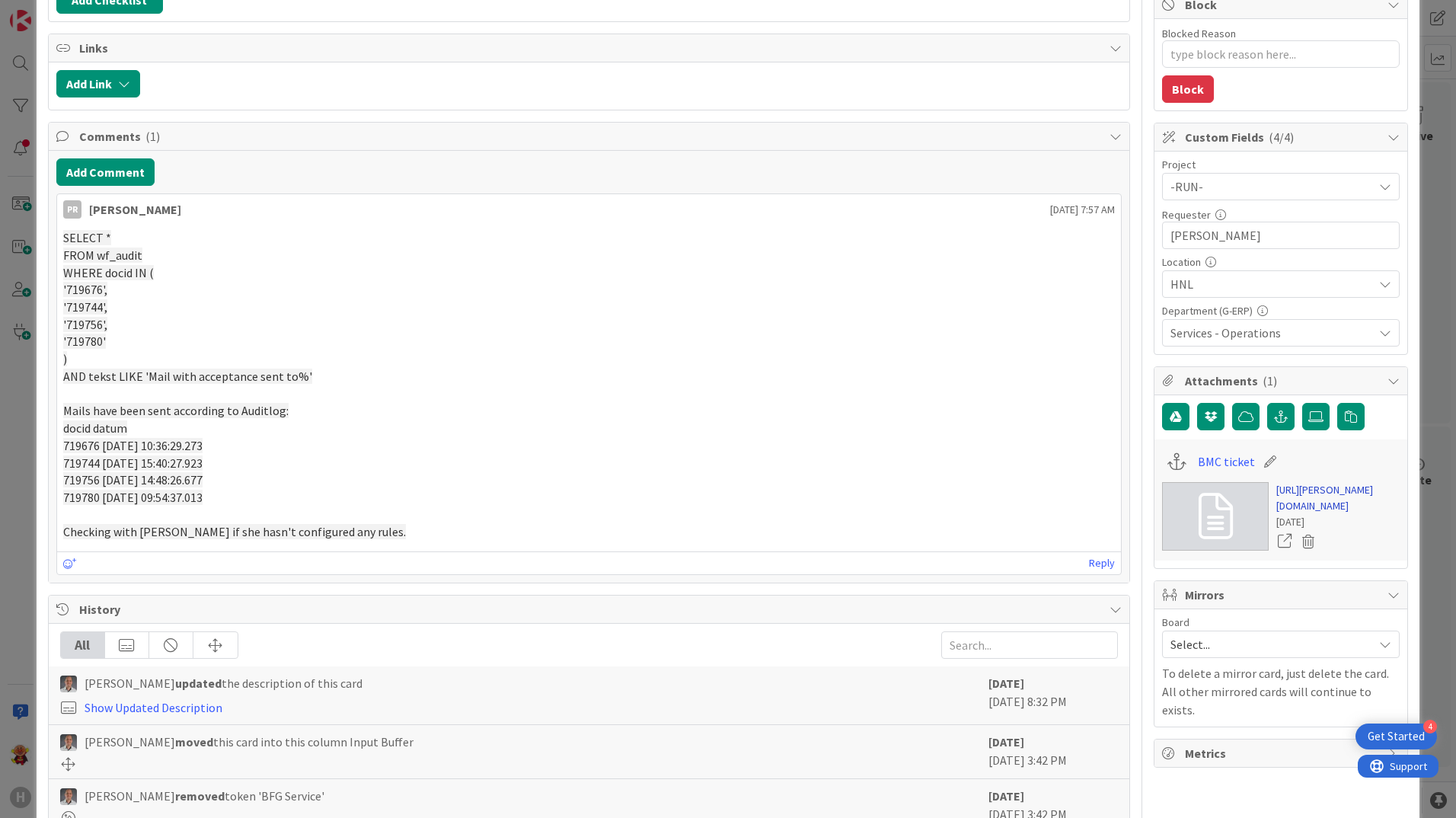
click at [1277, 514] on link "[URL][PERSON_NAME][DOMAIN_NAME]" at bounding box center [1338, 497] width 123 height 32
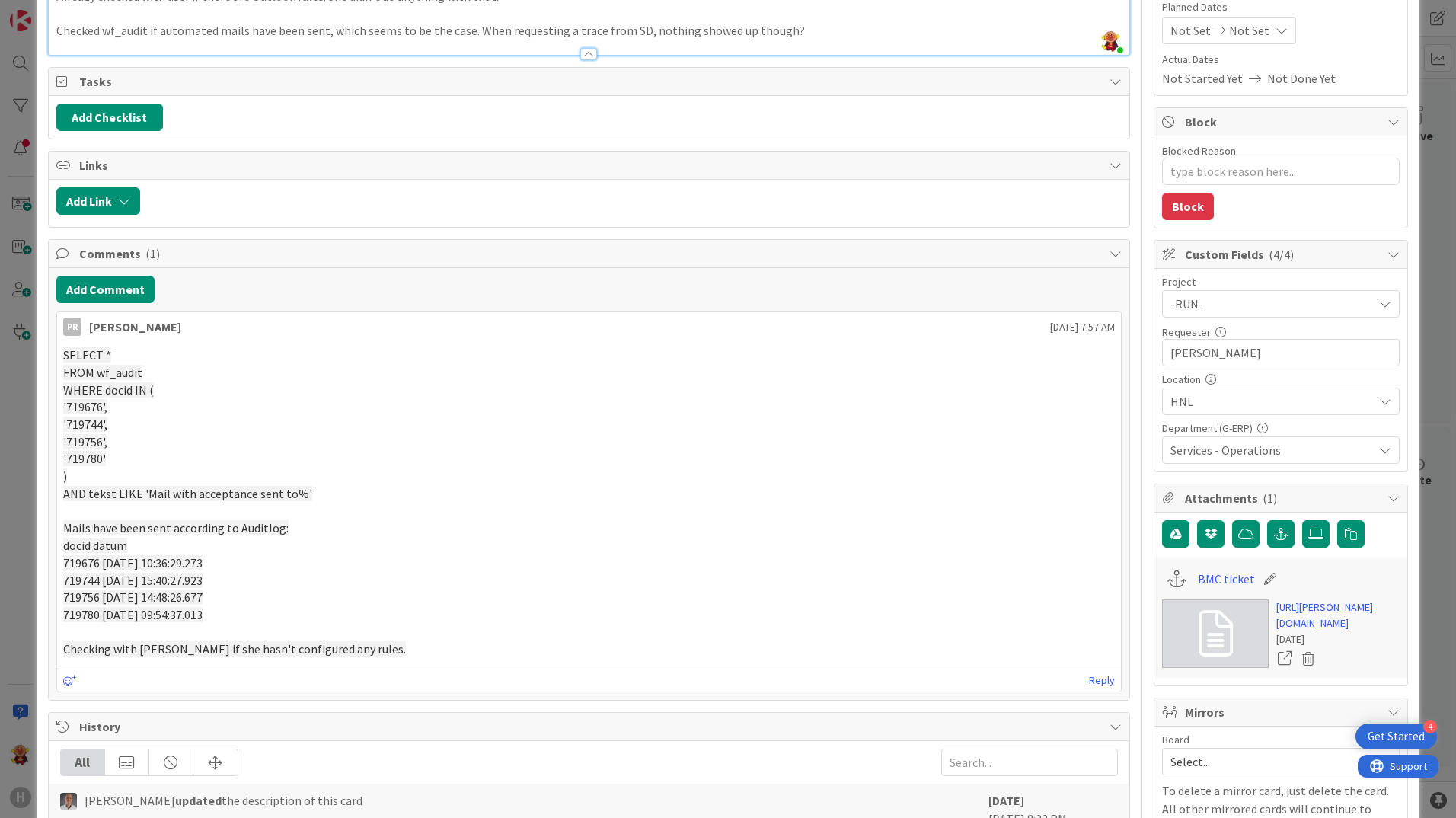
scroll to position [0, 0]
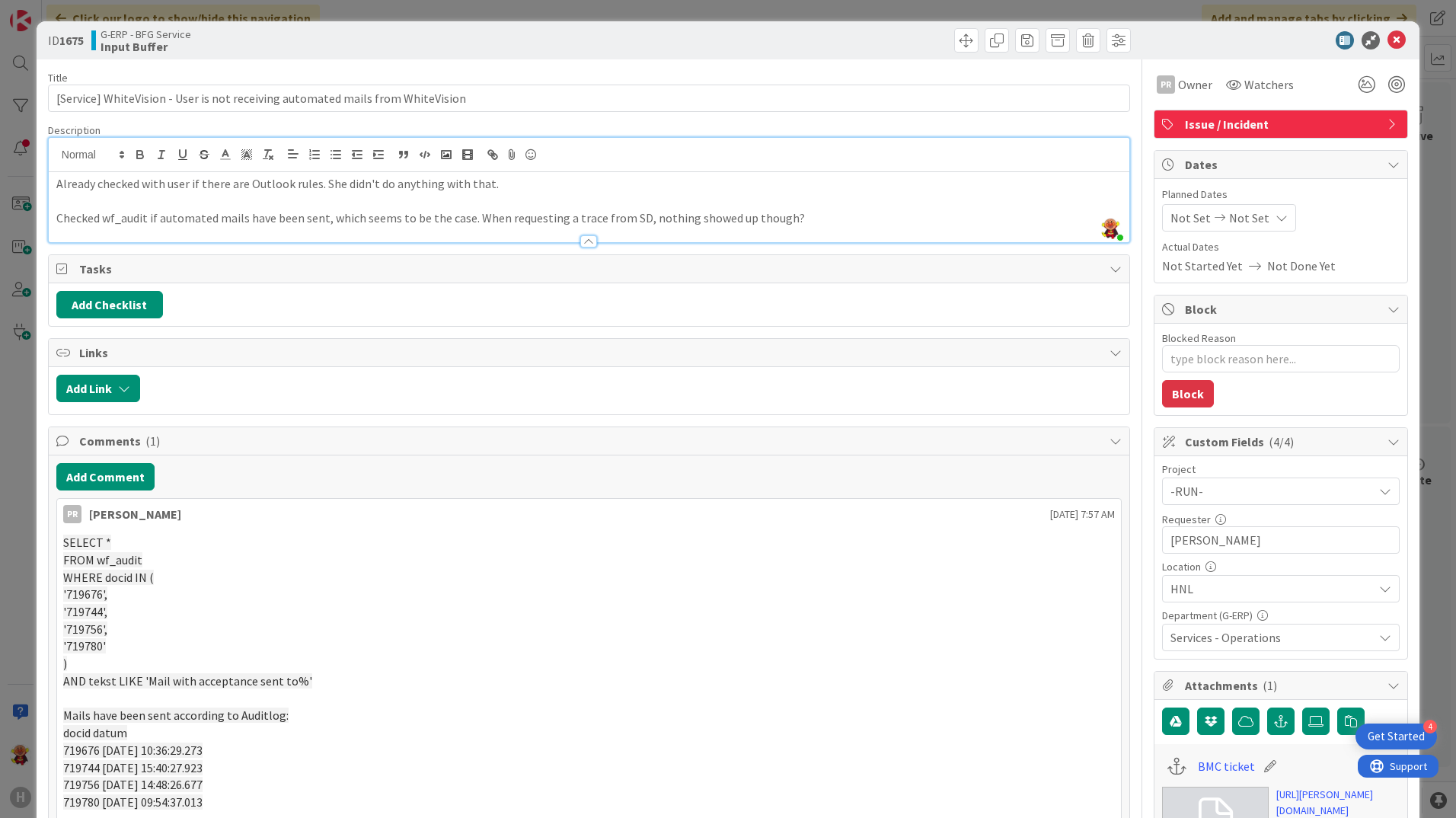
click at [705, 225] on p "Checked wf_audit if automated mails have been sent, which seems to be the case.…" at bounding box center [588, 218] width 1065 height 17
click at [756, 217] on p "Checked wf_audit if automated mails have been sent, which seems to be the case.…" at bounding box center [588, 218] width 1065 height 17
click at [875, 220] on p "Checked wf_audit if automated mails have been sent, which seems to be the case.…" at bounding box center [588, 218] width 1065 height 17
click at [1389, 47] on icon at bounding box center [1396, 40] width 18 height 18
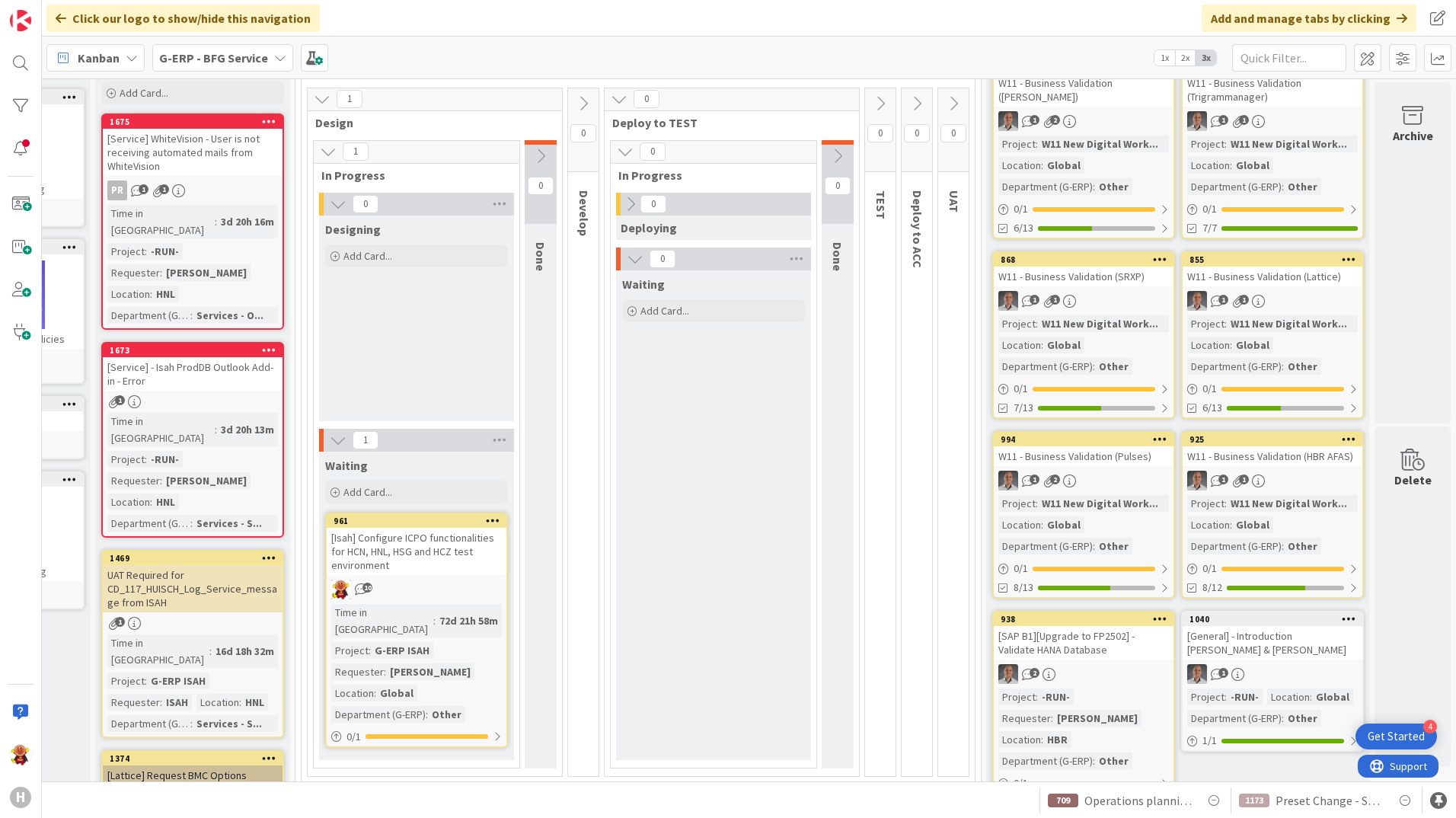
scroll to position [76, 163]
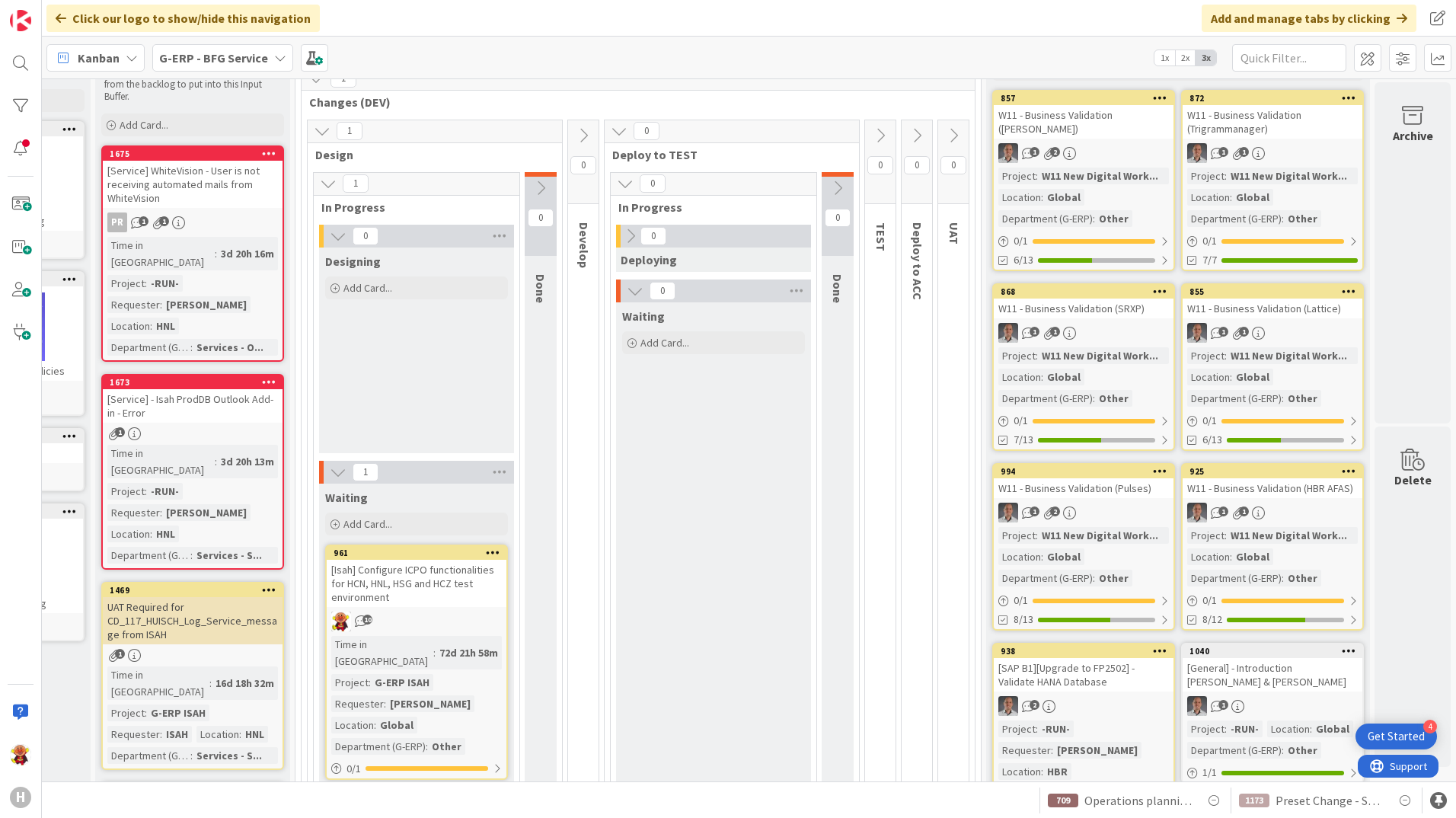
click at [207, 389] on div "[Service] - Isah ProdDB Outlook Add-in - Error" at bounding box center [192, 406] width 179 height 34
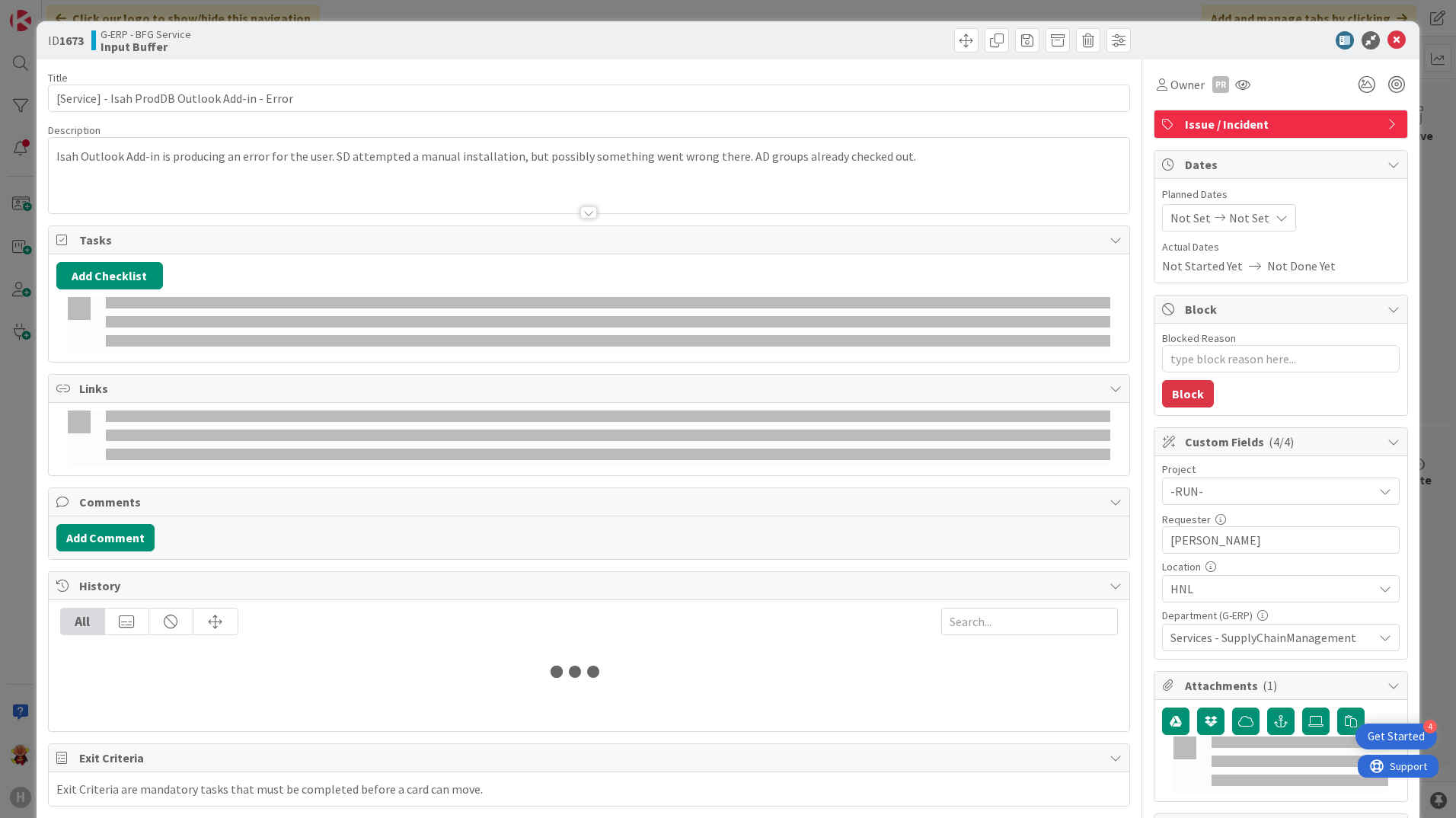
type textarea "x"
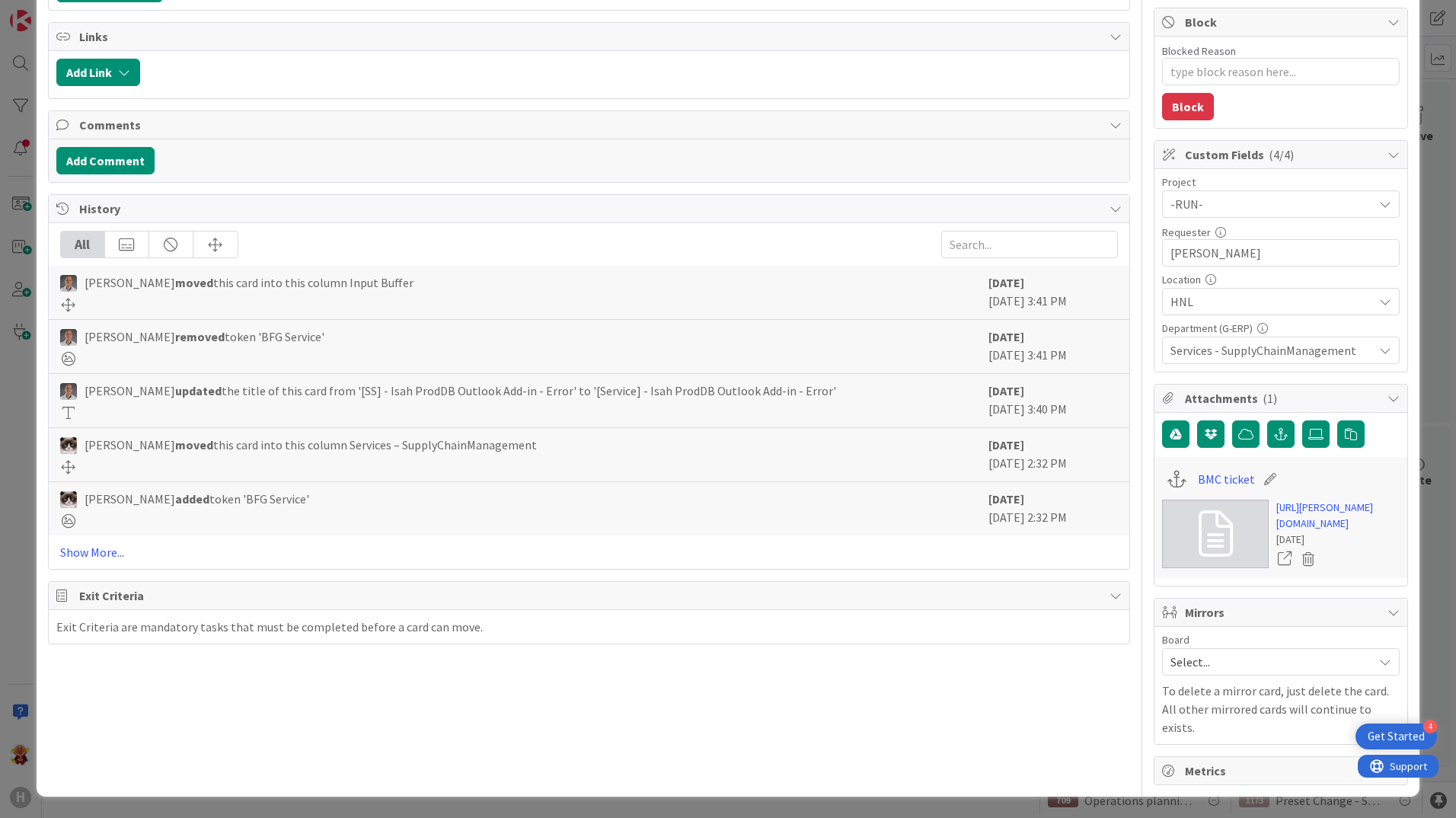
scroll to position [304, 0]
click at [1307, 522] on link "[URL][PERSON_NAME][DOMAIN_NAME]" at bounding box center [1338, 515] width 123 height 32
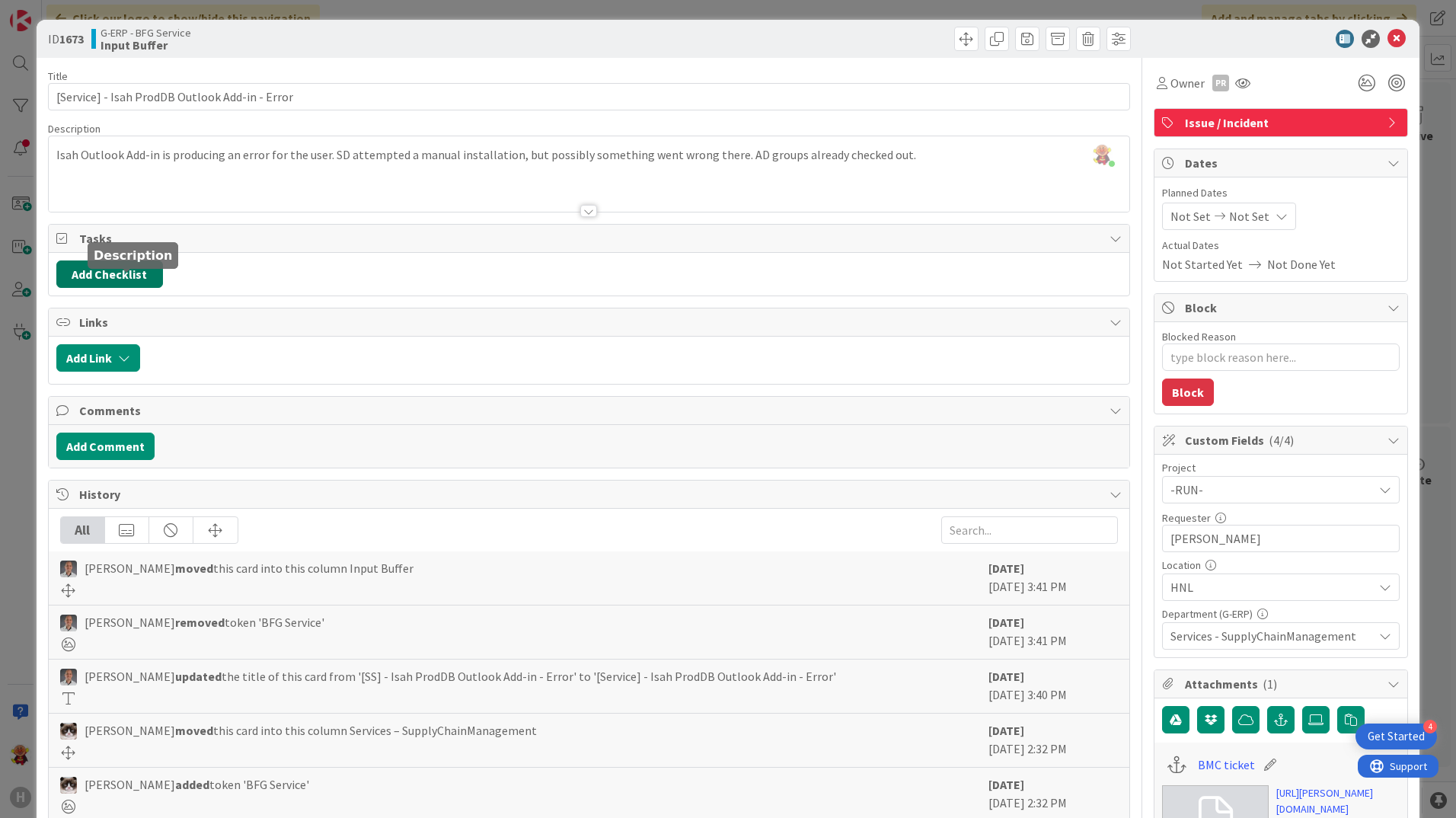
scroll to position [0, 0]
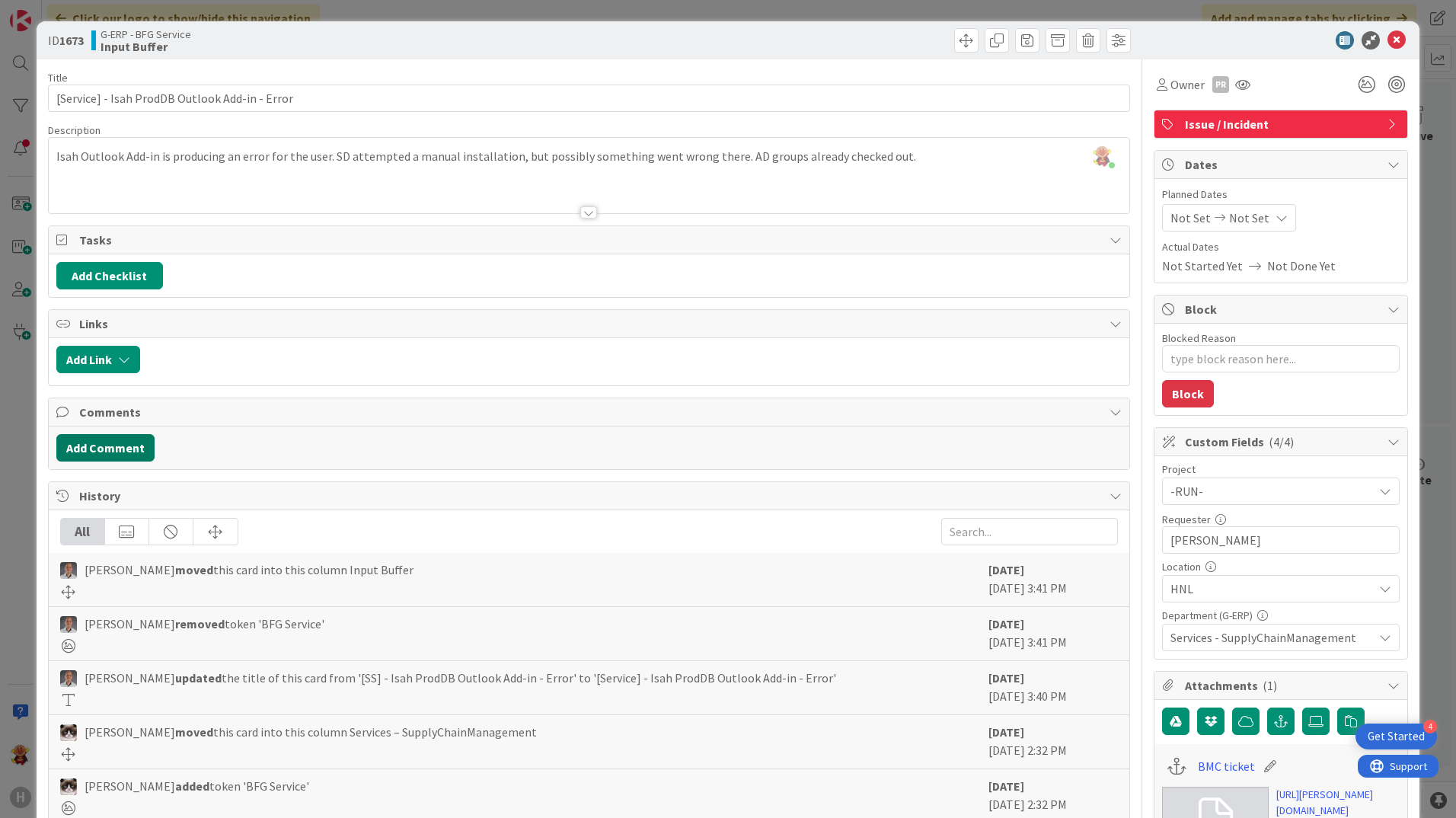
click at [111, 453] on button "Add Comment" at bounding box center [105, 448] width 98 height 28
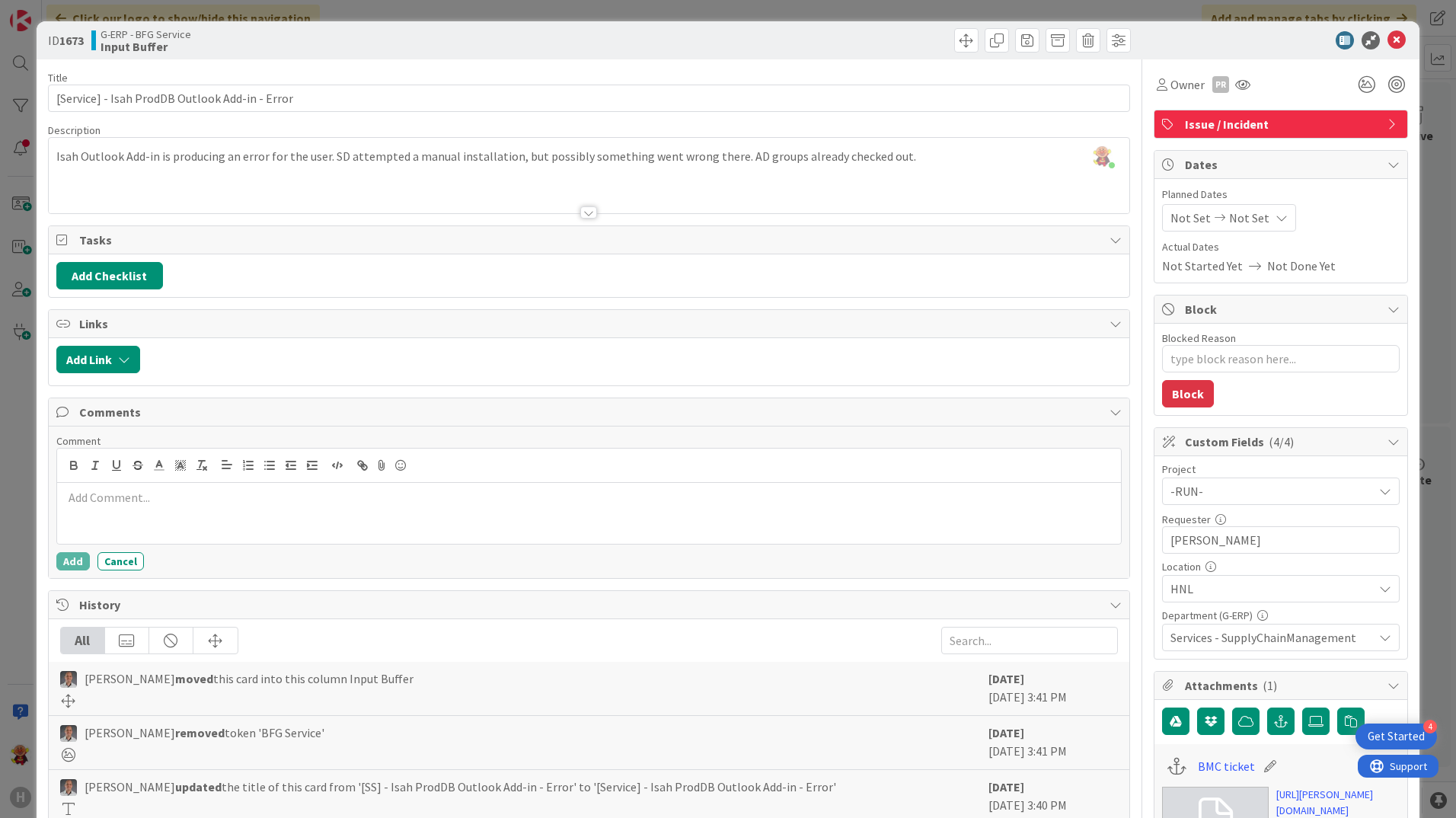
click at [114, 517] on div at bounding box center [588, 513] width 1063 height 61
click at [244, 513] on div "maybe something is wrong in the registry key, perhaps reinstall again helps" at bounding box center [588, 513] width 1063 height 61
click at [320, 513] on div "maybe something is wrong in the registry key, perhaps reinstall again helps" at bounding box center [588, 513] width 1063 height 61
drag, startPoint x: 368, startPoint y: 510, endPoint x: 395, endPoint y: 509, distance: 27.0
click at [395, 509] on div "maybe something is wrong in the registry key, perhaps reinstall again helps" at bounding box center [588, 513] width 1063 height 61
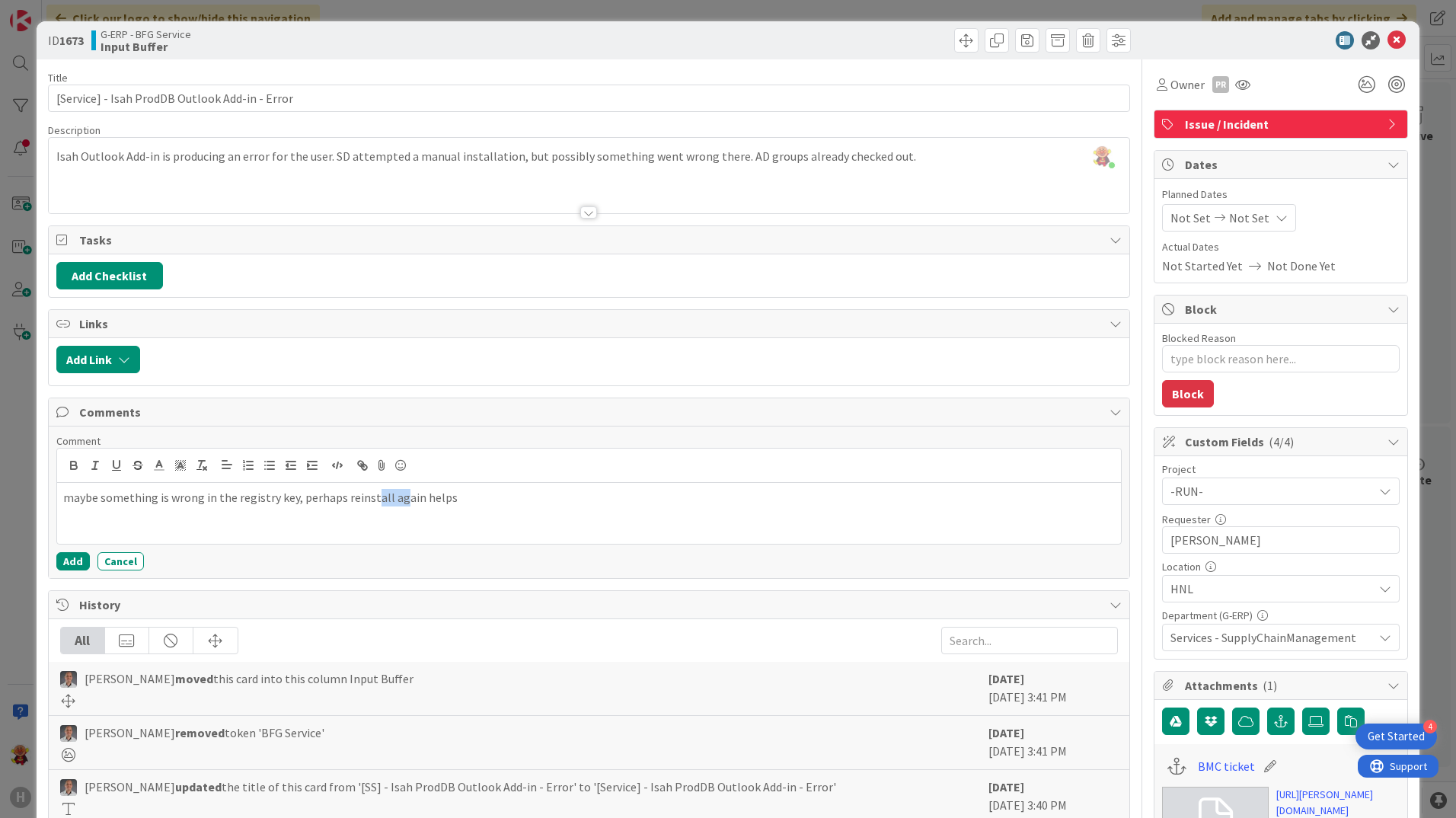
drag, startPoint x: 395, startPoint y: 509, endPoint x: 353, endPoint y: 534, distance: 48.9
click at [388, 511] on div "maybe something is wrong in the registry key, perhaps reinstall again helps" at bounding box center [588, 513] width 1063 height 61
click at [464, 491] on p "maybe something is wrong in the registry key, perhaps reinstall again helps" at bounding box center [588, 497] width 1051 height 17
click at [66, 570] on div "Comment maybe something is wrong in the registry key, perhaps reinstall again h…" at bounding box center [588, 502] width 1081 height 152
click at [70, 561] on button "Add" at bounding box center [73, 561] width 34 height 18
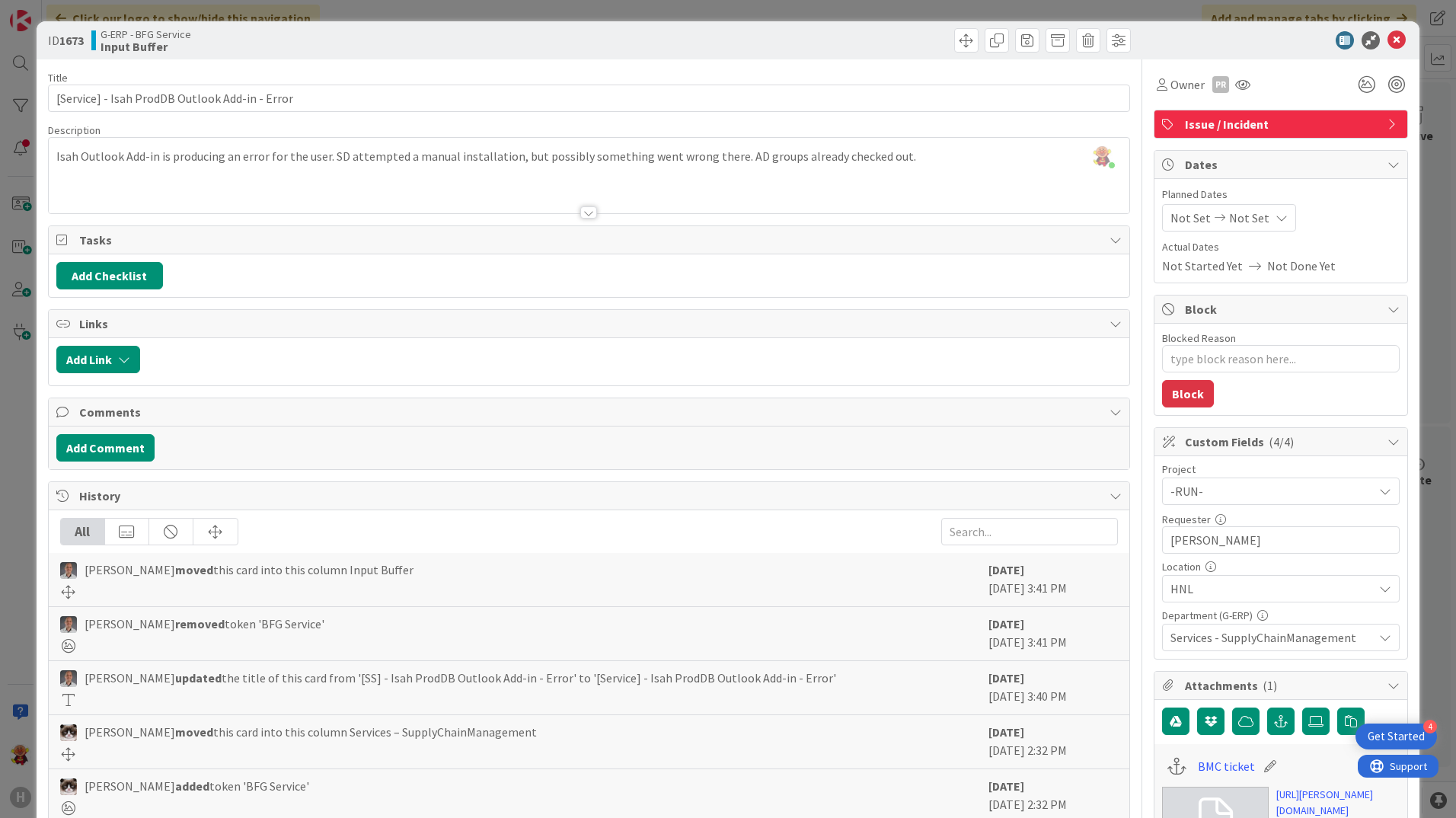
type textarea "x"
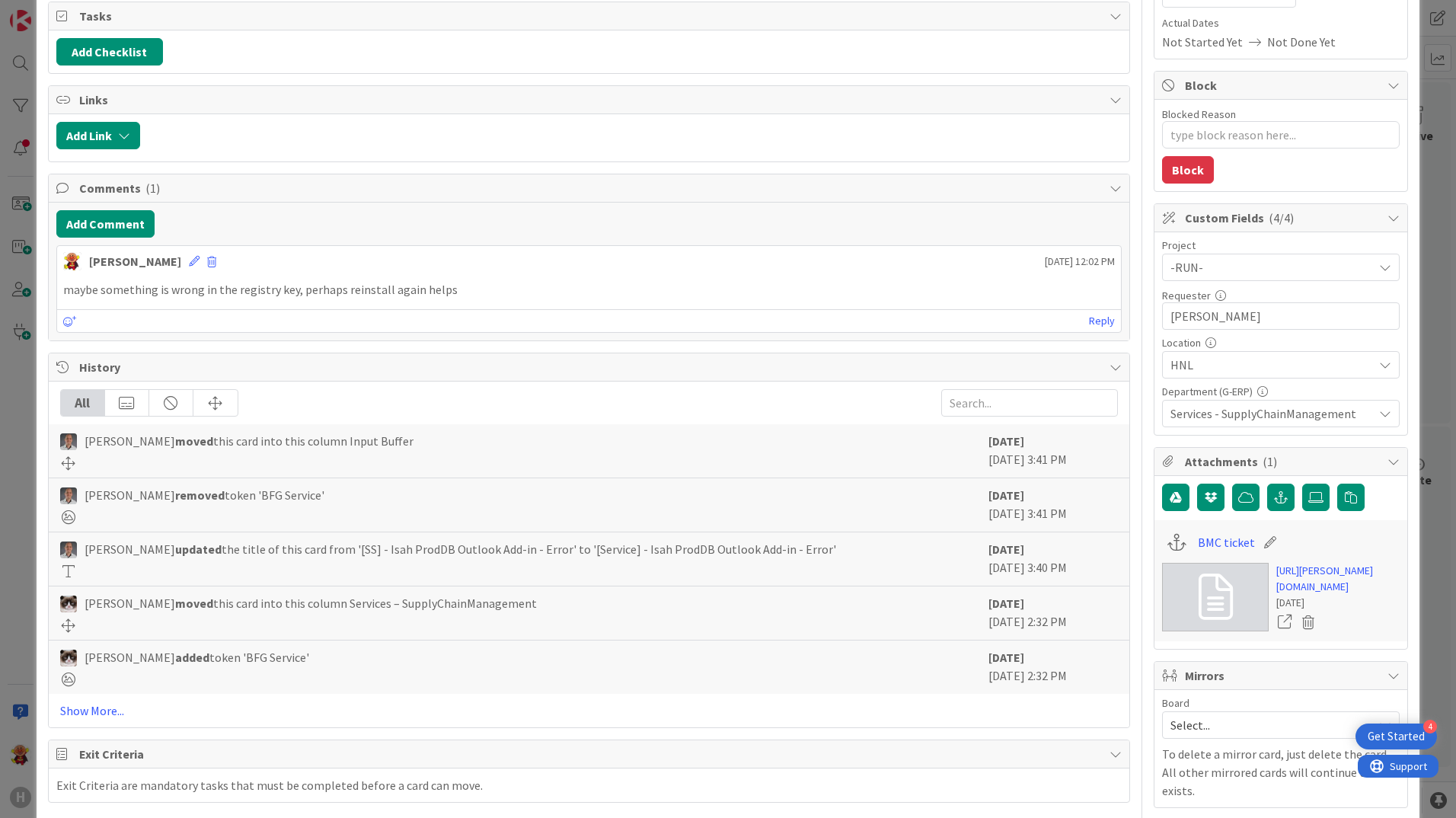
scroll to position [229, 0]
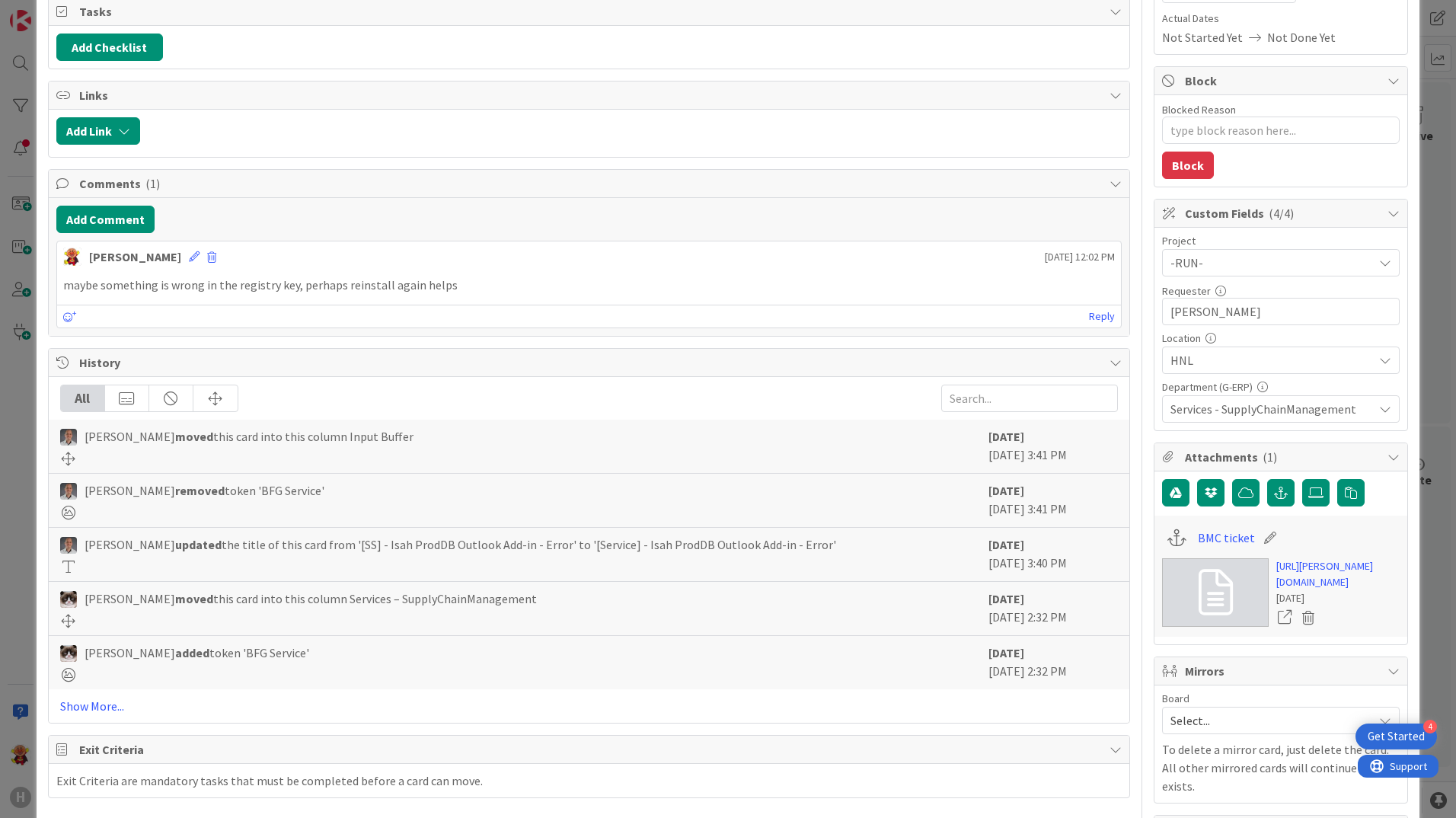
click at [181, 263] on div "[PERSON_NAME] [DATE] 12:02 PM" at bounding box center [588, 254] width 1063 height 24
click at [189, 255] on icon at bounding box center [194, 256] width 10 height 10
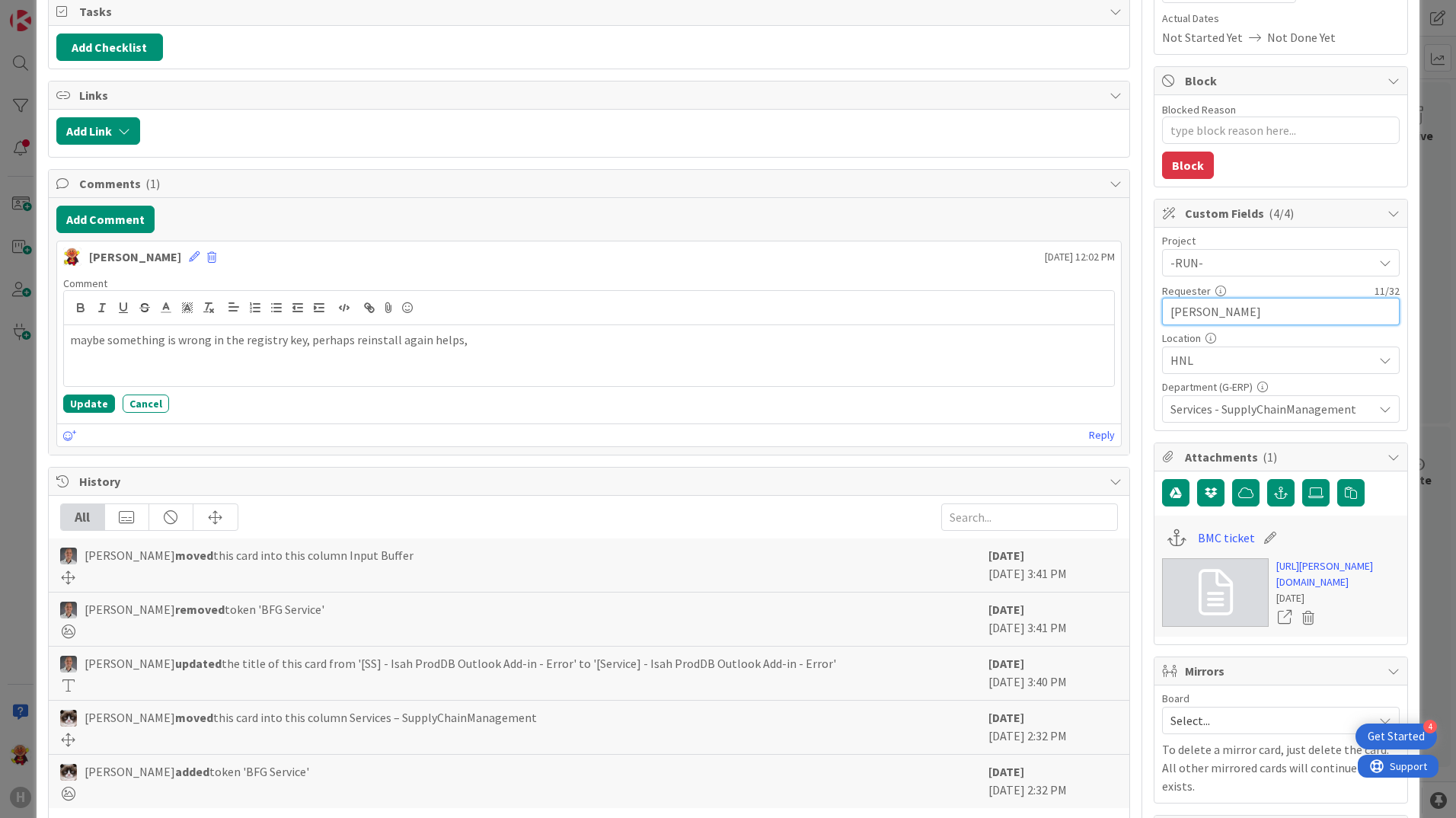
drag, startPoint x: 1249, startPoint y: 308, endPoint x: 1118, endPoint y: 324, distance: 132.0
click at [1118, 324] on div "Title 46 / 128 [Service] - Isah ProdDB Outlook Add-in - Error Description [PERS…" at bounding box center [727, 373] width 1360 height 1086
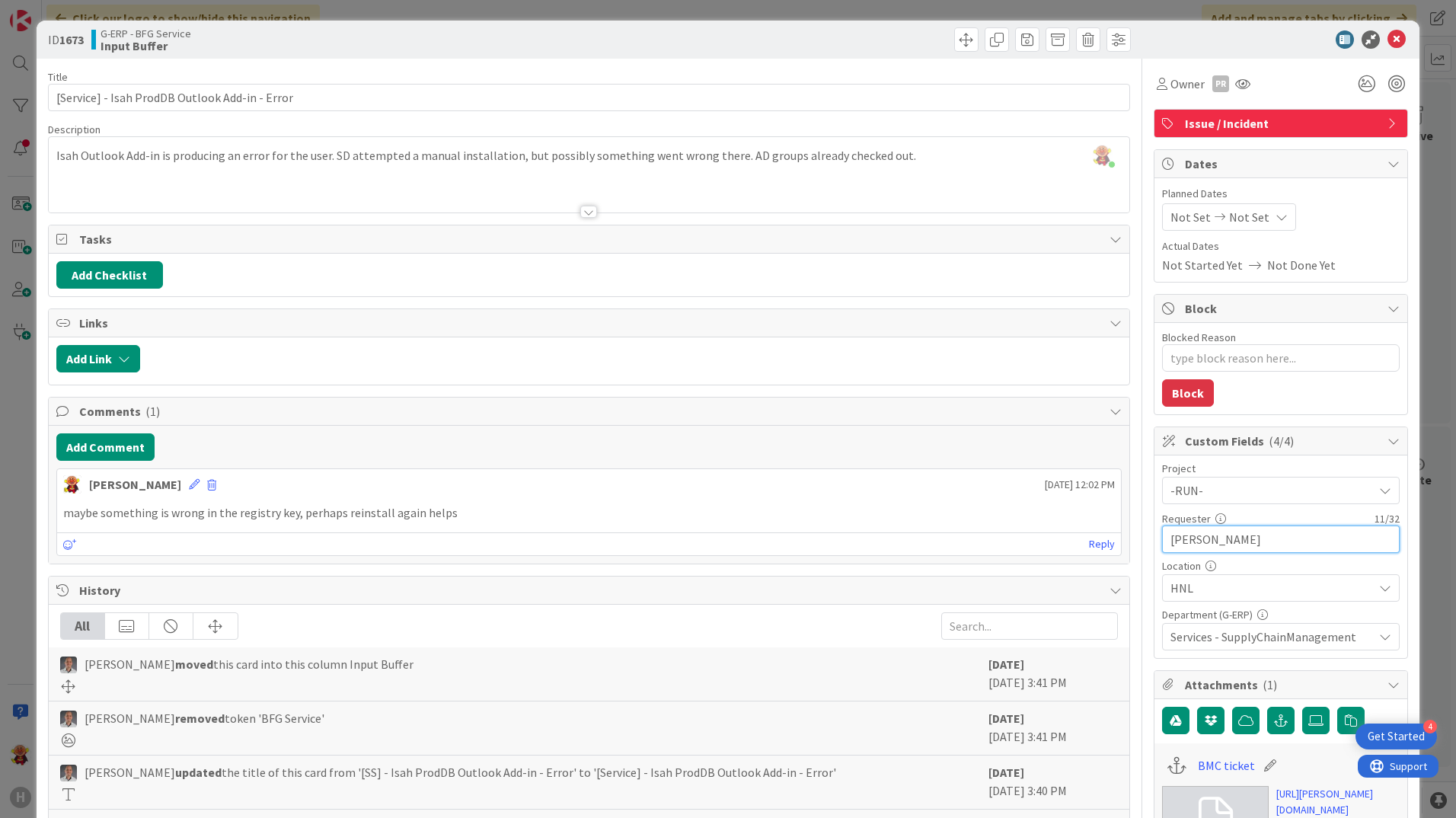
scroll to position [0, 0]
click at [499, 526] on div "maybe something is wrong in the registry key, perhaps reinstall again helps" at bounding box center [588, 513] width 1063 height 29
click at [501, 512] on p "maybe something is wrong in the registry key, perhaps reinstall again helps" at bounding box center [588, 514] width 1051 height 17
click at [189, 487] on icon at bounding box center [194, 485] width 10 height 10
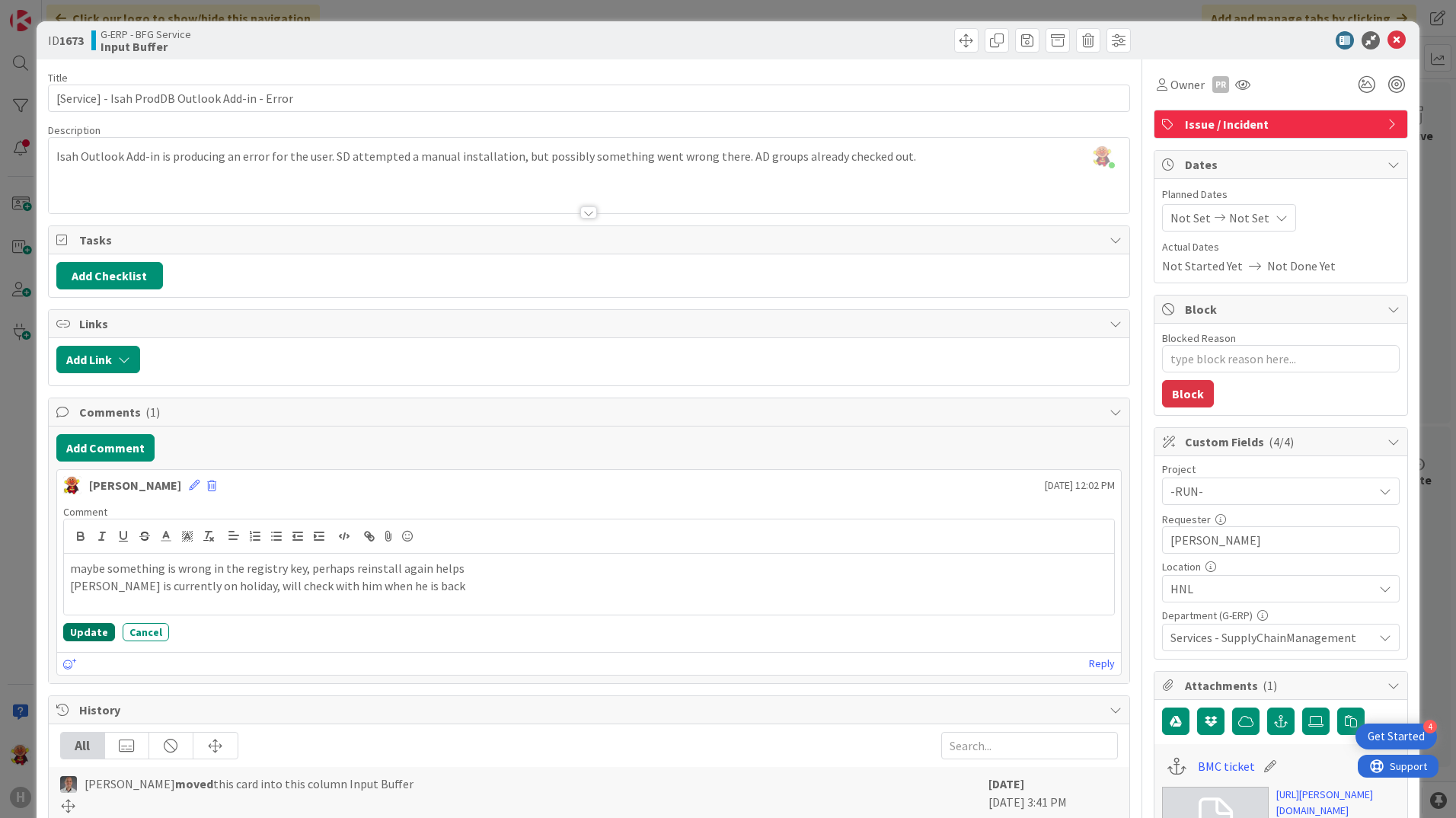
click at [76, 626] on button "Update" at bounding box center [89, 632] width 52 height 18
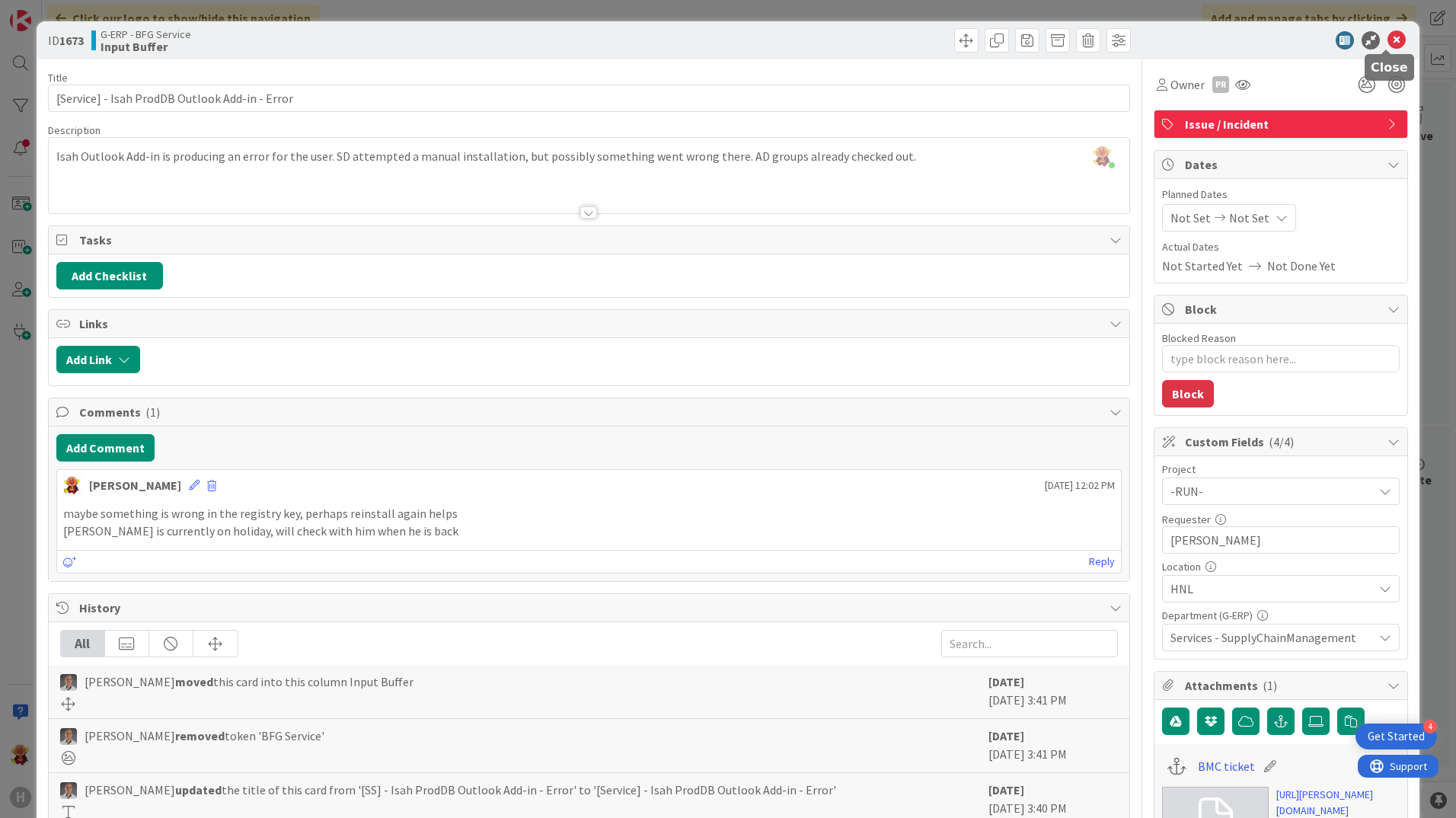
click at [1388, 41] on icon at bounding box center [1396, 40] width 18 height 18
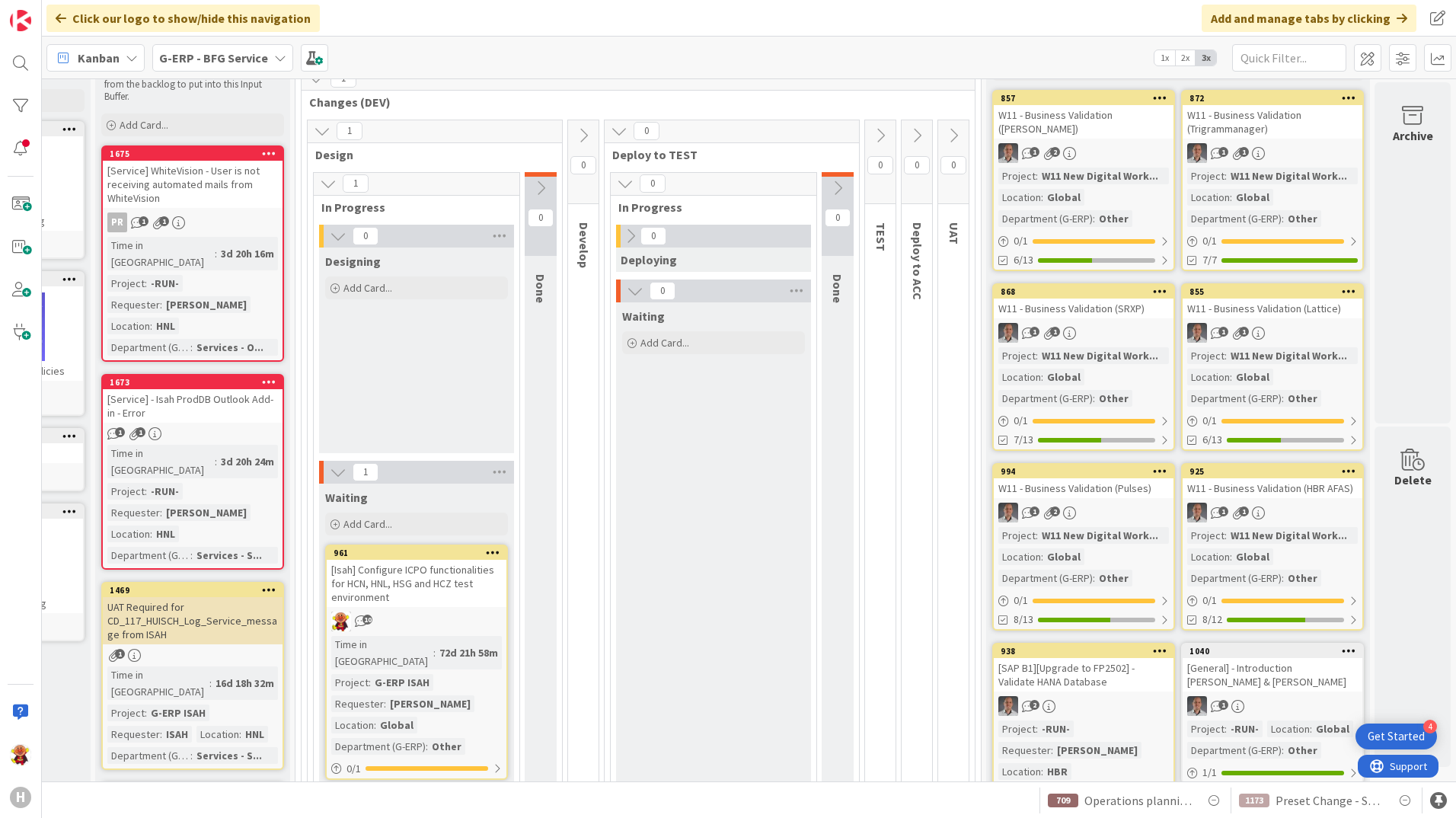
click at [214, 406] on link "1673 [Service] - Isah ProdDB Outlook Add-in - Error 1 1 Time in Column : 3d 20h…" at bounding box center [192, 471] width 183 height 196
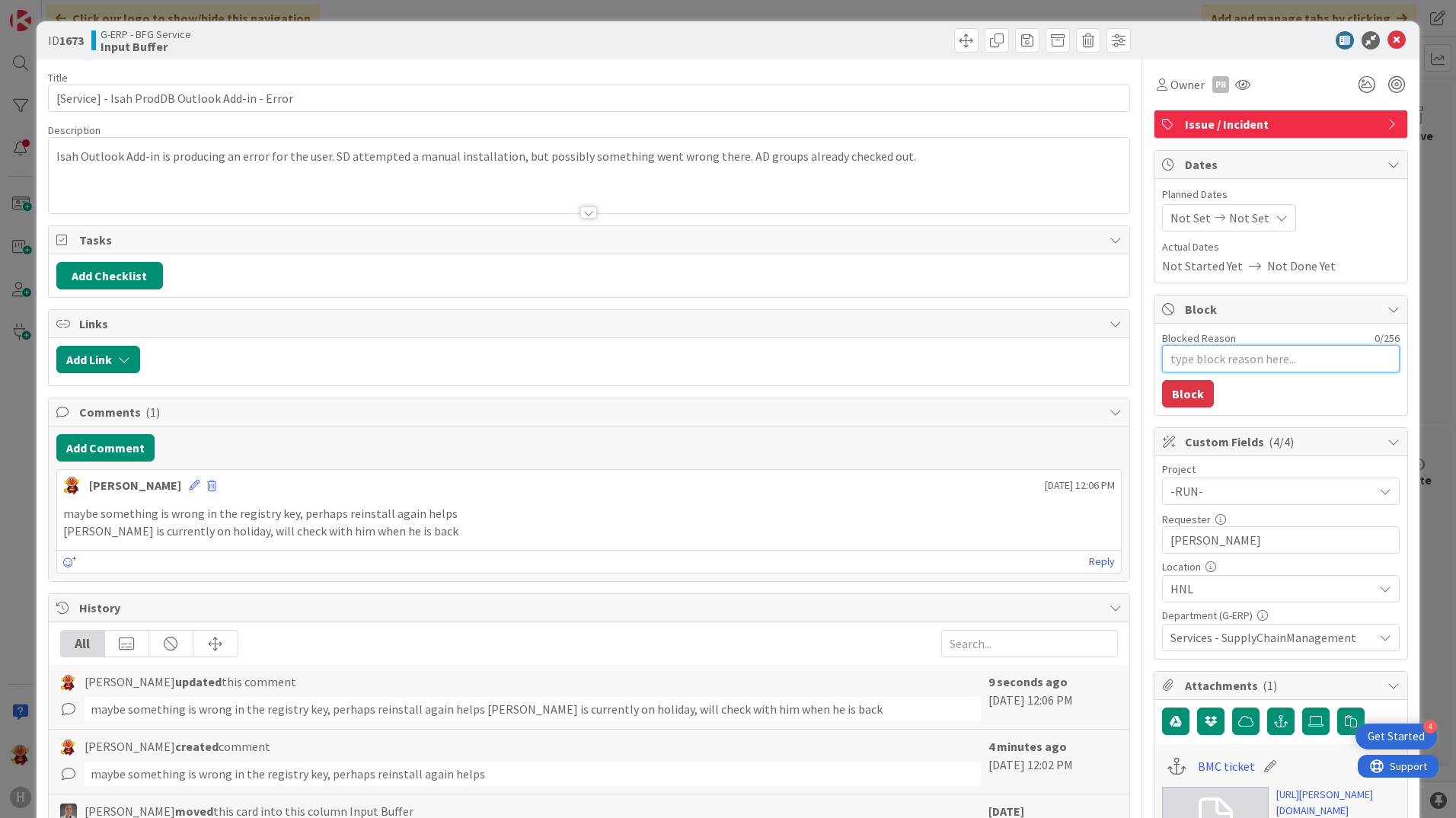
click at [1172, 355] on textarea "Blocked Reason" at bounding box center [1281, 359] width 237 height 28
paste textarea "[PERSON_NAME]"
type textarea "x"
type textarea "[PERSON_NAME]"
type textarea "x"
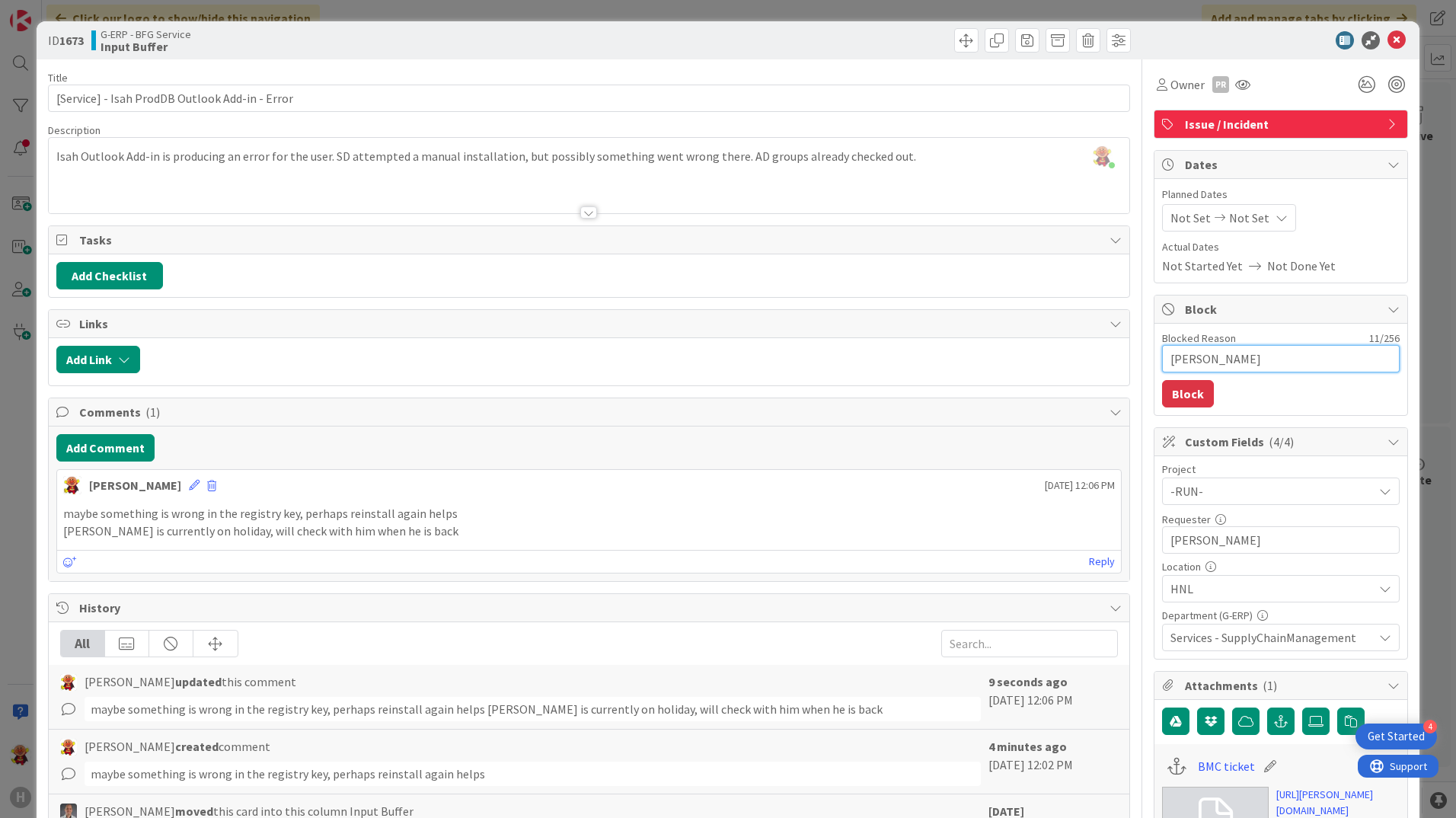
type textarea "[PERSON_NAME]"
type textarea "x"
type textarea "[PERSON_NAME] o"
type textarea "x"
type textarea "[PERSON_NAME] on"
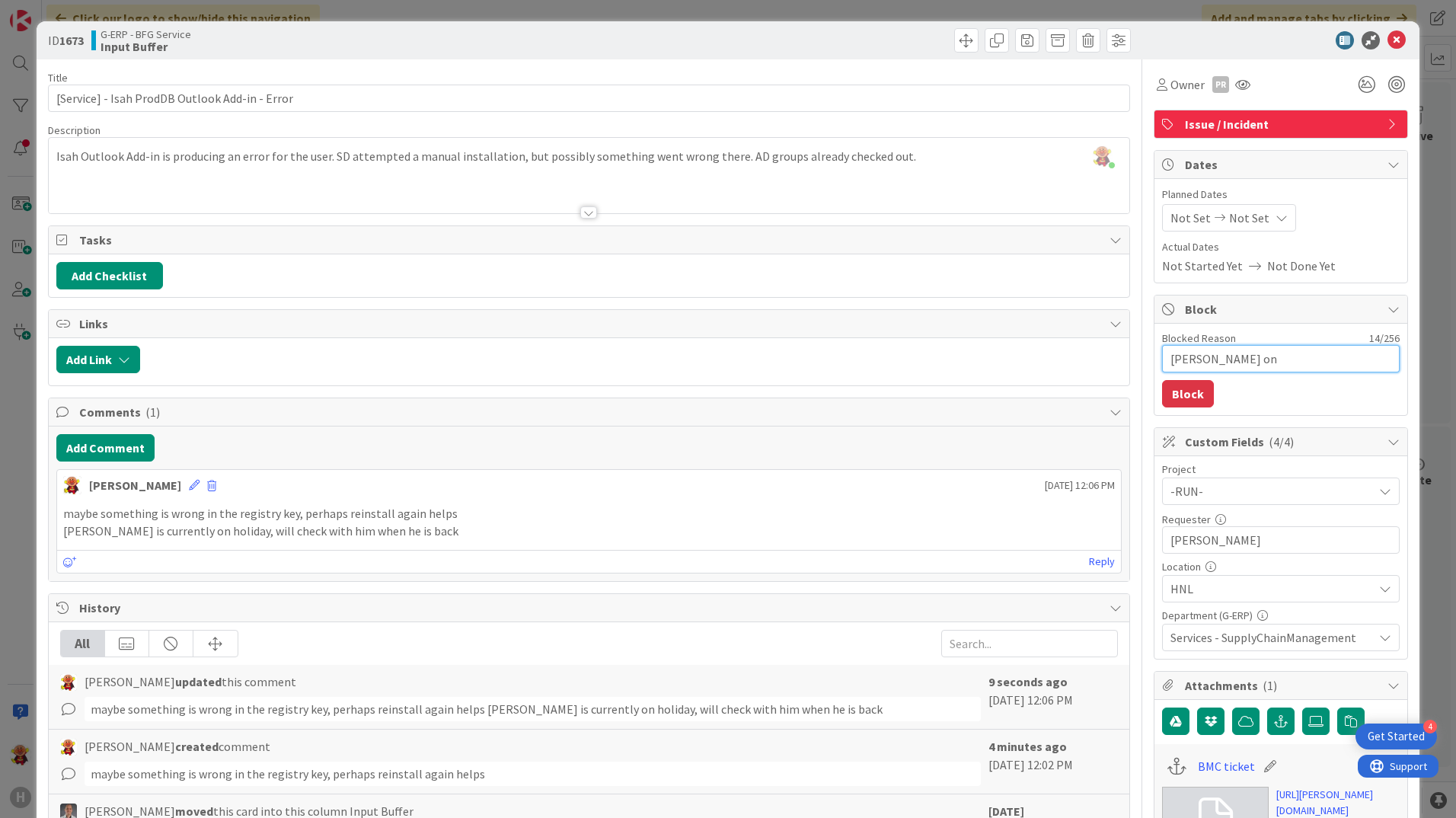
type textarea "x"
type textarea "[PERSON_NAME] on"
type textarea "x"
type textarea "[PERSON_NAME] on h"
type textarea "x"
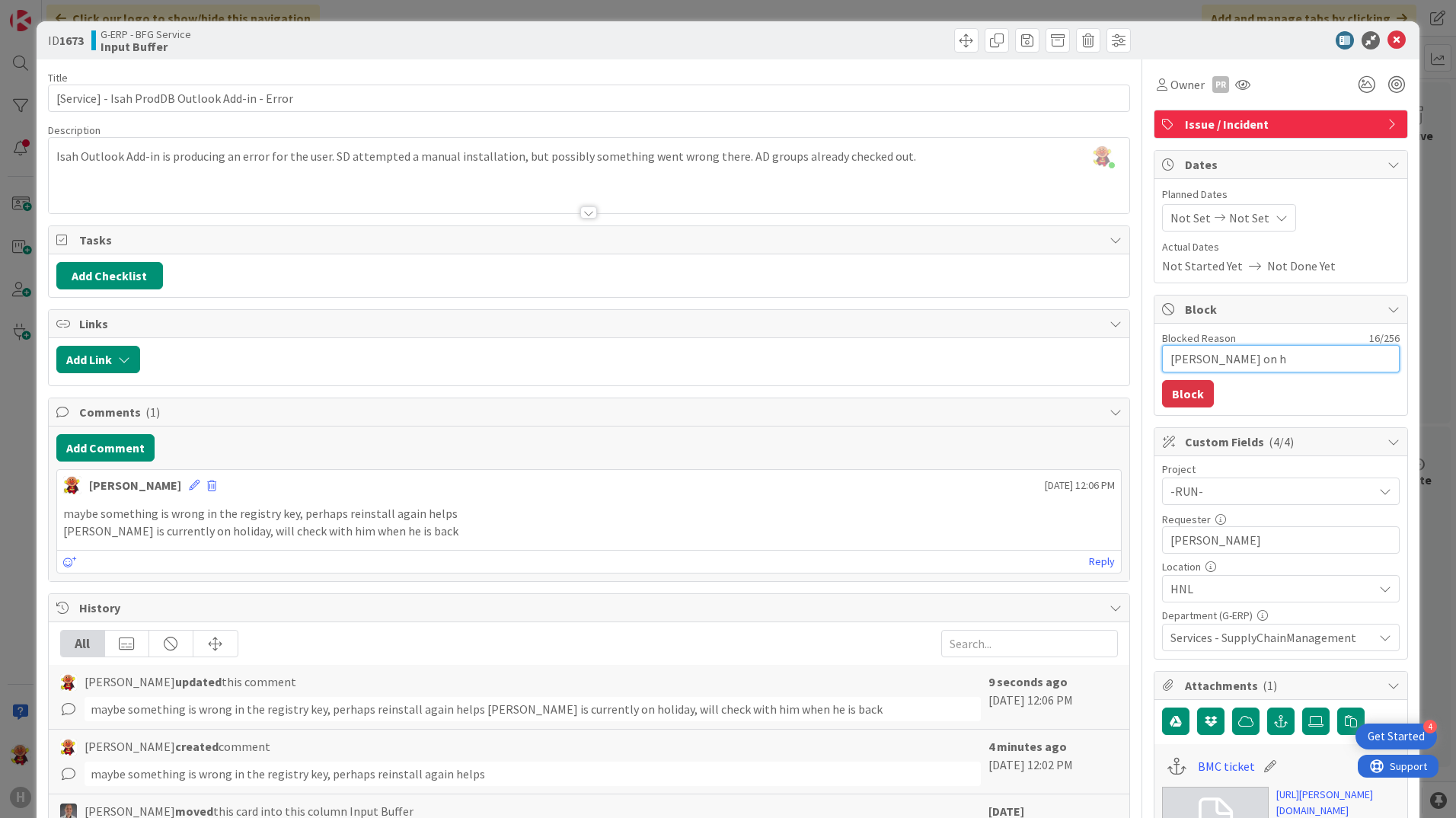
type textarea "[PERSON_NAME] on ho"
type textarea "x"
type textarea "[PERSON_NAME] on hol"
type textarea "x"
type textarea "[PERSON_NAME] on holid"
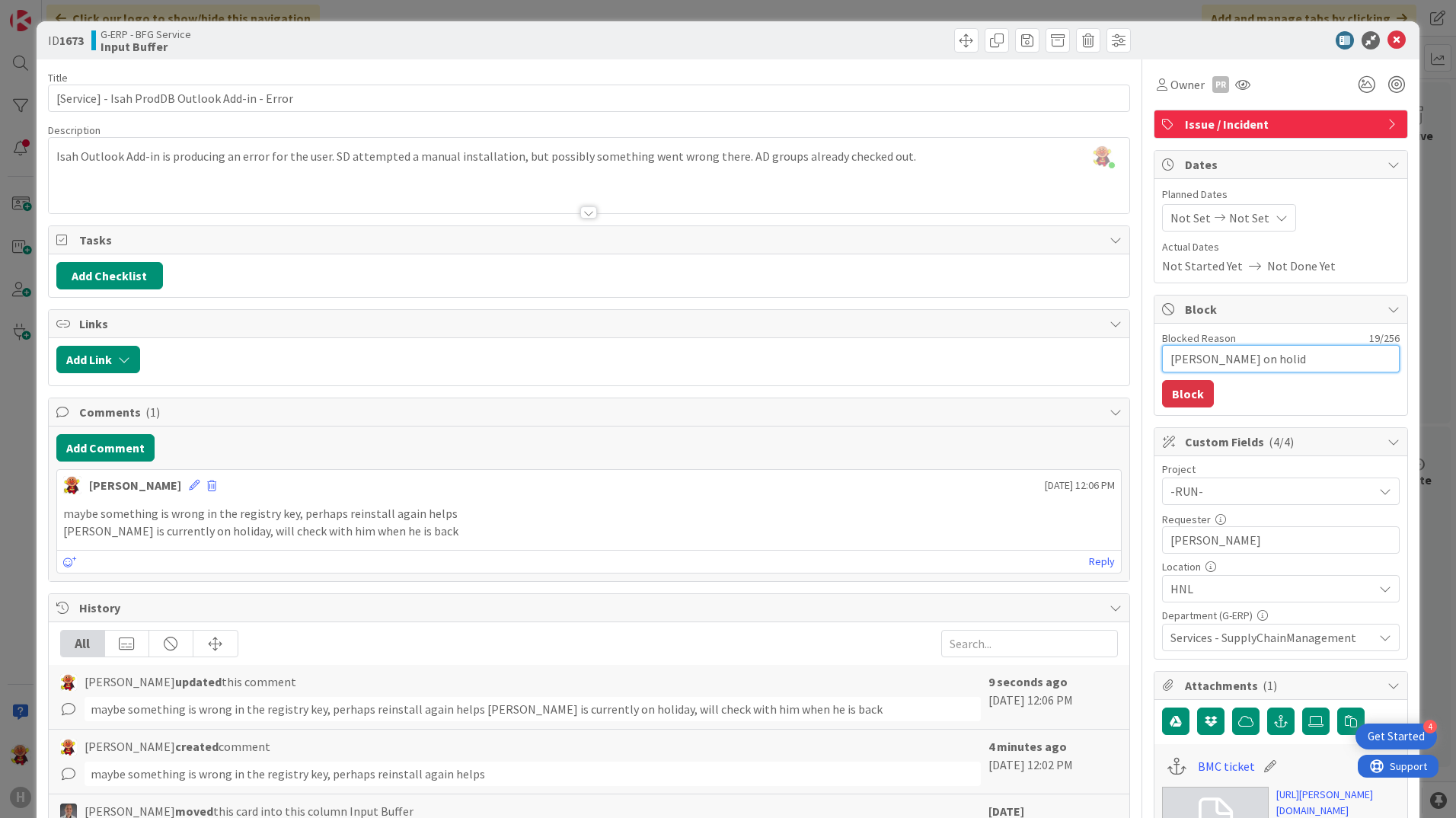
type textarea "x"
type textarea "[PERSON_NAME] on holida"
type textarea "x"
type textarea "[PERSON_NAME] on holiday"
type textarea "x"
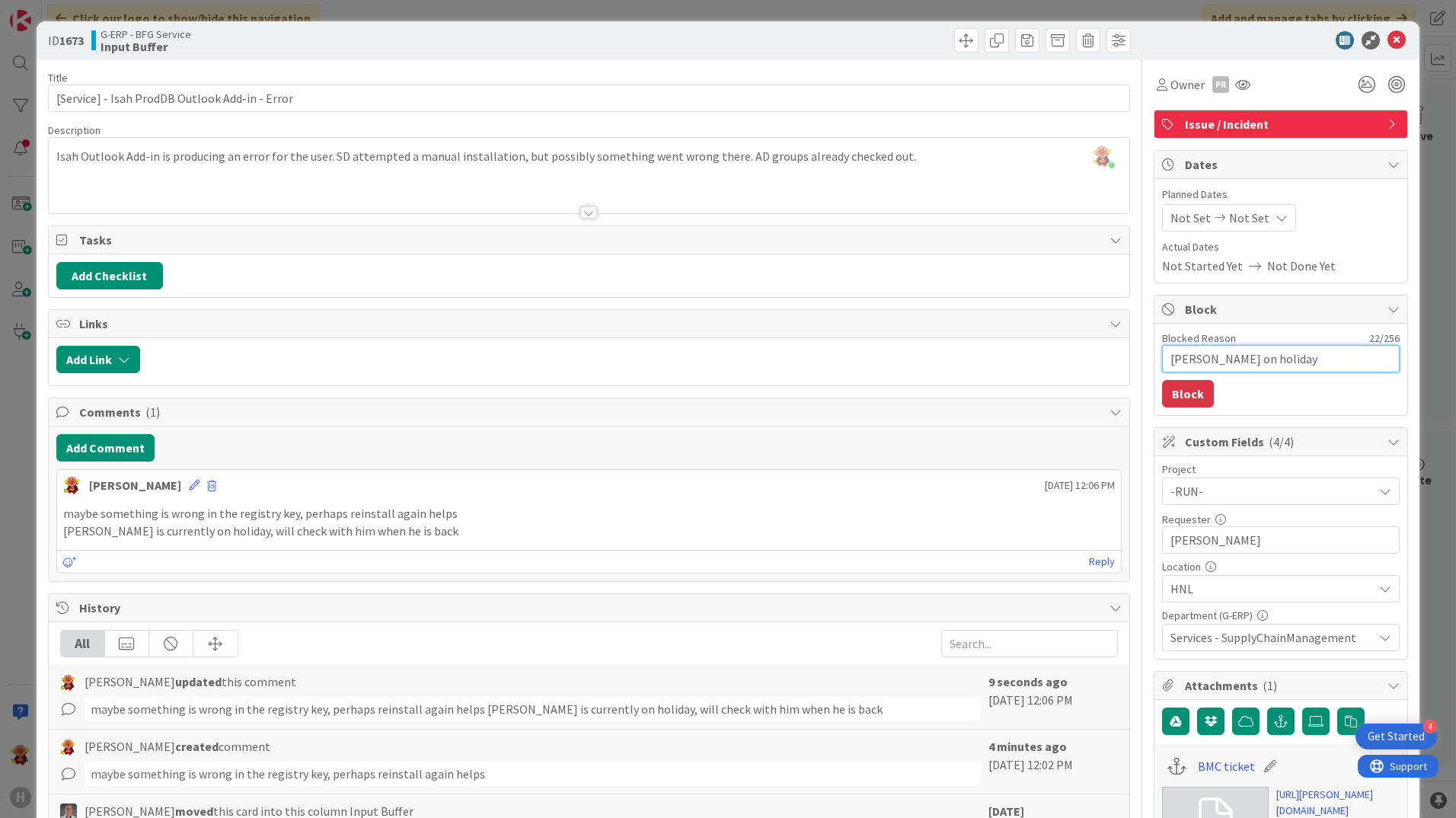
type textarea "[PERSON_NAME] on holiday"
type textarea "x"
type textarea "[PERSON_NAME] on holiday u"
type textarea "x"
type textarea "[PERSON_NAME] on holiday un"
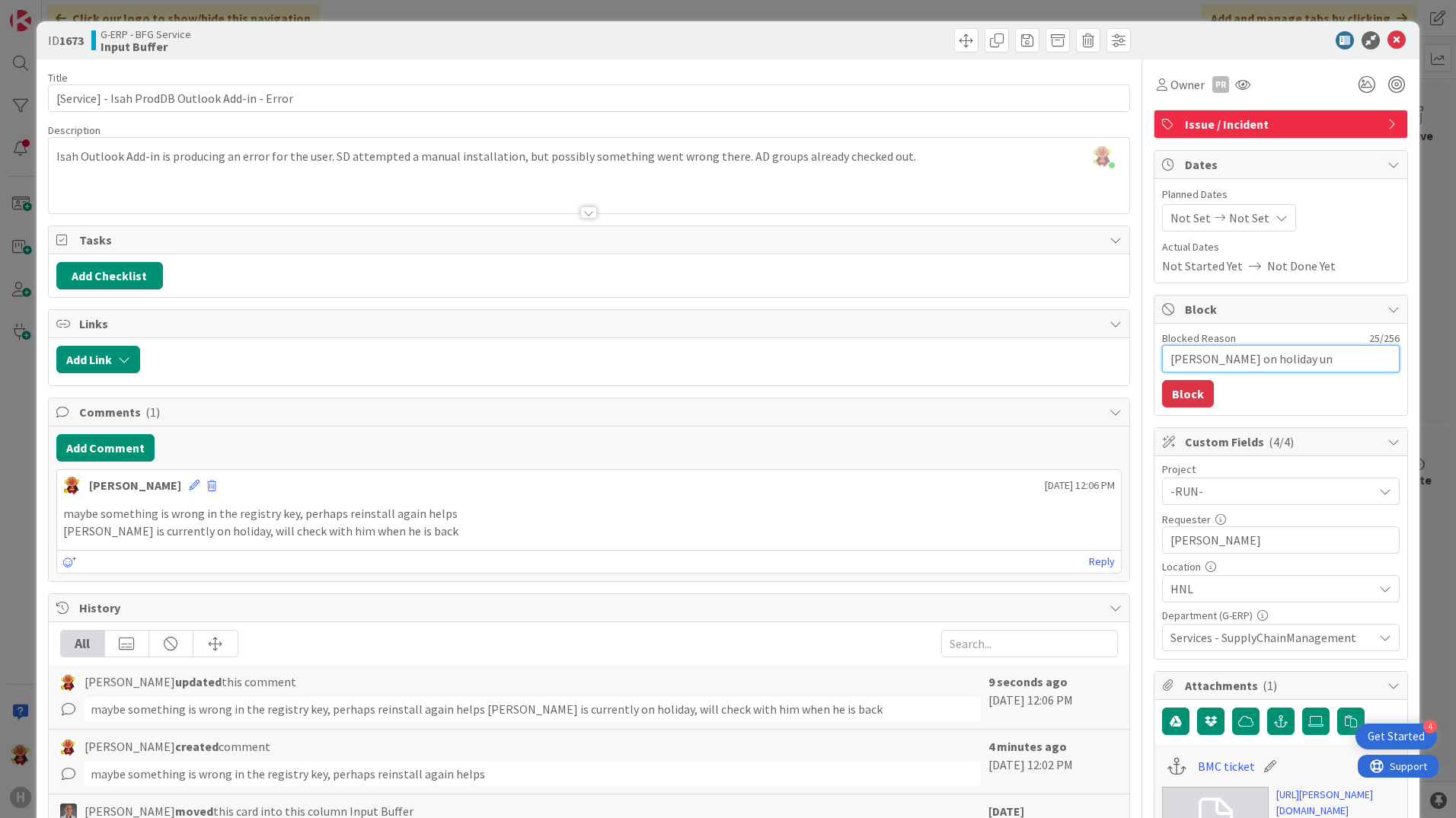
type textarea "x"
type textarea "[PERSON_NAME] on holiday unt"
type textarea "x"
type textarea "[PERSON_NAME] on holiday unti"
type textarea "x"
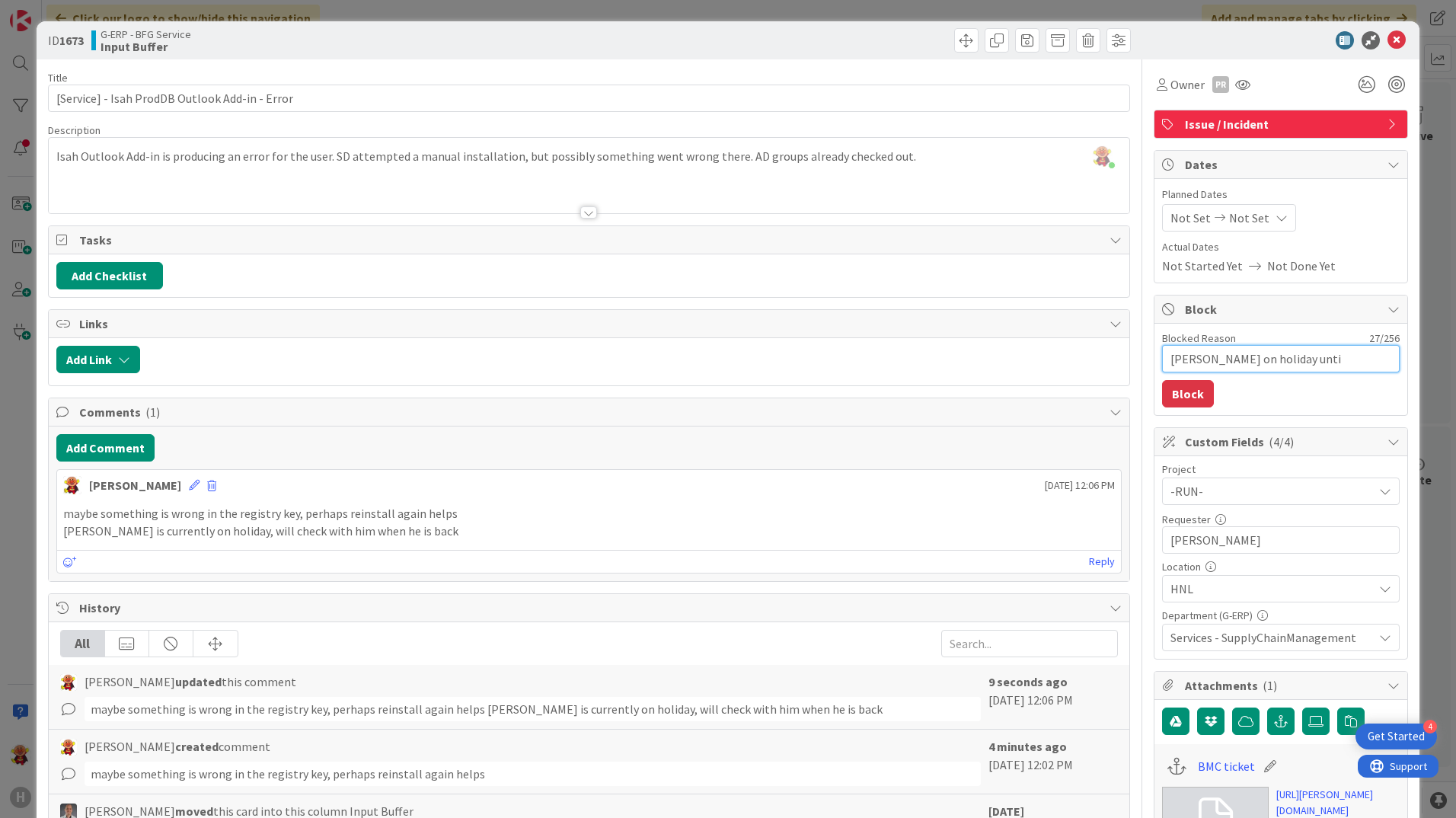
type textarea "[PERSON_NAME] on holiday until"
type textarea "x"
type textarea "[PERSON_NAME] on holiday until"
type textarea "x"
type textarea "[PERSON_NAME] on holiday until s"
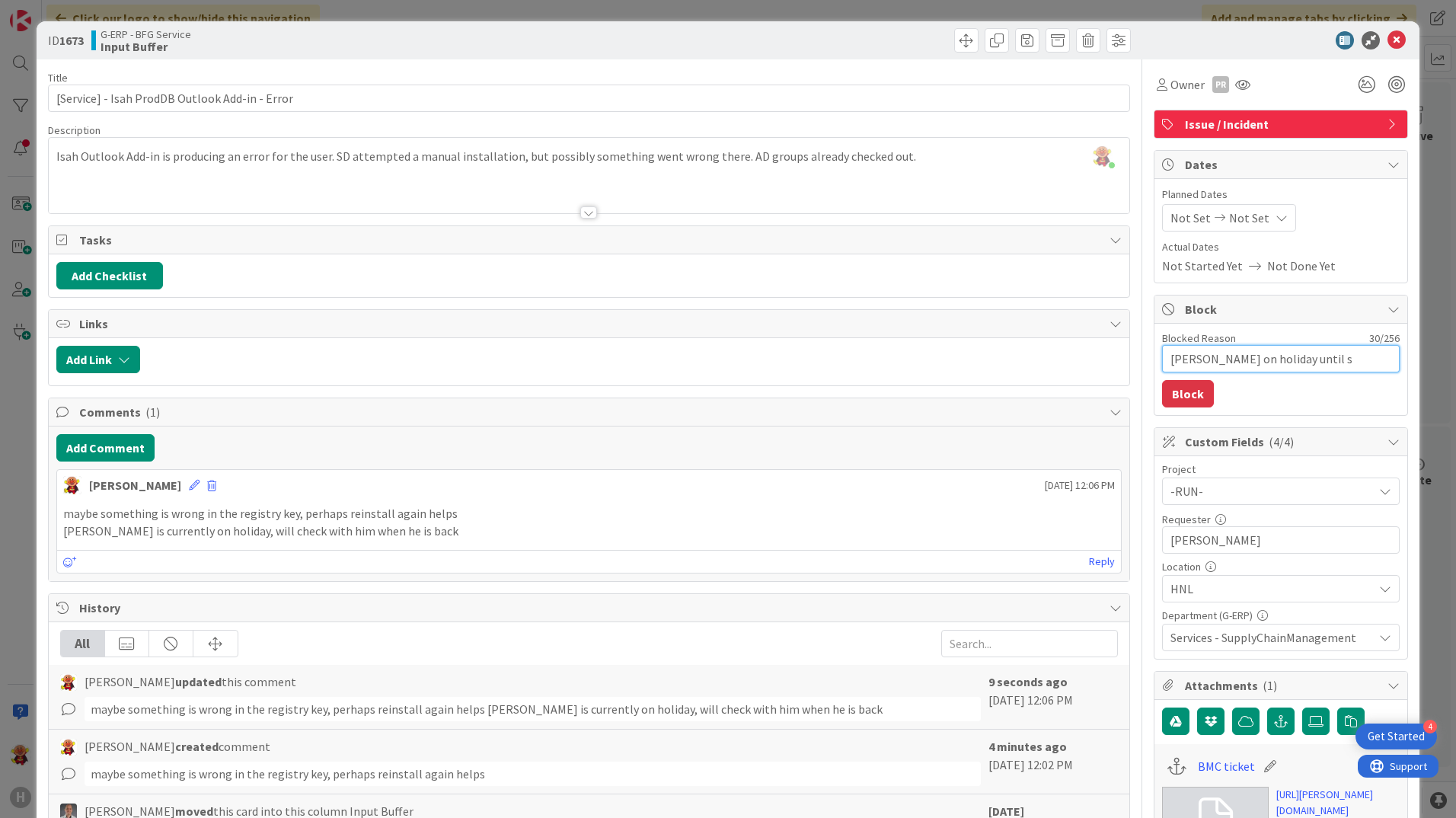
type textarea "x"
type textarea "[PERSON_NAME] on holiday until"
type textarea "x"
type textarea "[PERSON_NAME] on holiday until S"
type textarea "x"
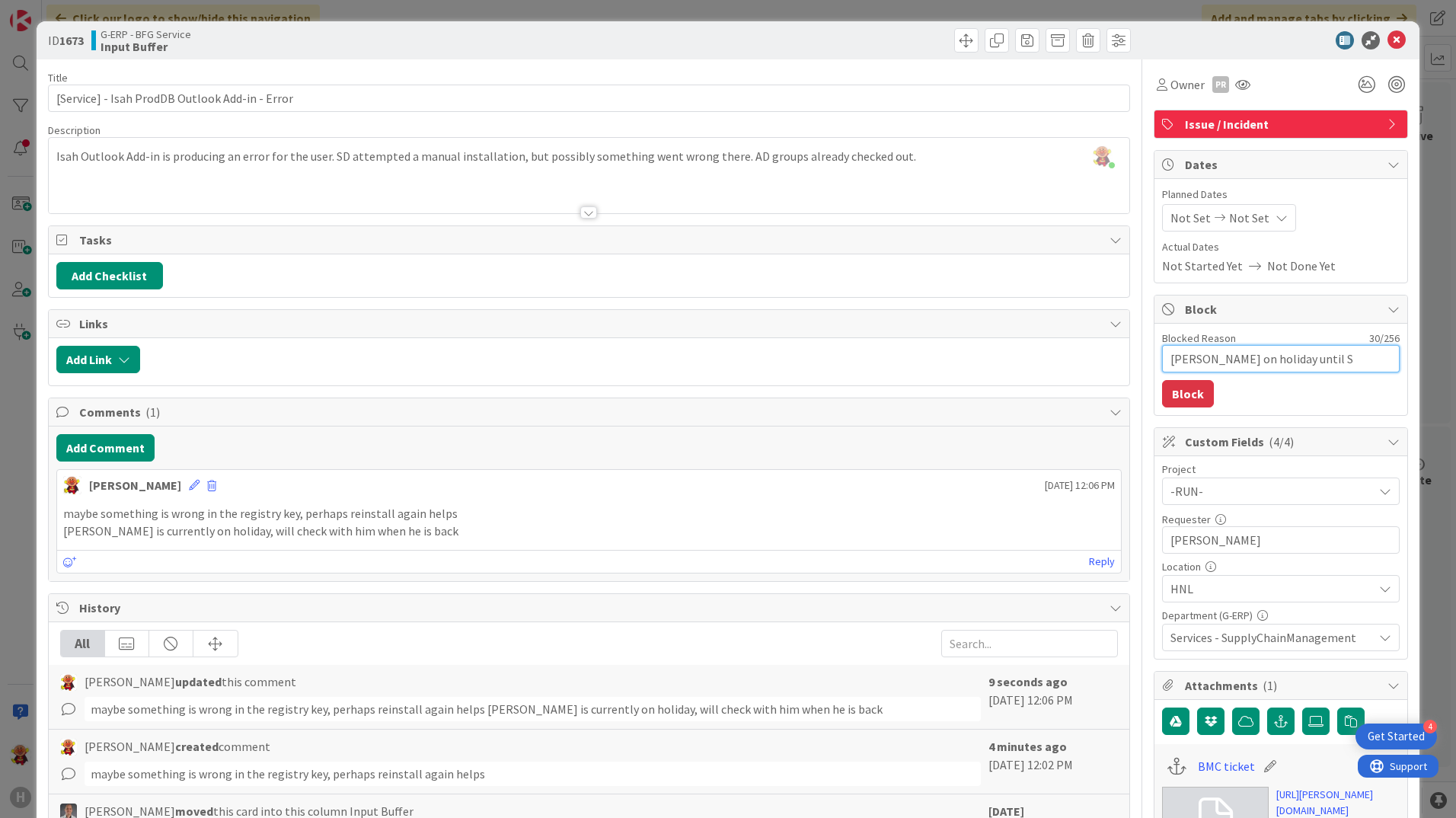
type textarea "[PERSON_NAME] on holiday until Se"
type textarea "x"
type textarea "[PERSON_NAME] on holiday until [PERSON_NAME]"
type textarea "x"
type textarea "[PERSON_NAME] on holiday until Se"
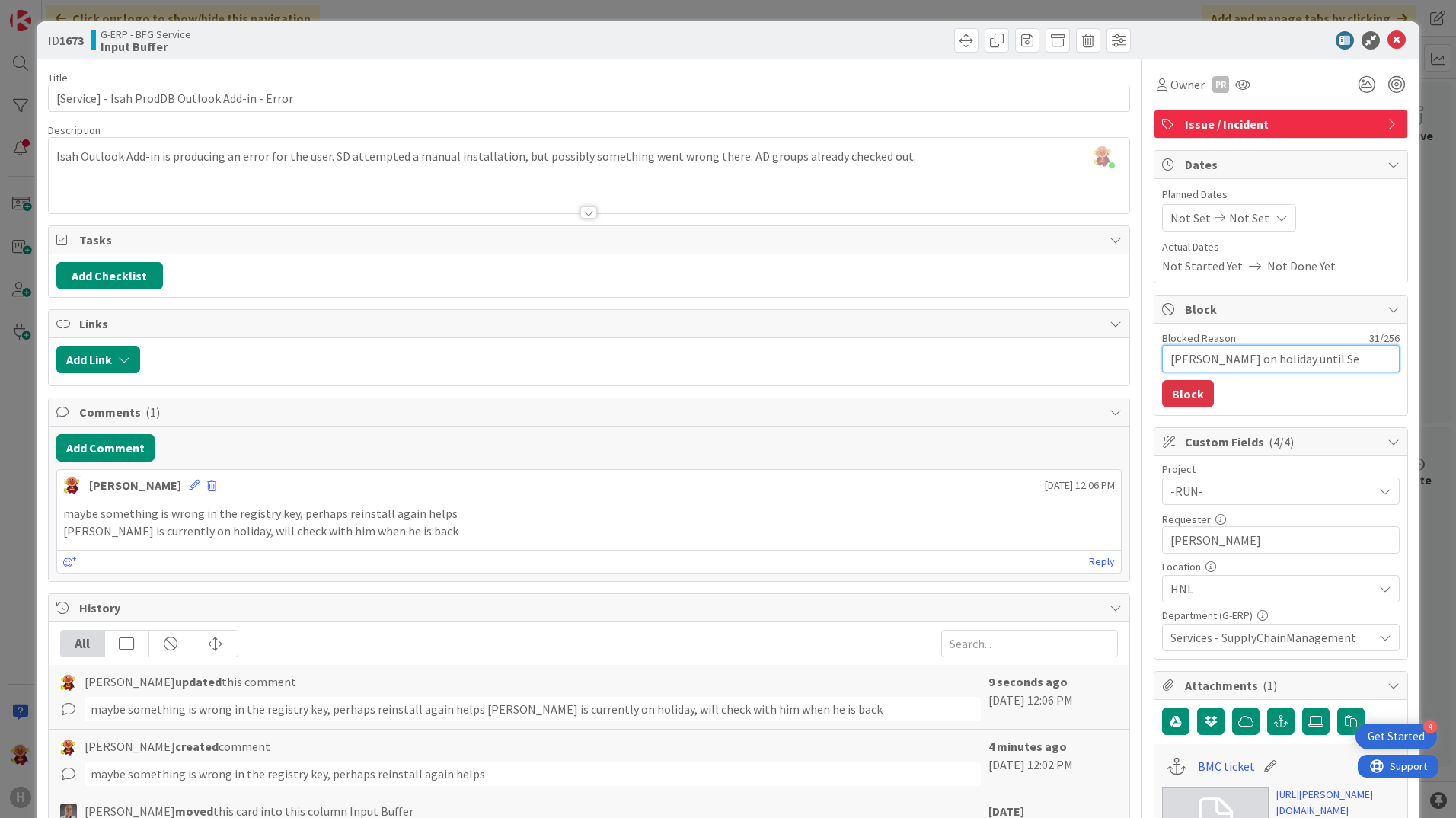
type textarea "x"
type textarea "[PERSON_NAME] on holiday until Sep"
type textarea "x"
type textarea "[PERSON_NAME] on holiday until Sep"
type textarea "x"
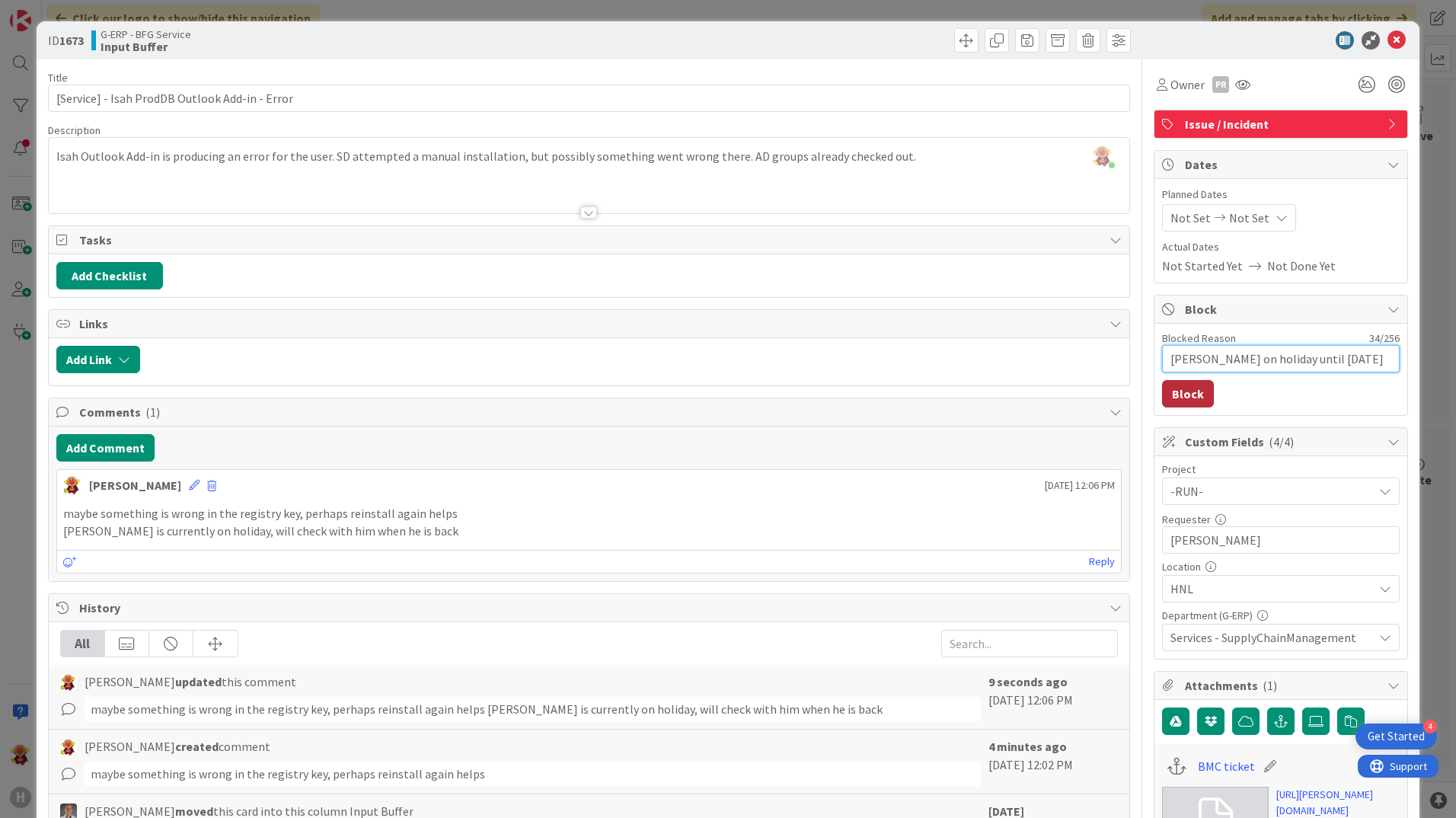
type textarea "[PERSON_NAME] on holiday until [DATE]"
click at [1166, 404] on button "Block" at bounding box center [1188, 393] width 52 height 28
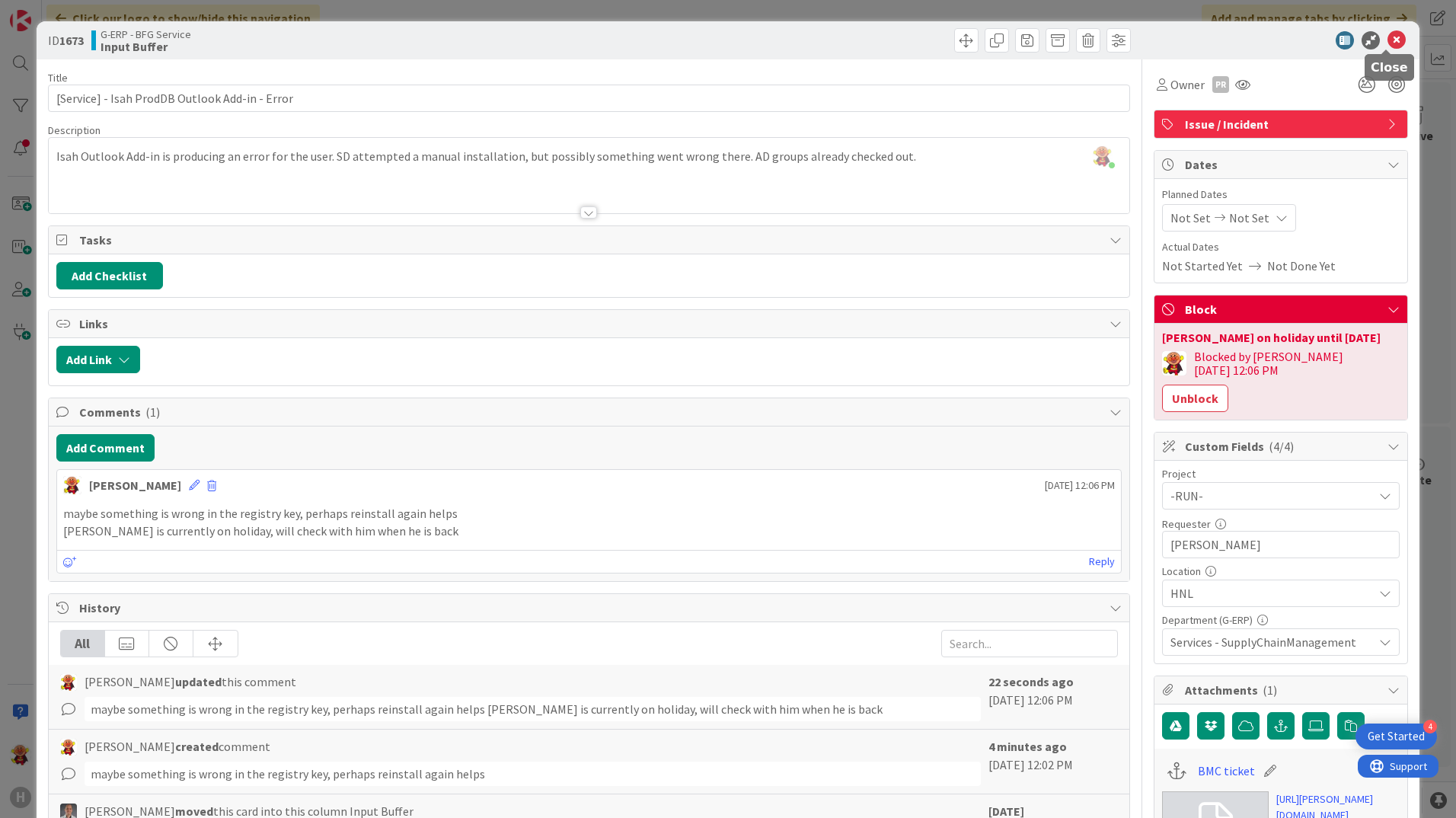
click at [1389, 44] on icon at bounding box center [1396, 40] width 18 height 18
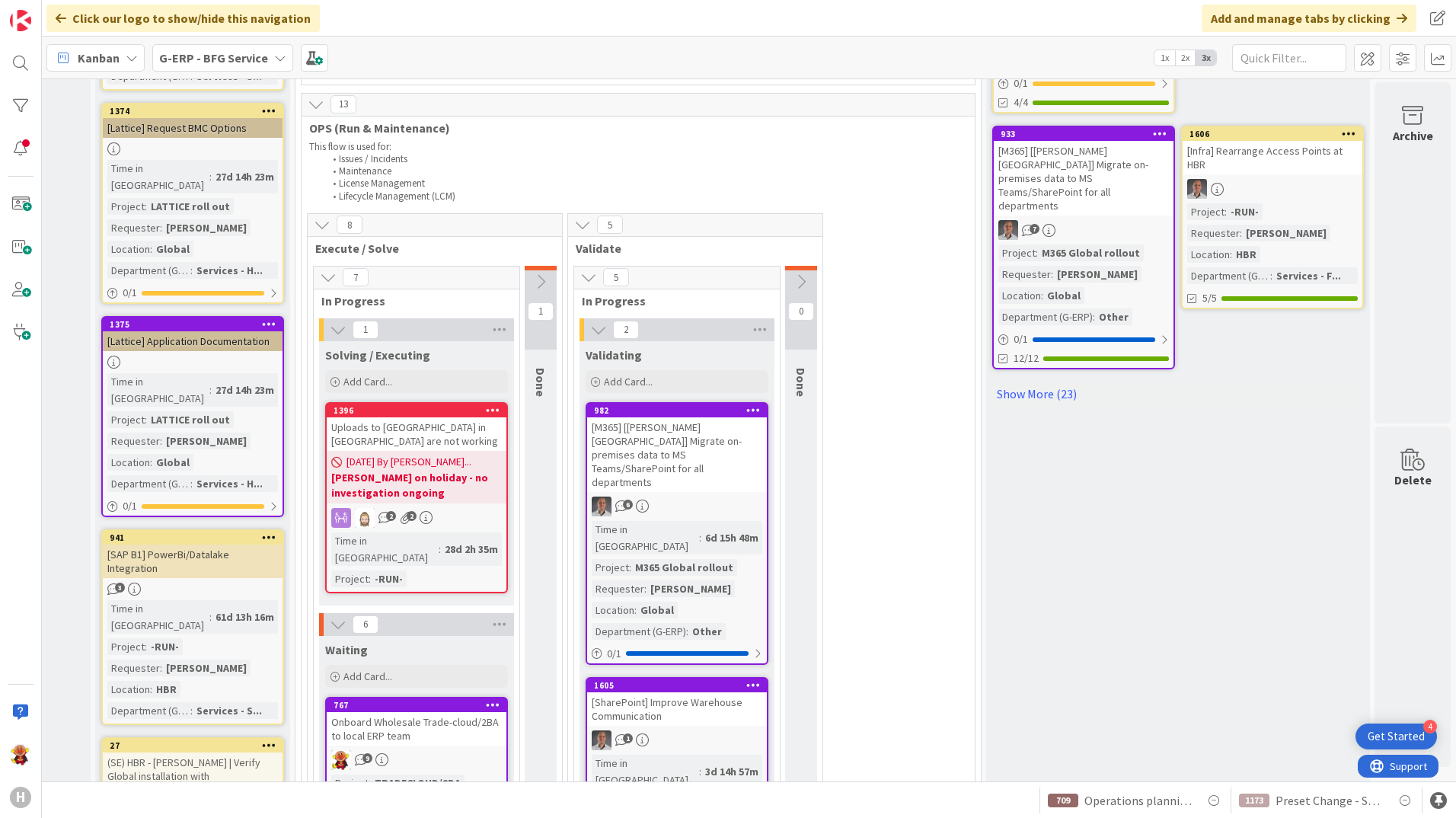
scroll to position [837, 163]
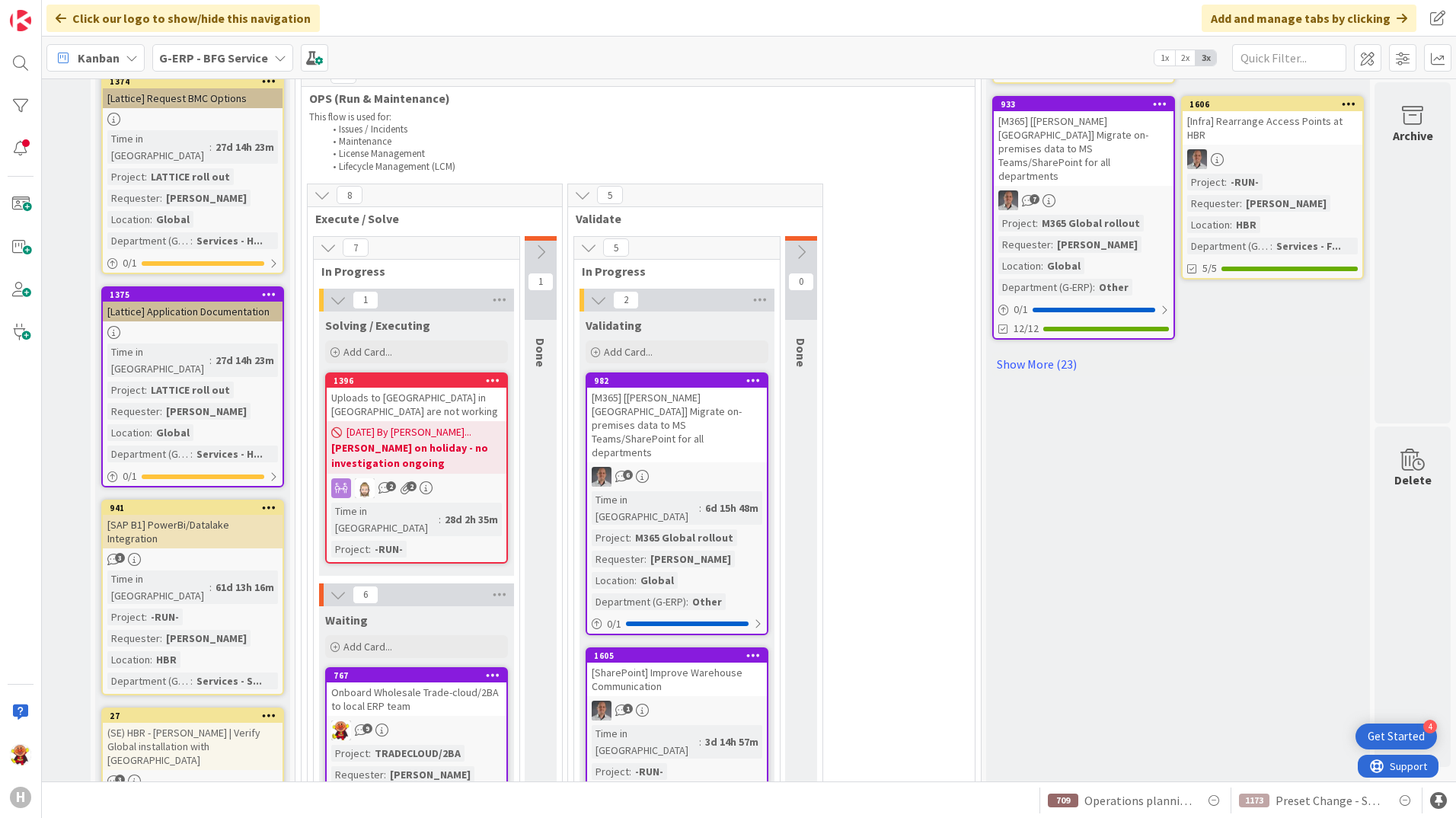
click at [252, 553] on div "3" at bounding box center [192, 559] width 179 height 13
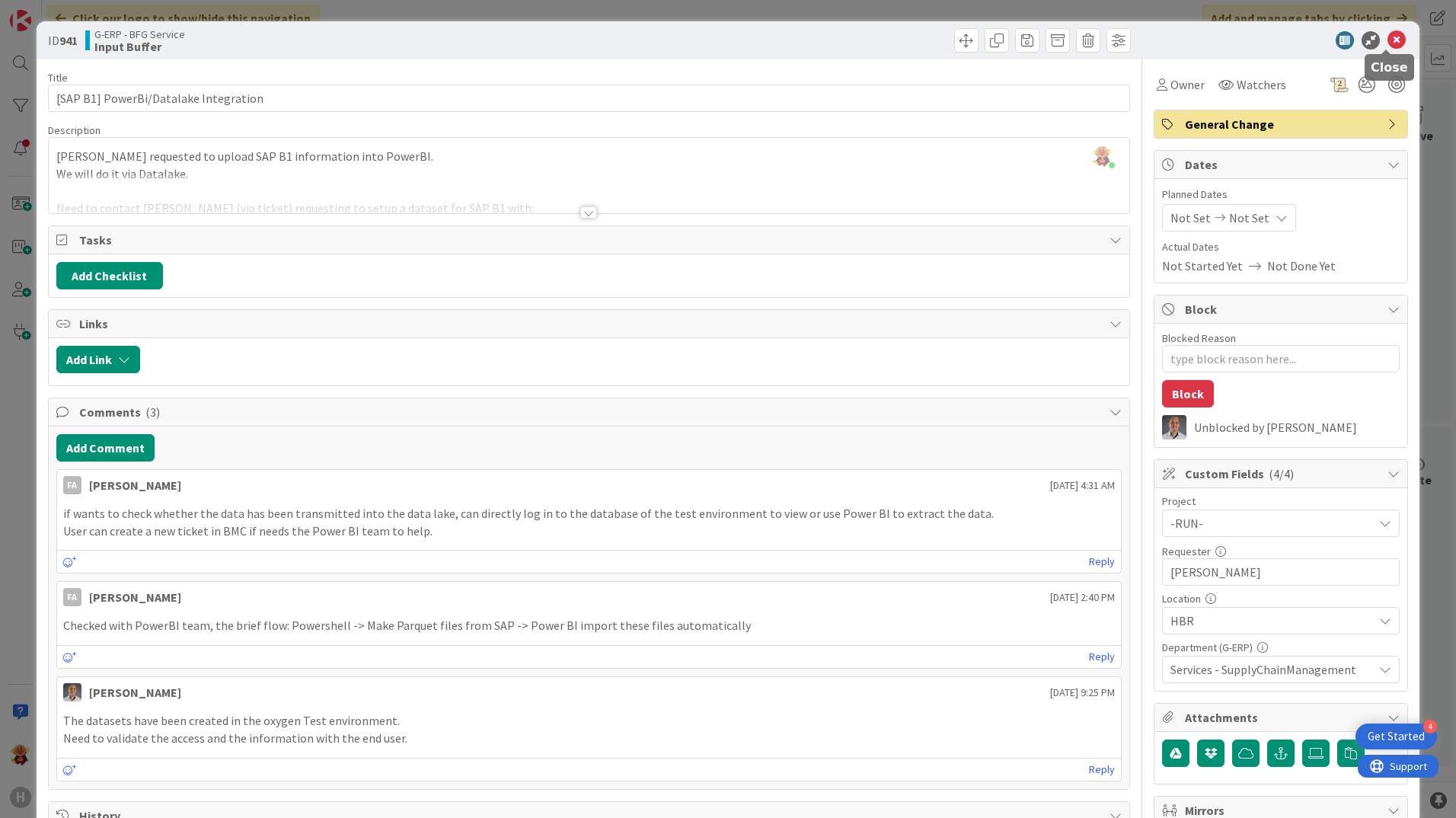
click at [1390, 41] on icon at bounding box center [1396, 40] width 18 height 18
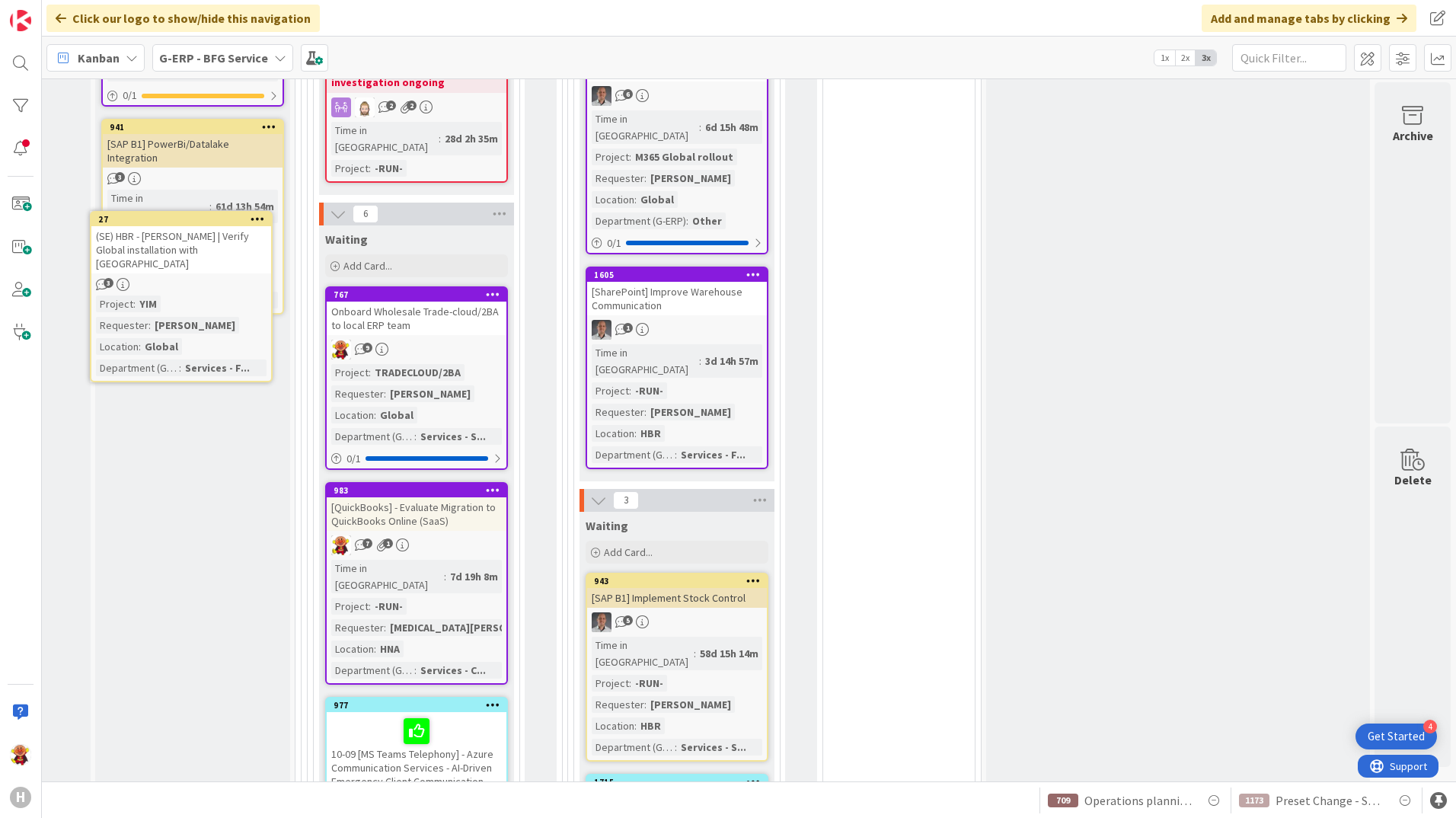
scroll to position [1214, 153]
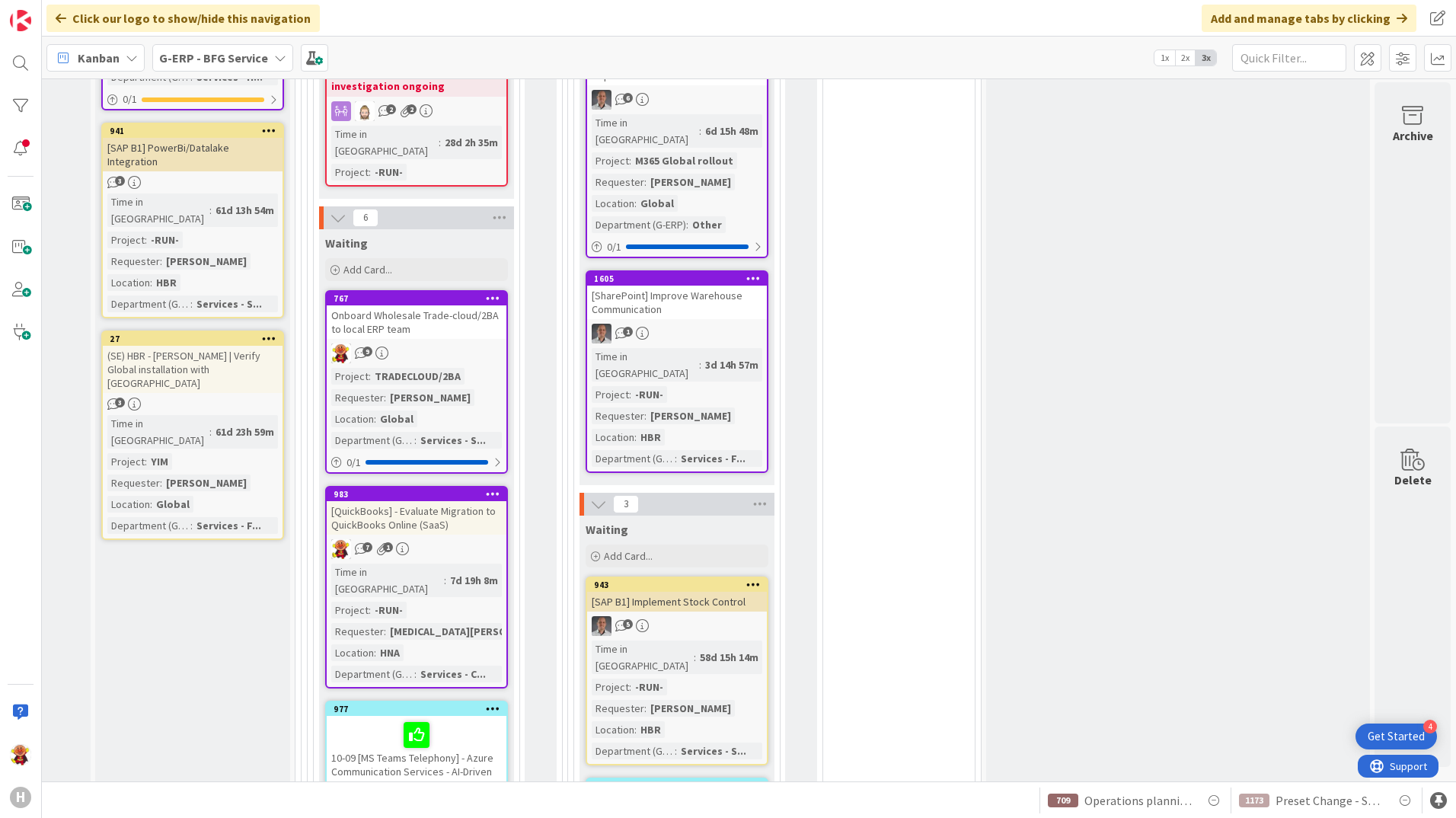
click at [238, 346] on div "(SE) HBR - [PERSON_NAME] | Verify Global installation with [GEOGRAPHIC_DATA]" at bounding box center [192, 369] width 179 height 47
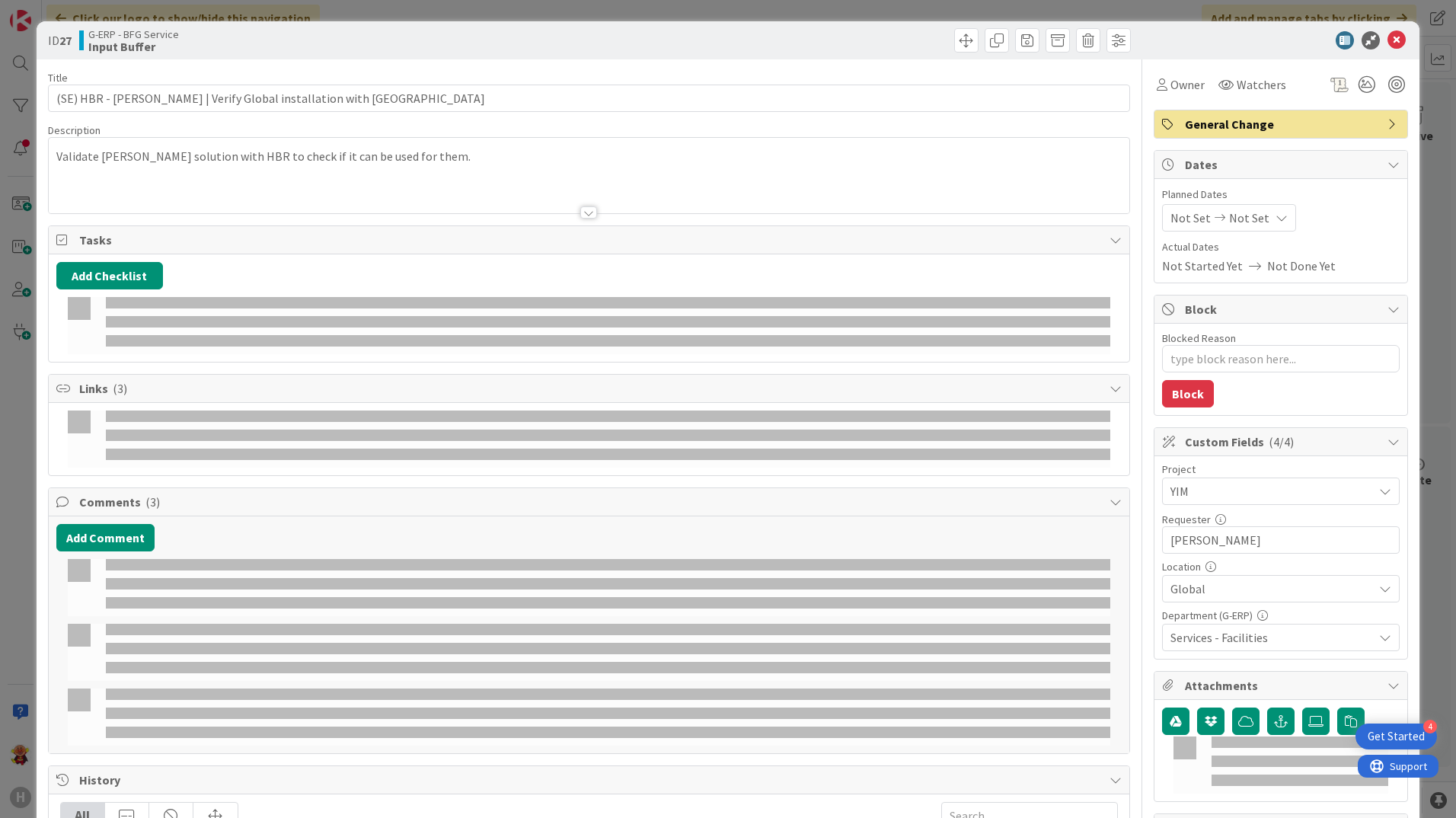
type textarea "x"
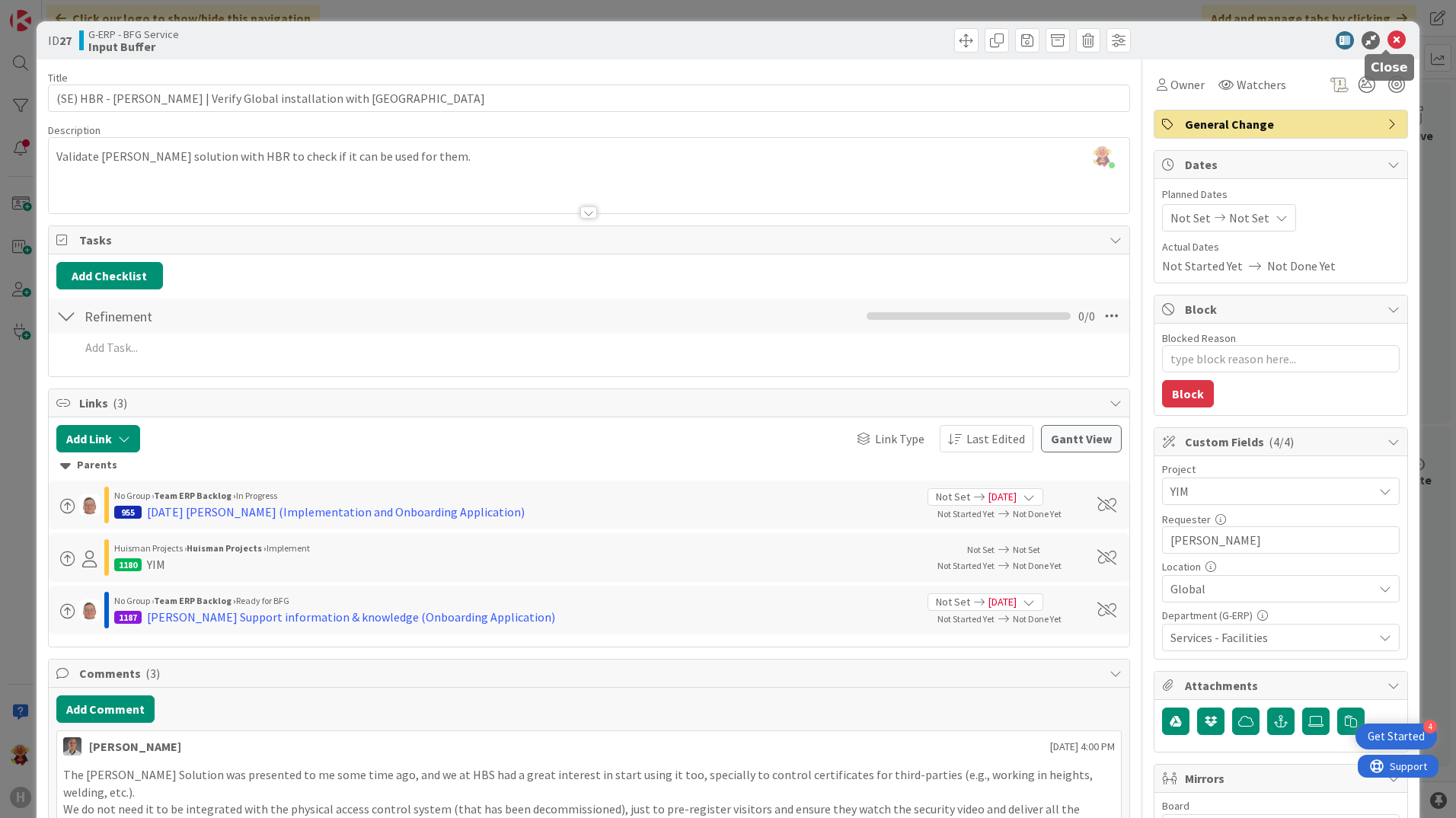
click at [1391, 39] on icon at bounding box center [1396, 40] width 18 height 18
